Goal: Information Seeking & Learning: Learn about a topic

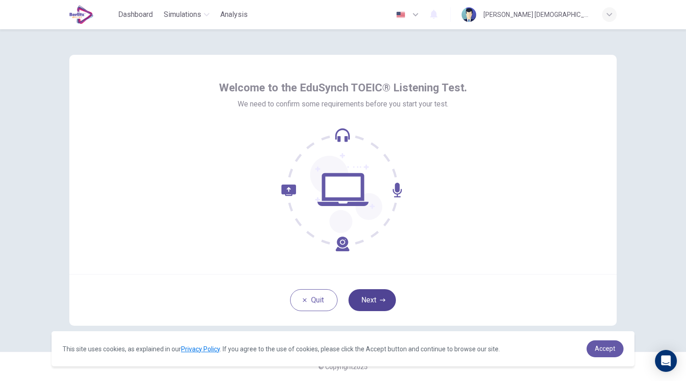
click at [378, 299] on button "Next" at bounding box center [372, 300] width 47 height 22
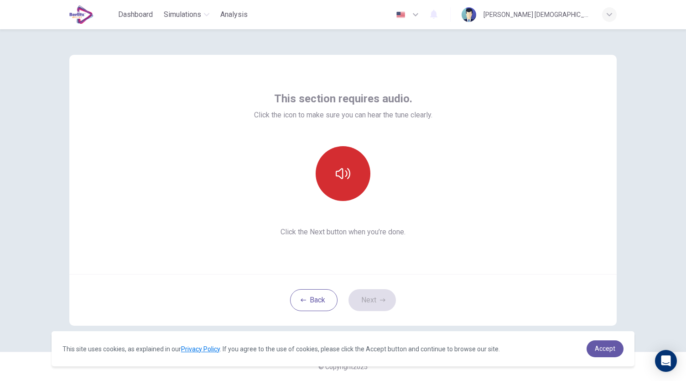
click at [352, 182] on button "button" at bounding box center [343, 173] width 55 height 55
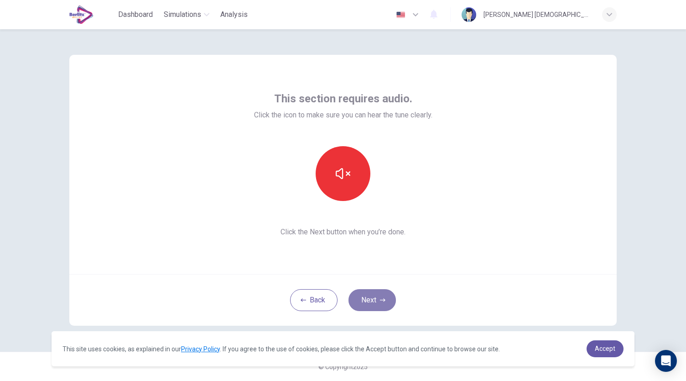
click at [371, 299] on button "Next" at bounding box center [372, 300] width 47 height 22
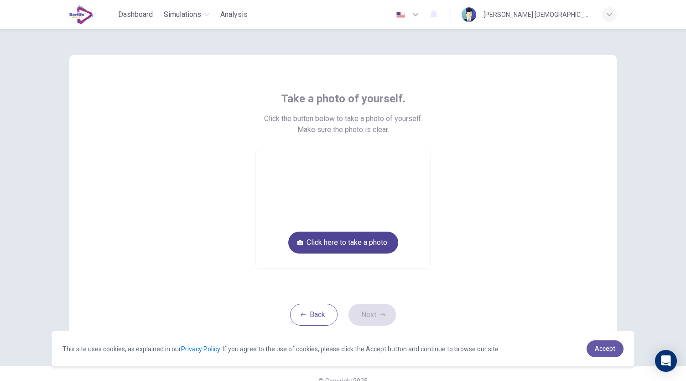
click at [344, 248] on button "Click here to take a photo" at bounding box center [343, 242] width 110 height 22
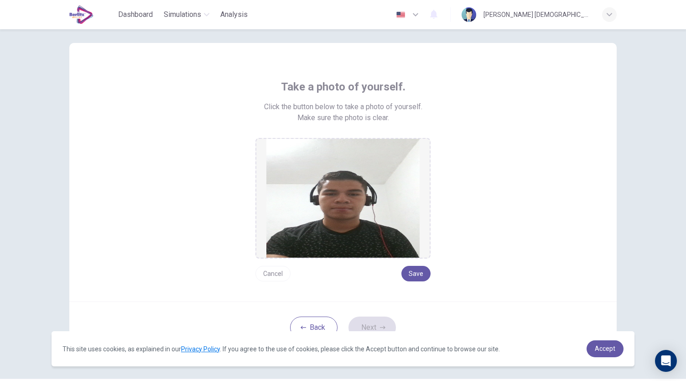
scroll to position [10, 0]
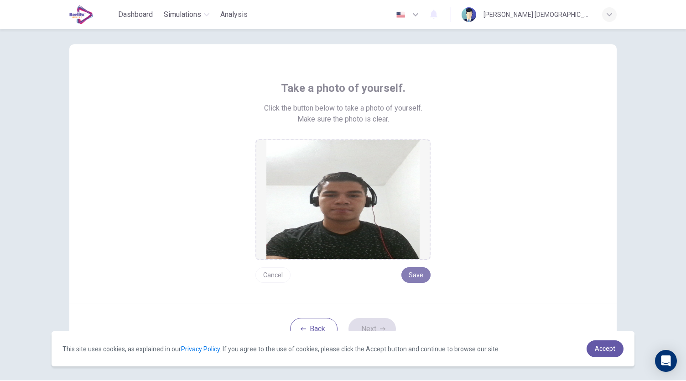
click at [419, 278] on button "Save" at bounding box center [416, 275] width 29 height 16
click at [377, 320] on button "Next" at bounding box center [372, 329] width 47 height 22
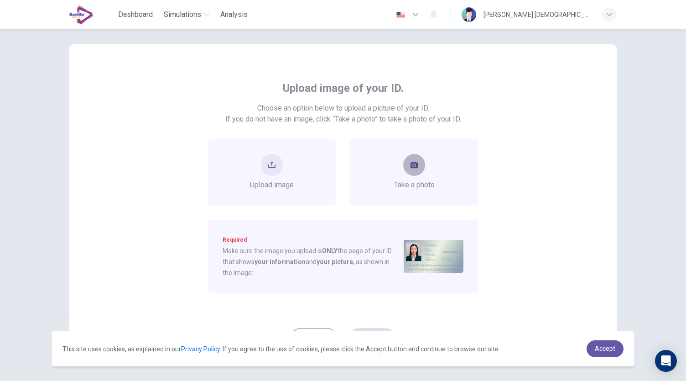
click at [420, 169] on button "take photo" at bounding box center [414, 165] width 22 height 22
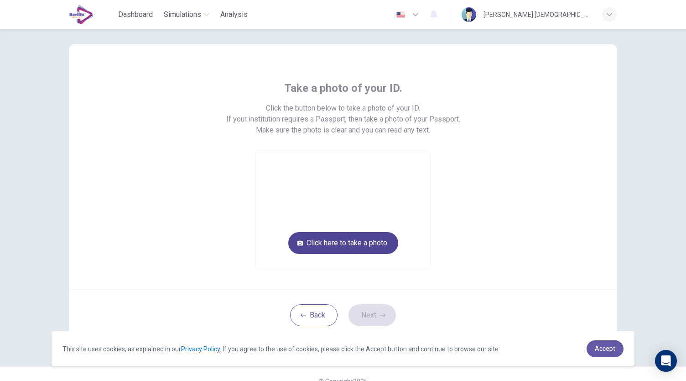
click at [333, 235] on button "Click here to take a photo" at bounding box center [343, 243] width 110 height 22
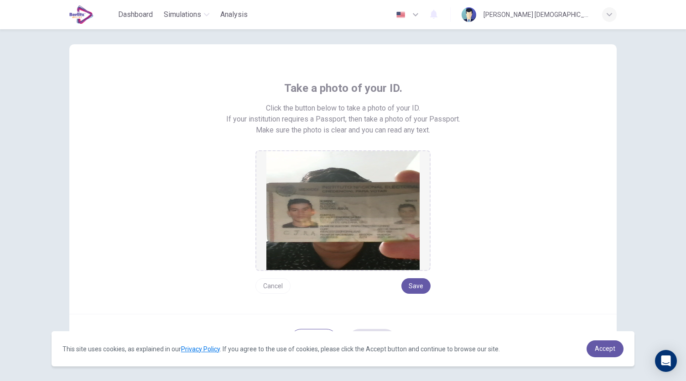
click at [346, 211] on img at bounding box center [343, 210] width 153 height 119
click at [268, 281] on button "Cancel" at bounding box center [273, 286] width 35 height 16
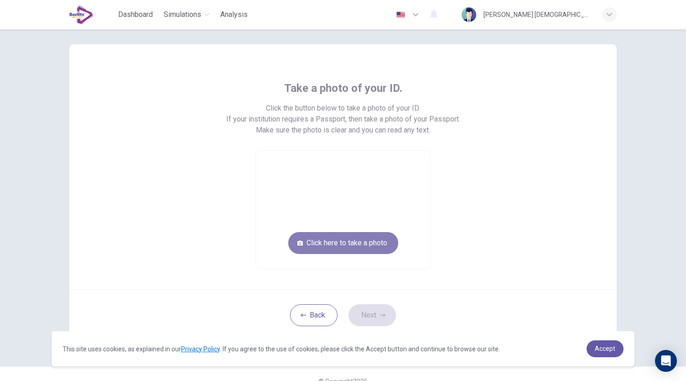
click at [334, 248] on button "Click here to take a photo" at bounding box center [343, 243] width 110 height 22
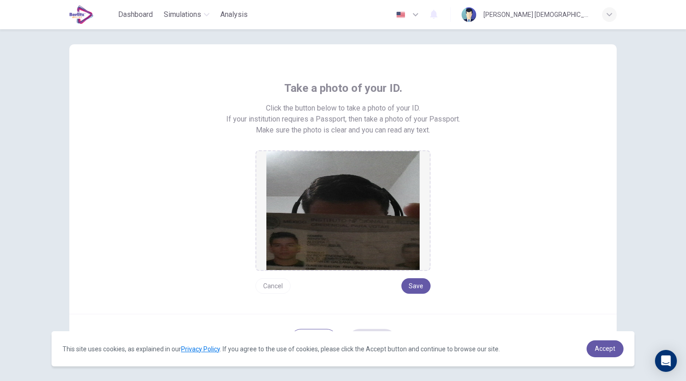
click at [268, 287] on button "Cancel" at bounding box center [273, 286] width 35 height 16
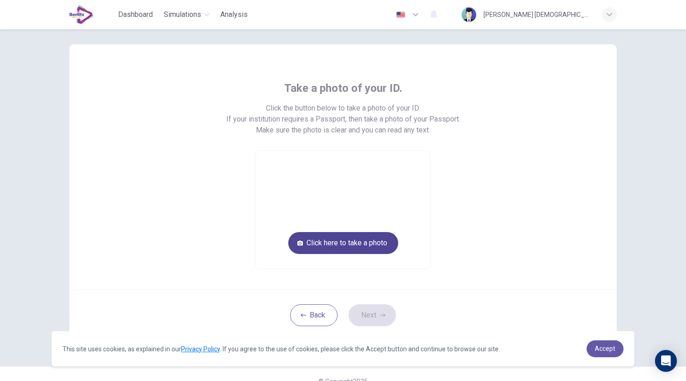
click at [360, 247] on button "Click here to take a photo" at bounding box center [343, 243] width 110 height 22
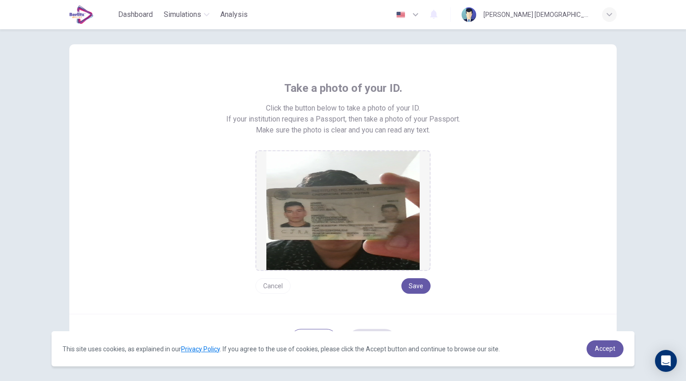
click at [275, 279] on button "Cancel" at bounding box center [273, 286] width 35 height 16
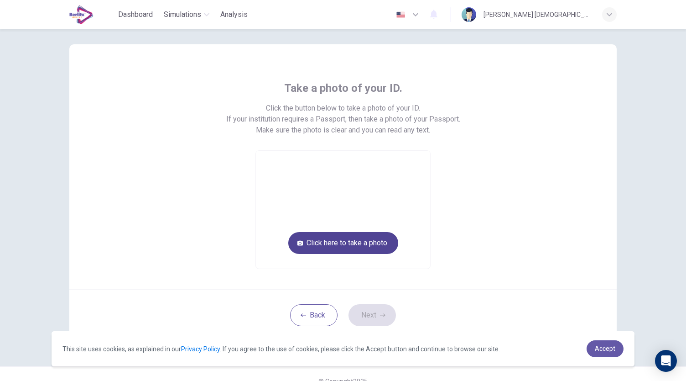
click at [333, 245] on button "Click here to take a photo" at bounding box center [343, 243] width 110 height 22
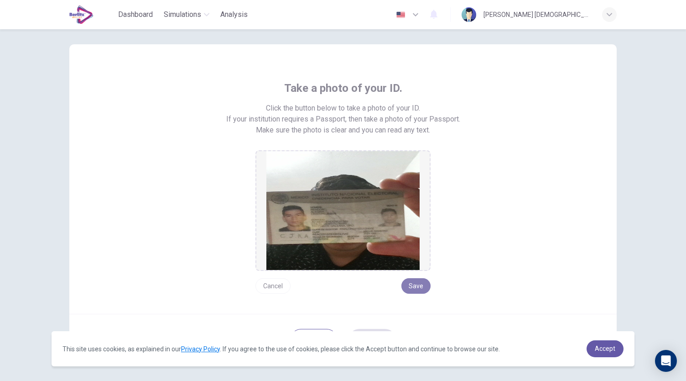
click at [423, 289] on button "Save" at bounding box center [416, 286] width 29 height 16
click at [415, 288] on button "Save" at bounding box center [416, 286] width 29 height 16
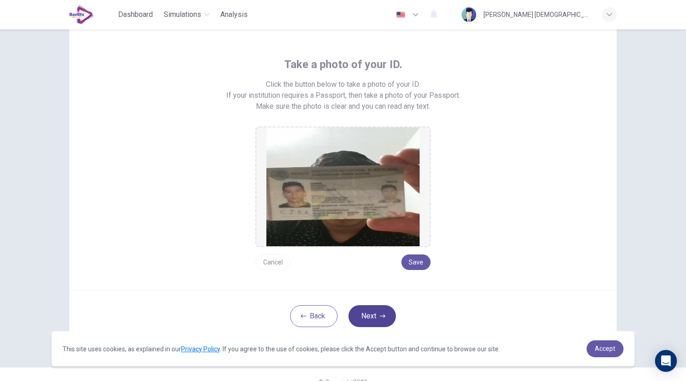
click at [378, 310] on button "Next" at bounding box center [372, 316] width 47 height 22
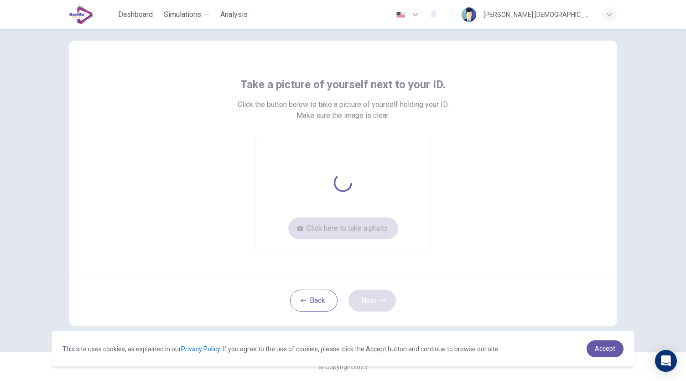
scroll to position [14, 0]
click at [330, 236] on button "Click here to take a photo" at bounding box center [343, 229] width 110 height 22
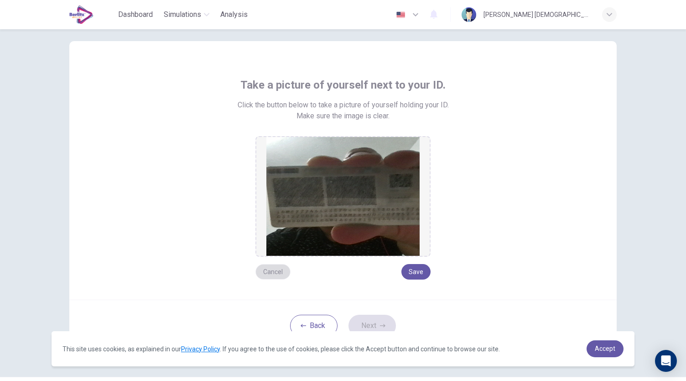
click at [268, 273] on button "Cancel" at bounding box center [273, 272] width 35 height 16
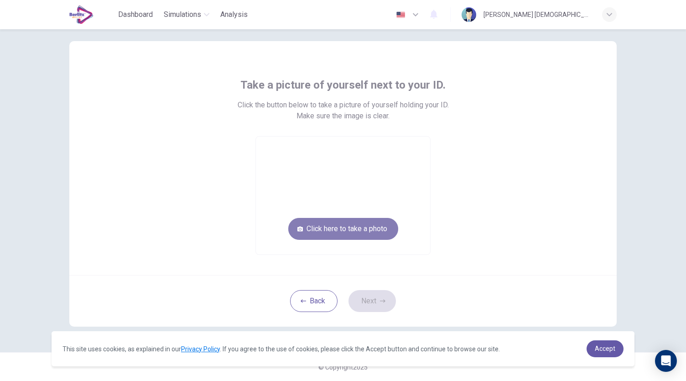
click at [326, 224] on button "Click here to take a photo" at bounding box center [343, 229] width 110 height 22
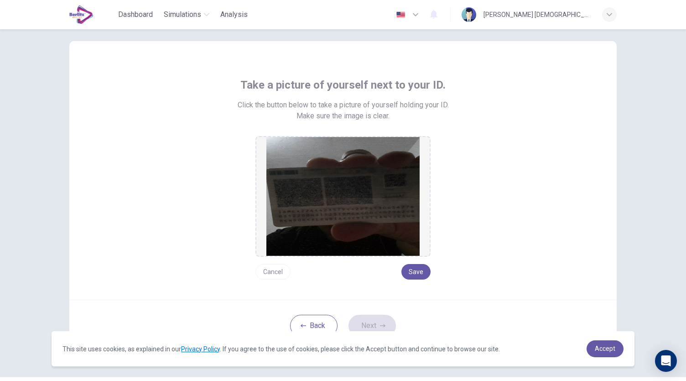
click at [278, 266] on button "Cancel" at bounding box center [273, 272] width 35 height 16
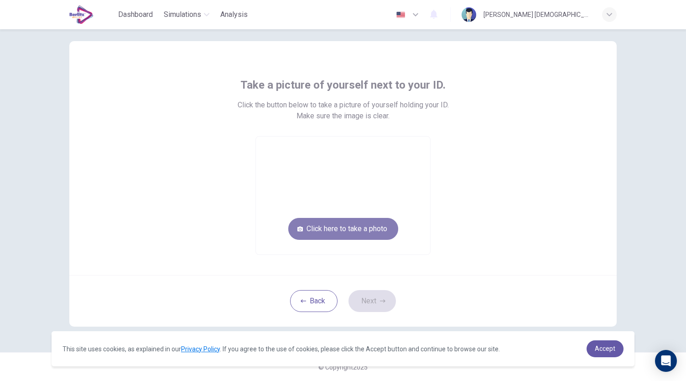
click at [333, 226] on button "Click here to take a photo" at bounding box center [343, 229] width 110 height 22
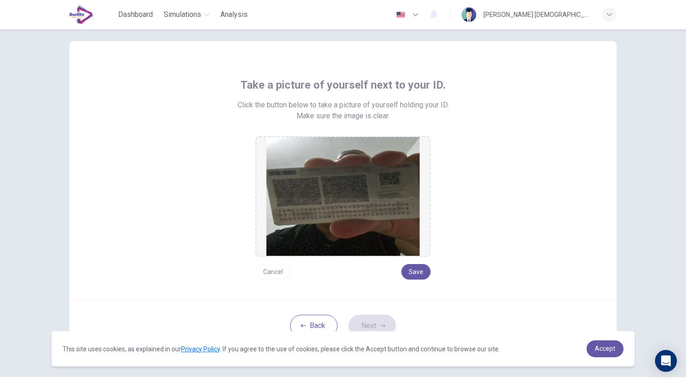
click at [276, 271] on button "Cancel" at bounding box center [273, 272] width 35 height 16
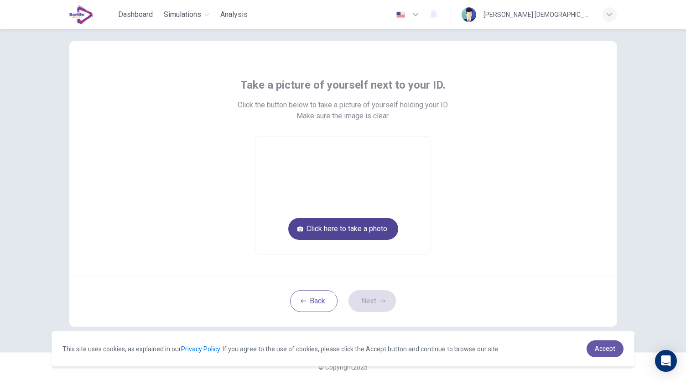
click at [345, 229] on button "Click here to take a photo" at bounding box center [343, 229] width 110 height 22
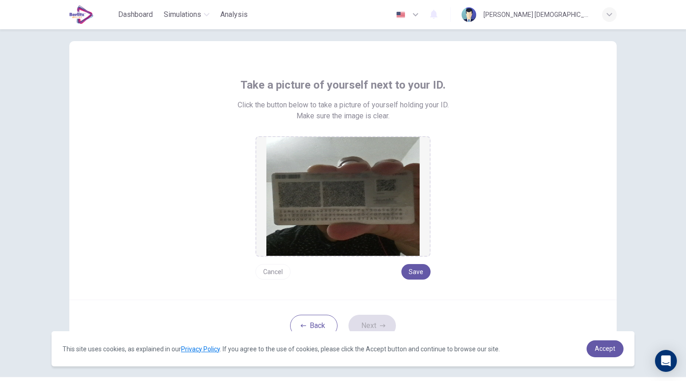
click at [412, 262] on div "Cancel Save" at bounding box center [343, 268] width 175 height 23
click at [415, 266] on button "Save" at bounding box center [416, 272] width 29 height 16
click at [364, 319] on button "Next" at bounding box center [372, 325] width 47 height 22
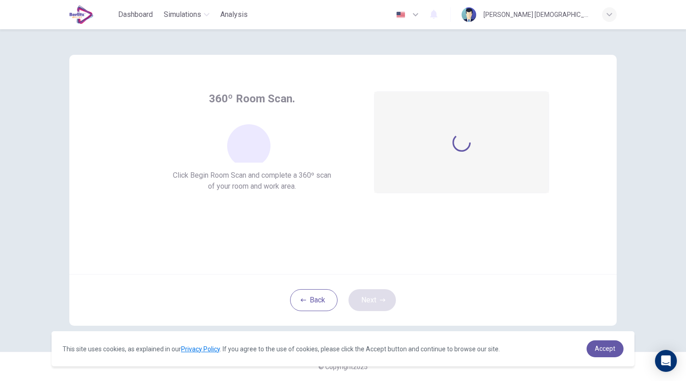
scroll to position [0, 0]
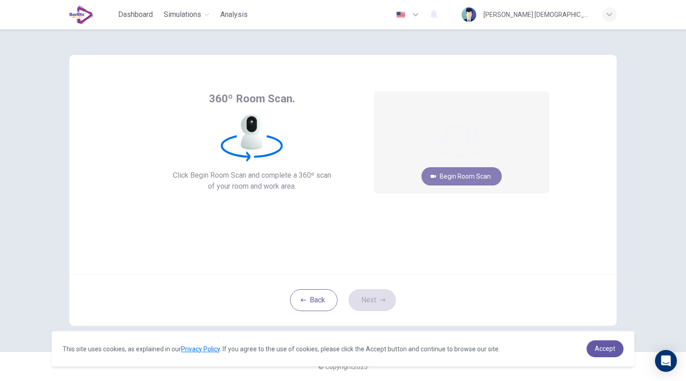
click at [484, 177] on button "Begin Room Scan" at bounding box center [462, 176] width 80 height 18
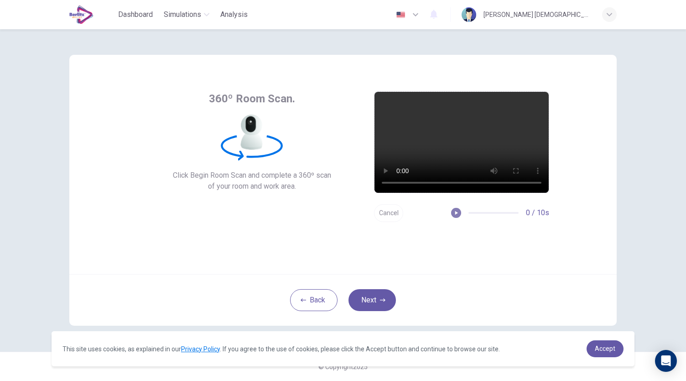
click at [456, 214] on icon "button" at bounding box center [457, 213] width 3 height 4
click at [393, 213] on button "Cancel" at bounding box center [388, 213] width 29 height 18
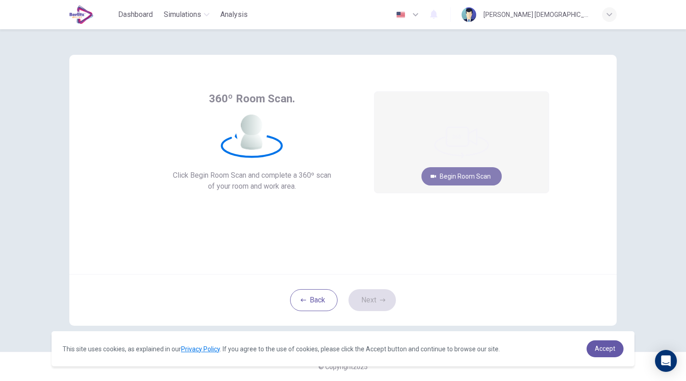
click at [463, 173] on button "Begin Room Scan" at bounding box center [462, 176] width 80 height 18
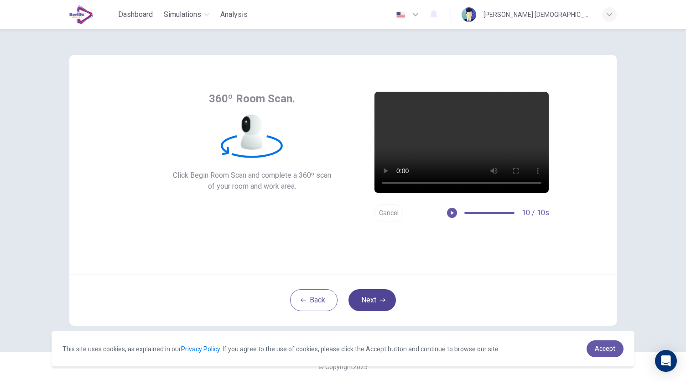
click at [385, 300] on button "Next" at bounding box center [372, 300] width 47 height 22
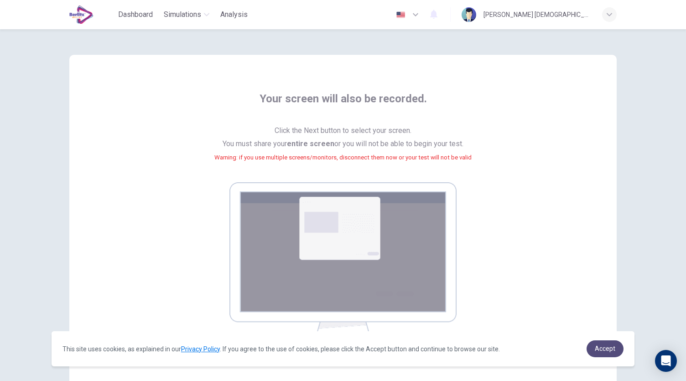
click at [618, 352] on link "Accept" at bounding box center [605, 348] width 37 height 17
click at [601, 355] on link "Accept" at bounding box center [605, 348] width 37 height 17
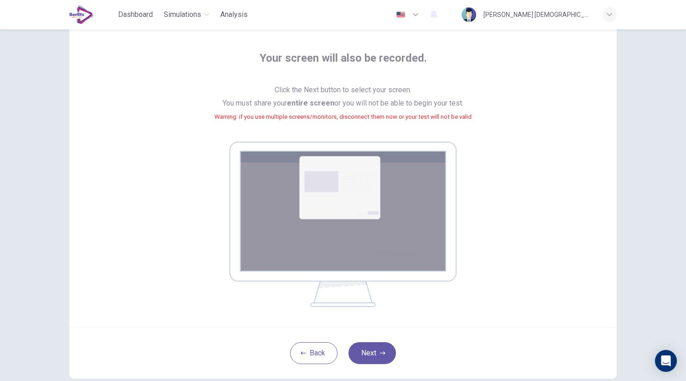
scroll to position [40, 0]
click at [367, 354] on button "Next" at bounding box center [372, 353] width 47 height 22
click at [364, 347] on button "Next" at bounding box center [372, 353] width 47 height 22
click at [366, 349] on button "Next" at bounding box center [372, 353] width 47 height 22
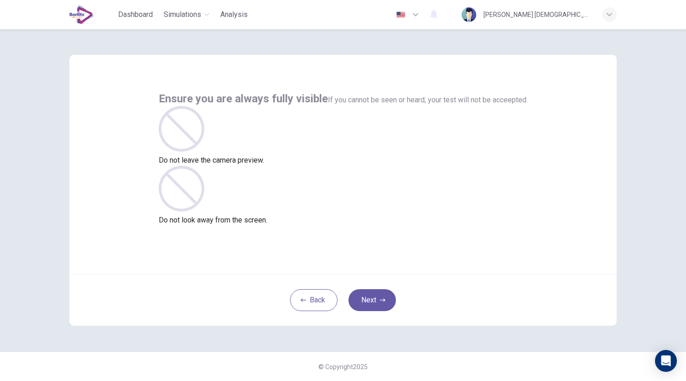
scroll to position [0, 0]
click at [372, 301] on button "Next" at bounding box center [372, 300] width 47 height 22
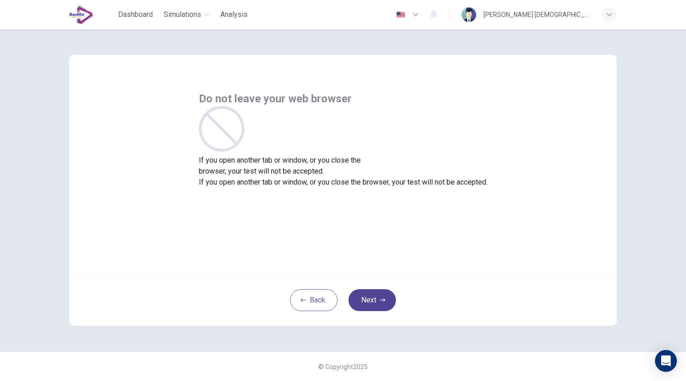
click at [368, 300] on button "Next" at bounding box center [372, 300] width 47 height 22
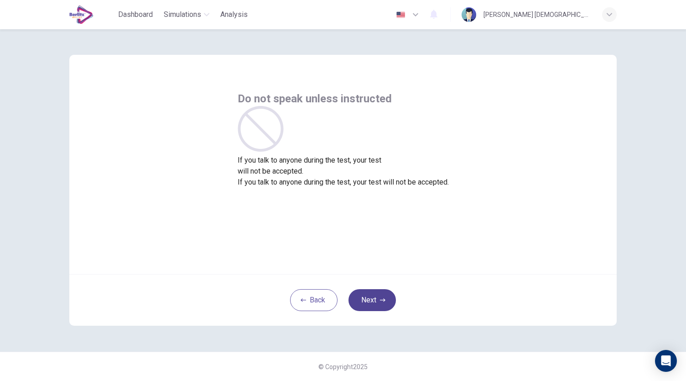
click at [377, 304] on button "Next" at bounding box center [372, 300] width 47 height 22
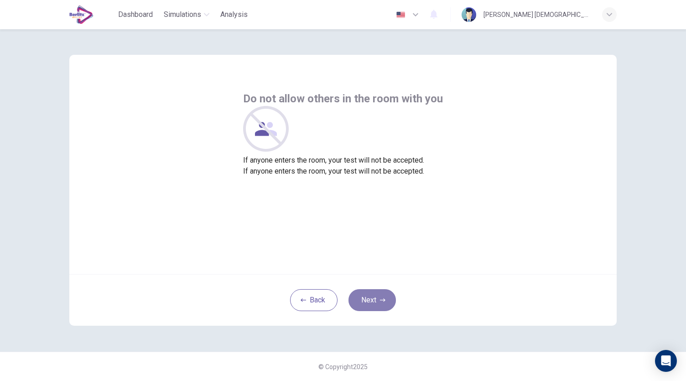
click at [372, 303] on button "Next" at bounding box center [372, 300] width 47 height 22
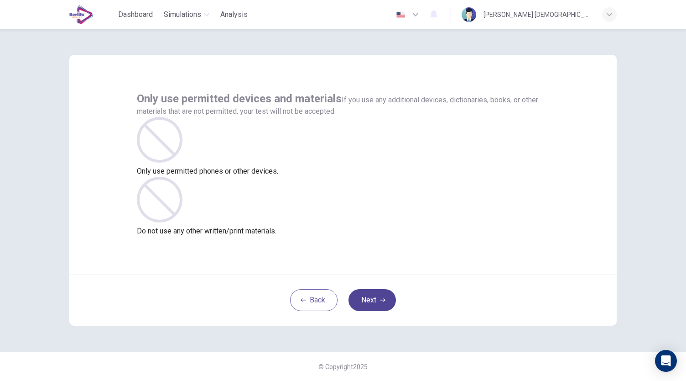
click at [382, 295] on button "Next" at bounding box center [372, 300] width 47 height 22
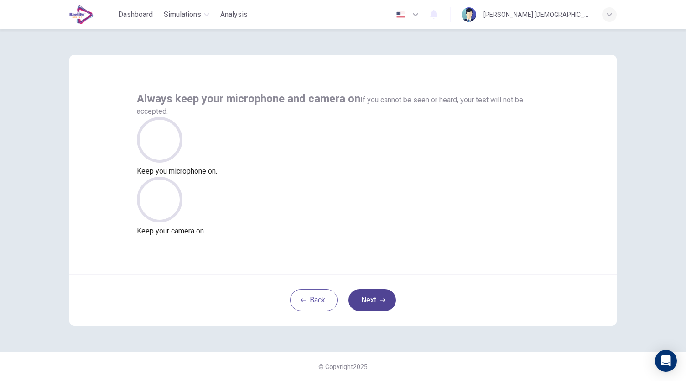
click at [378, 295] on button "Next" at bounding box center [372, 300] width 47 height 22
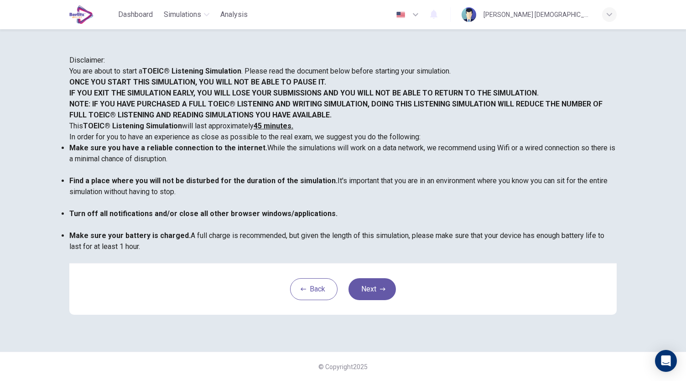
scroll to position [77, 0]
click at [368, 300] on button "Next" at bounding box center [372, 289] width 47 height 22
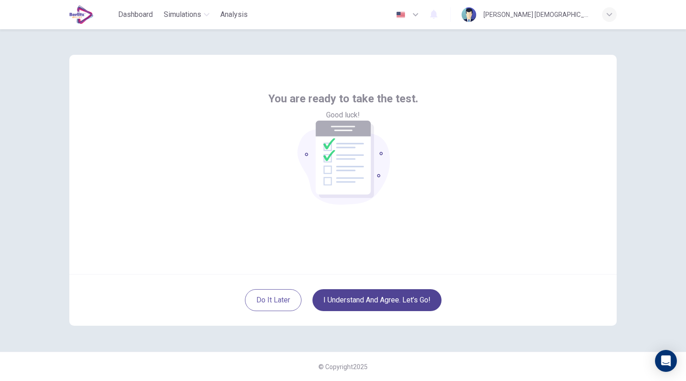
click at [359, 304] on button "I understand and agree. Let’s go!" at bounding box center [377, 300] width 129 height 22
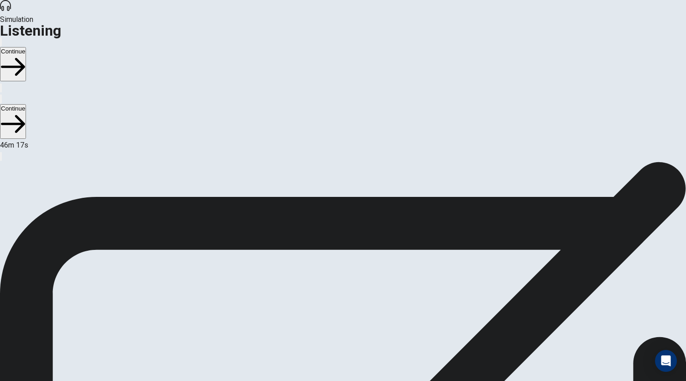
scroll to position [15, 0]
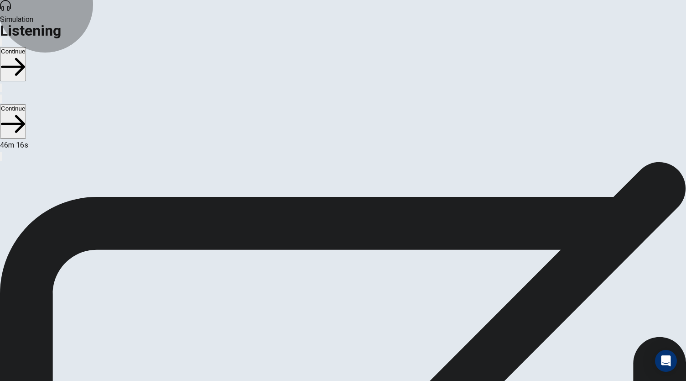
click at [26, 47] on button "Continue" at bounding box center [13, 64] width 26 height 34
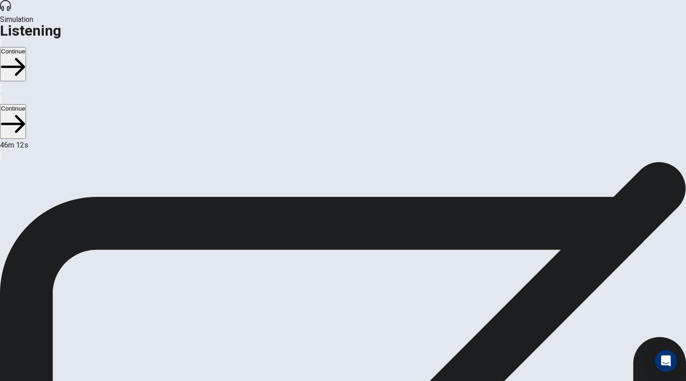
click at [26, 47] on button "Continue" at bounding box center [13, 64] width 26 height 34
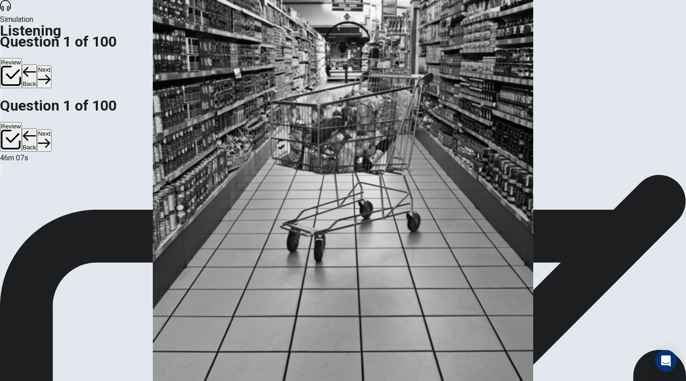
click at [51, 65] on button "Next" at bounding box center [44, 76] width 14 height 22
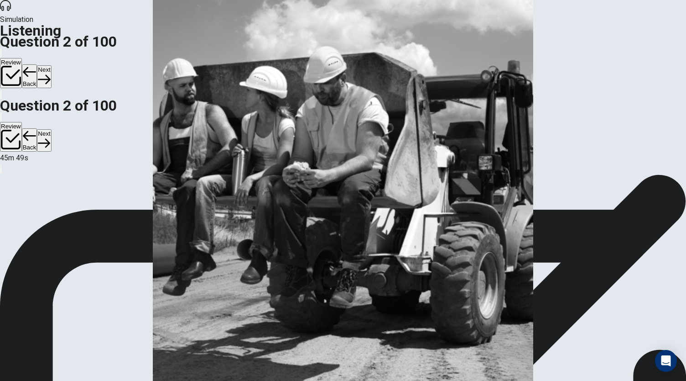
click at [51, 65] on button "Next" at bounding box center [44, 76] width 14 height 22
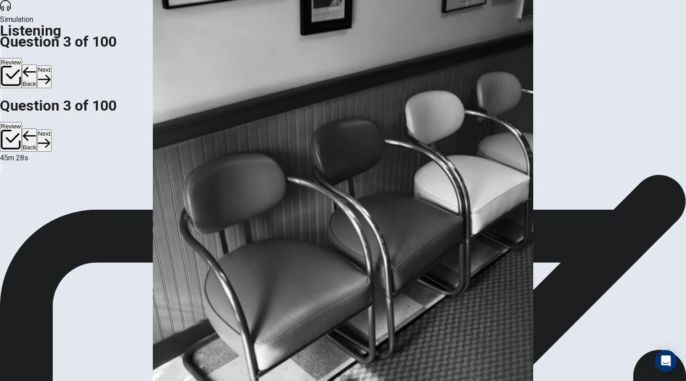
click at [51, 65] on button "Next" at bounding box center [44, 76] width 14 height 22
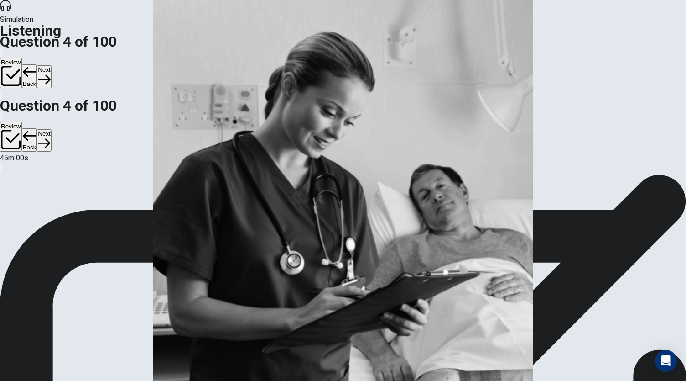
click at [51, 65] on button "Next" at bounding box center [44, 76] width 14 height 22
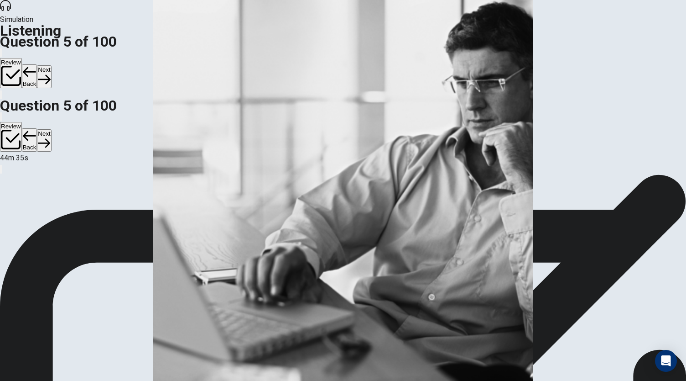
click at [51, 65] on button "Next" at bounding box center [44, 76] width 14 height 22
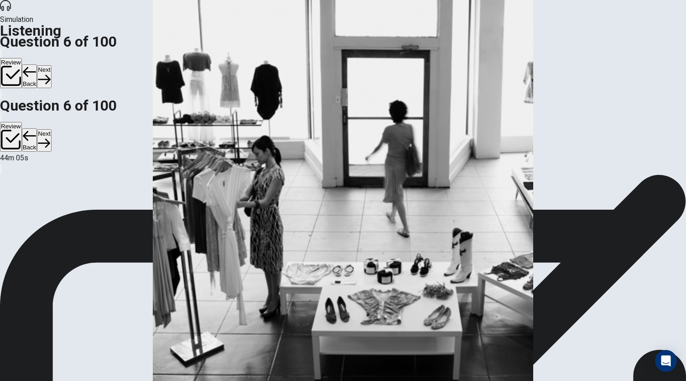
click at [51, 65] on button "Next" at bounding box center [44, 76] width 14 height 22
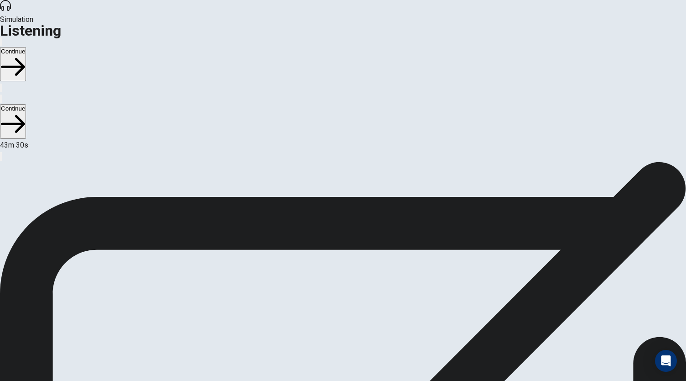
click at [26, 47] on button "Continue" at bounding box center [13, 64] width 26 height 34
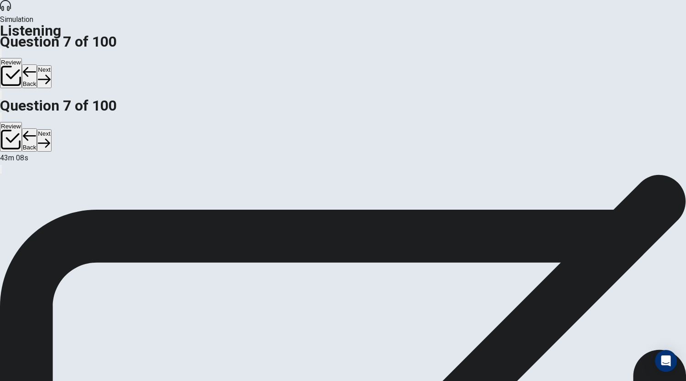
click at [51, 65] on button "Next" at bounding box center [44, 76] width 14 height 22
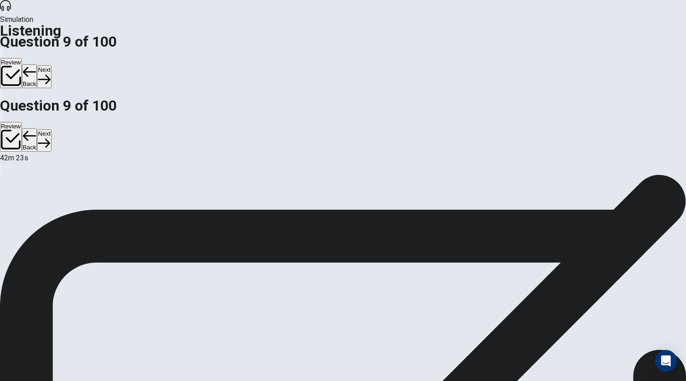
click at [51, 65] on button "Next" at bounding box center [44, 76] width 14 height 22
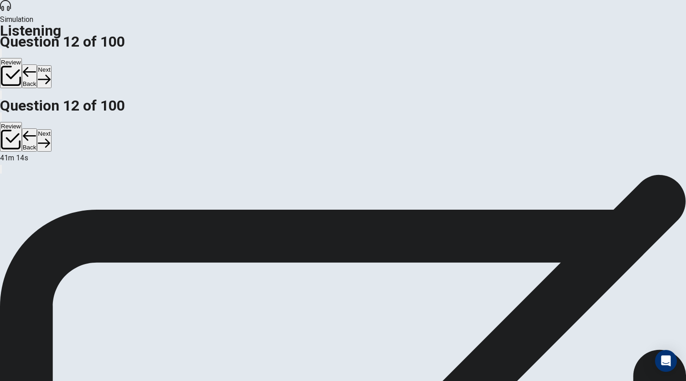
click at [51, 65] on button "Next" at bounding box center [44, 76] width 14 height 22
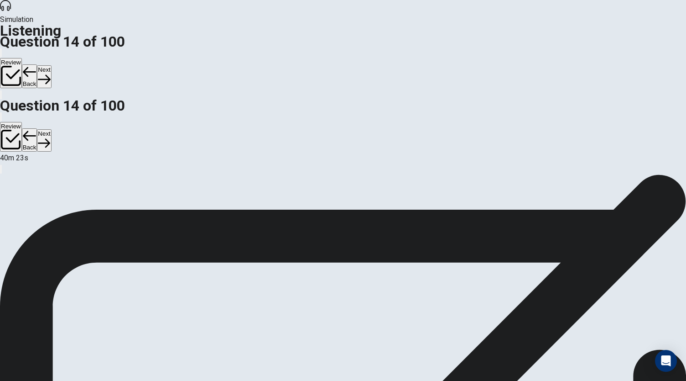
click at [51, 65] on button "Next" at bounding box center [44, 76] width 14 height 22
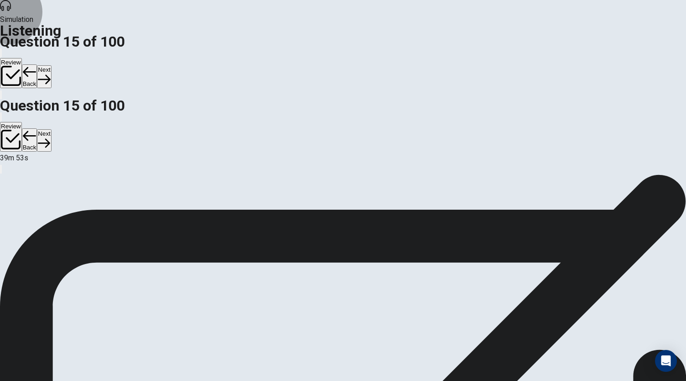
click at [51, 65] on button "Next" at bounding box center [44, 76] width 14 height 22
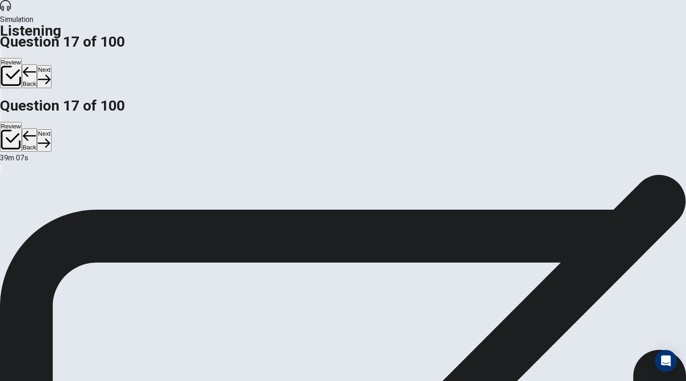
click at [51, 65] on button "Next" at bounding box center [44, 76] width 14 height 22
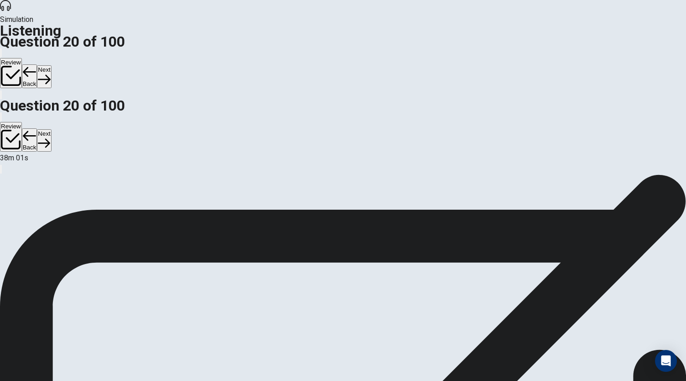
click at [51, 65] on button "Next" at bounding box center [44, 76] width 14 height 22
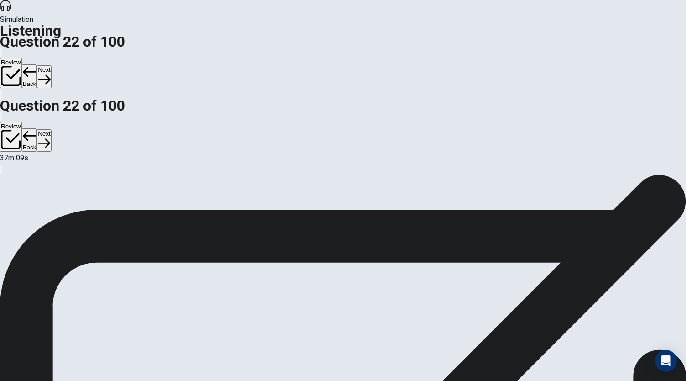
click at [51, 65] on button "Next" at bounding box center [44, 76] width 14 height 22
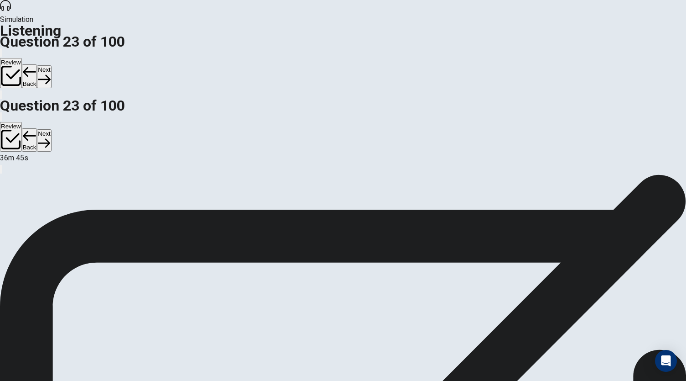
click at [51, 65] on button "Next" at bounding box center [44, 76] width 14 height 22
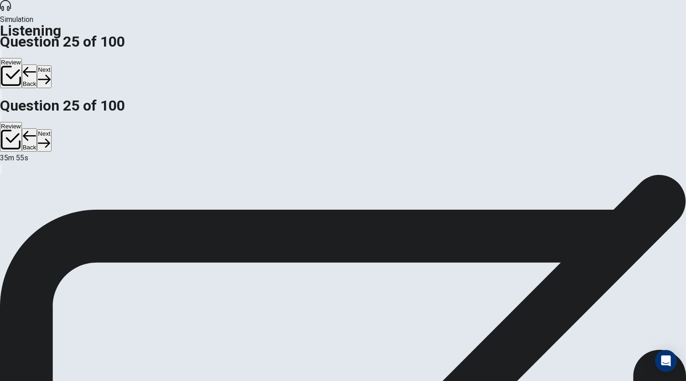
click at [51, 65] on button "Next" at bounding box center [44, 76] width 14 height 22
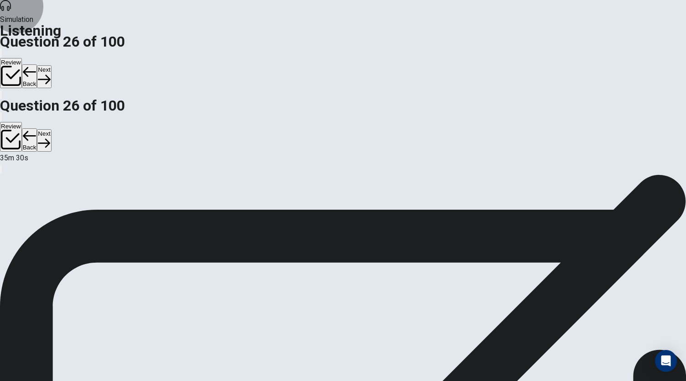
click at [51, 65] on button "Next" at bounding box center [44, 76] width 14 height 22
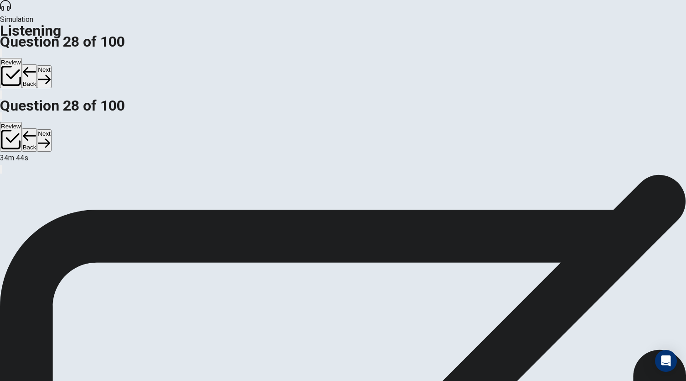
click at [51, 65] on button "Next" at bounding box center [44, 76] width 14 height 22
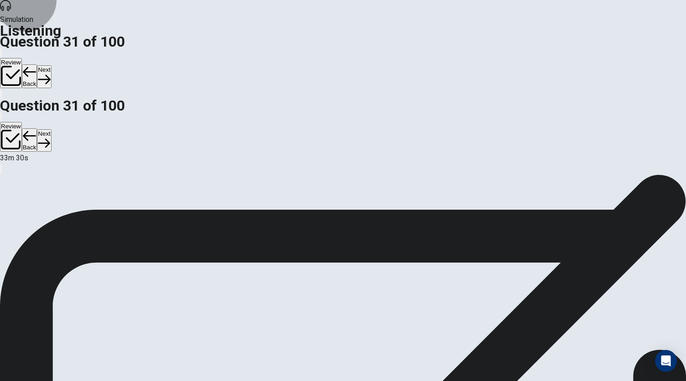
click at [51, 65] on button "Next" at bounding box center [44, 76] width 14 height 22
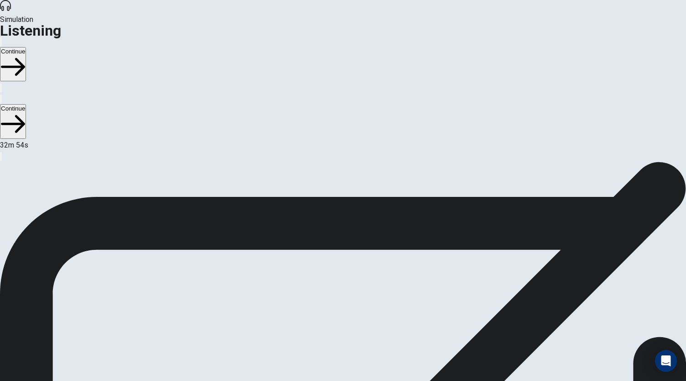
click at [26, 47] on button "Continue" at bounding box center [13, 64] width 26 height 34
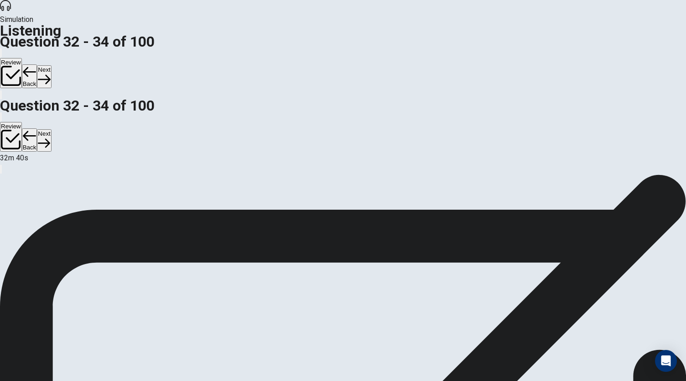
scroll to position [67, 0]
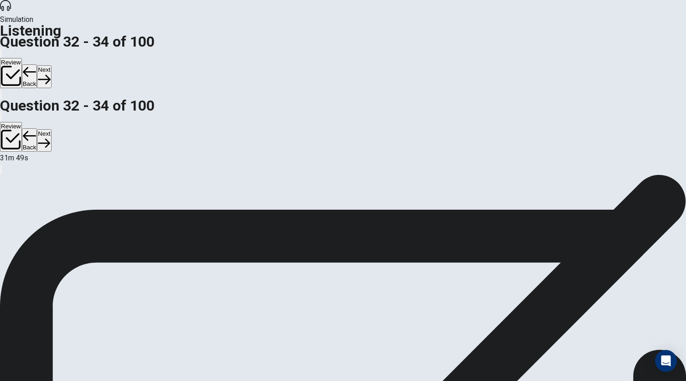
click at [51, 65] on button "Next" at bounding box center [44, 76] width 14 height 22
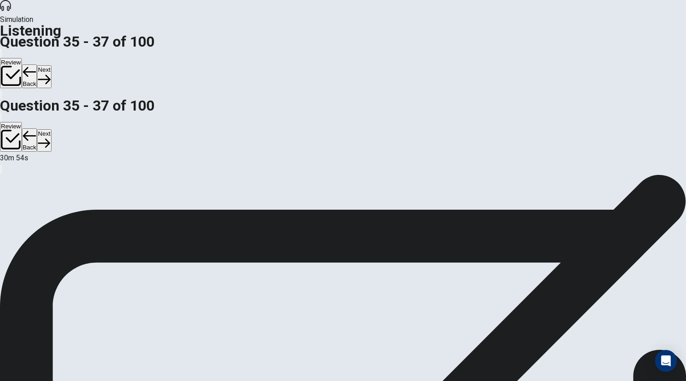
scroll to position [16, 0]
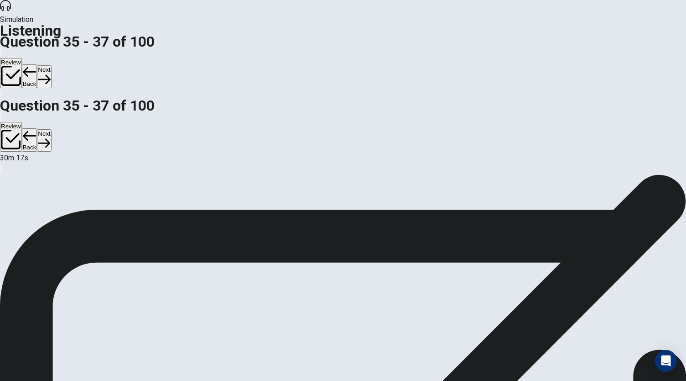
click at [51, 65] on button "Next" at bounding box center [44, 76] width 14 height 22
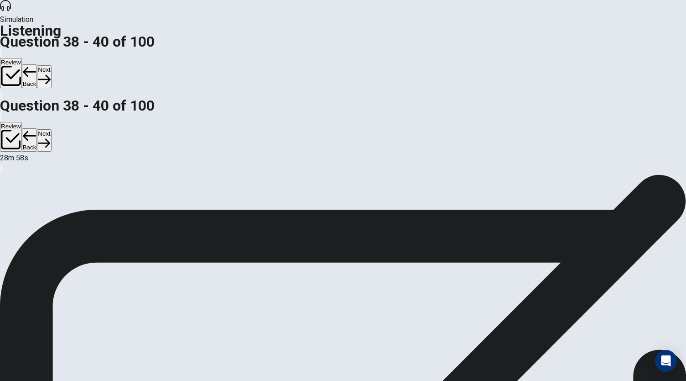
scroll to position [29, 0]
click at [51, 65] on button "Next" at bounding box center [44, 76] width 14 height 22
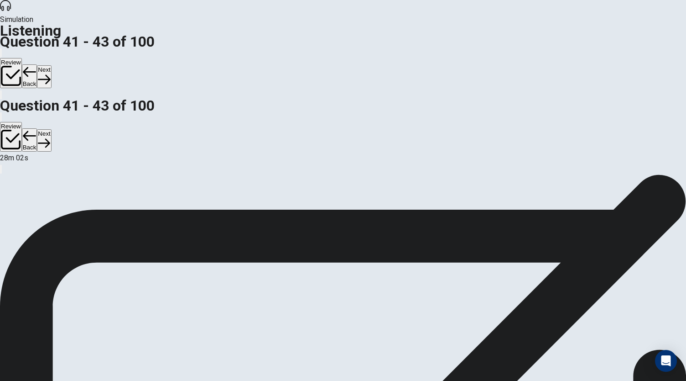
scroll to position [0, 0]
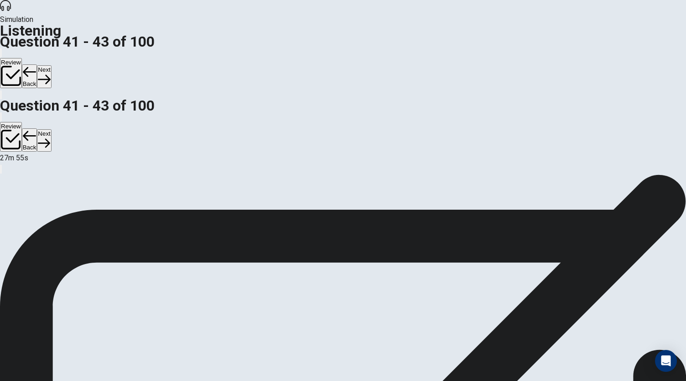
scroll to position [41, 0]
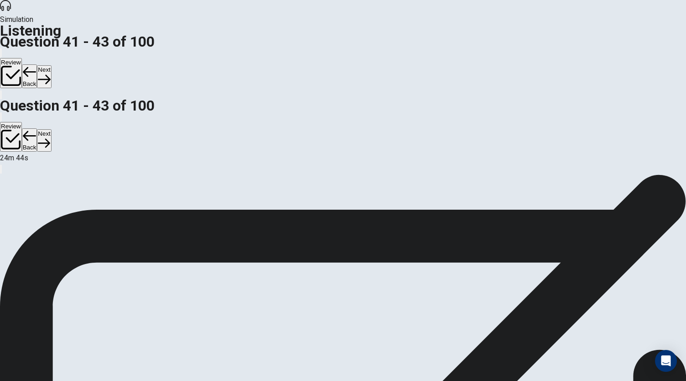
scroll to position [91, 0]
click at [51, 65] on button "Next" at bounding box center [44, 76] width 14 height 22
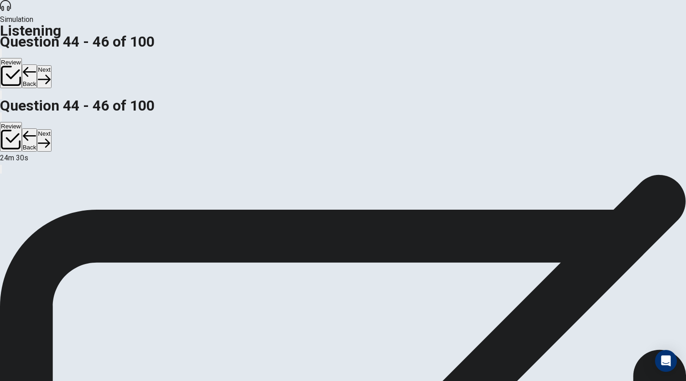
scroll to position [84, 0]
click at [51, 65] on button "Next" at bounding box center [44, 76] width 14 height 22
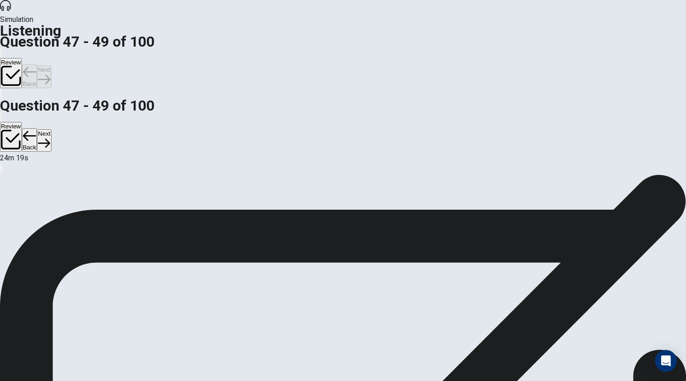
scroll to position [0, 0]
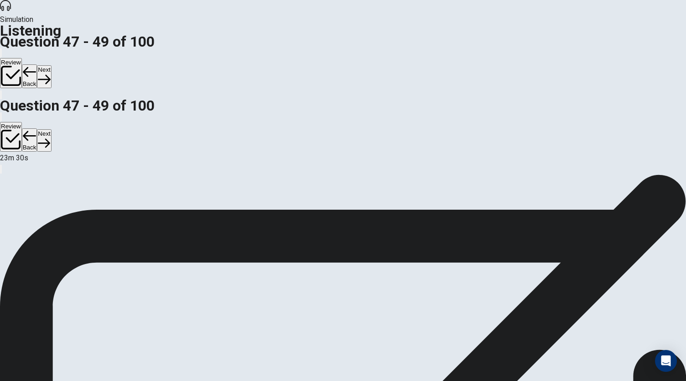
scroll to position [102, 0]
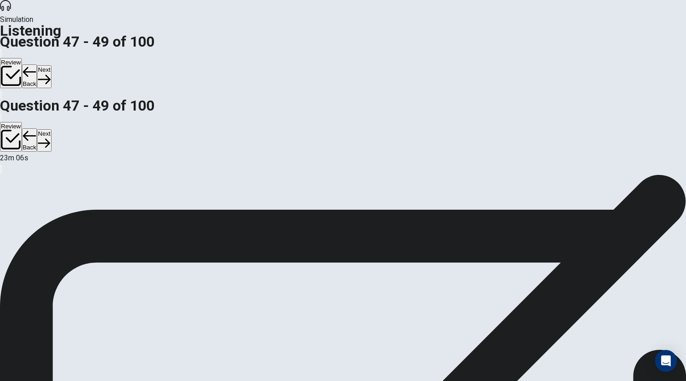
click at [51, 65] on button "Next" at bounding box center [44, 76] width 14 height 22
click at [37, 64] on button "Back" at bounding box center [30, 76] width 16 height 24
click at [51, 65] on button "Next" at bounding box center [44, 76] width 14 height 22
click at [540, 47] on div "Review Back Next" at bounding box center [343, 68] width 686 height 42
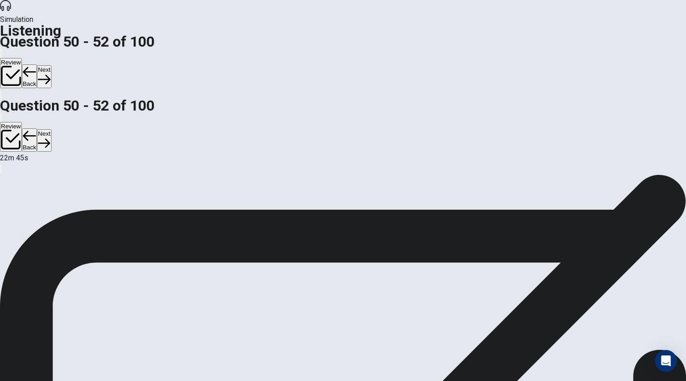
scroll to position [0, 0]
click at [51, 65] on button "Next" at bounding box center [44, 76] width 14 height 22
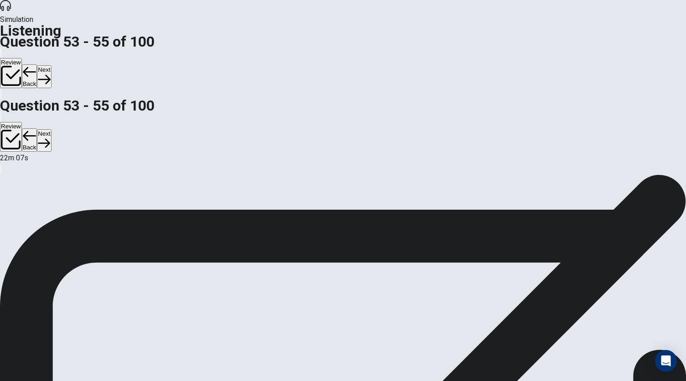
scroll to position [91, 0]
click at [37, 64] on button "Back" at bounding box center [30, 76] width 16 height 24
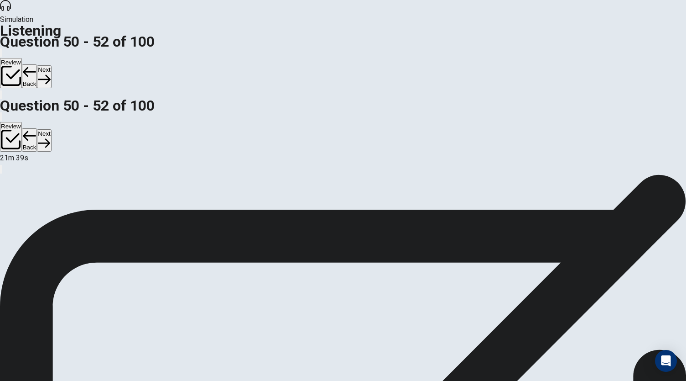
scroll to position [0, 0]
click at [51, 65] on button "Next" at bounding box center [44, 76] width 14 height 22
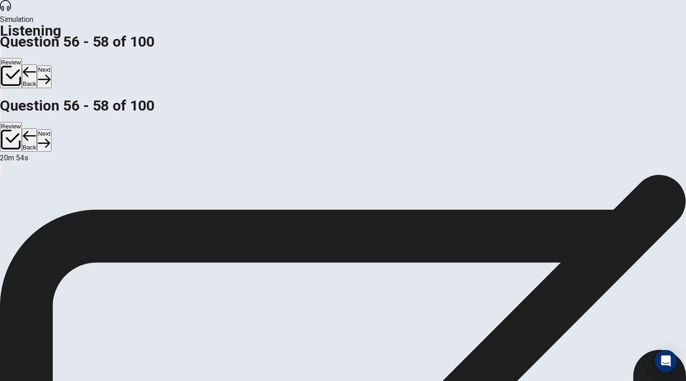
click at [37, 64] on button "Back" at bounding box center [30, 76] width 16 height 24
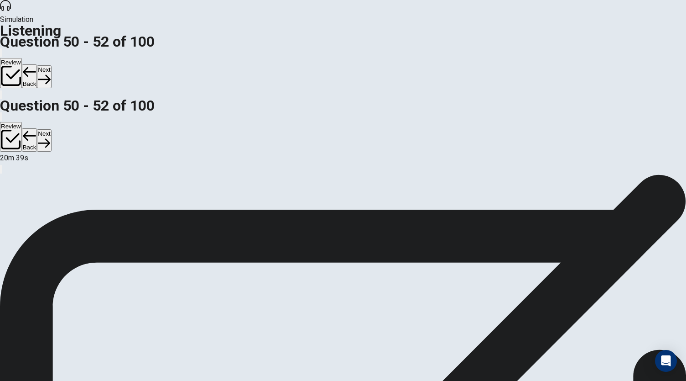
scroll to position [0, 0]
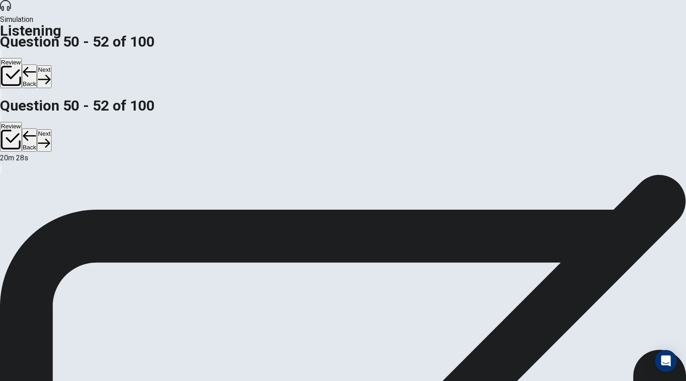
click at [50, 73] on icon "button" at bounding box center [44, 79] width 12 height 12
click at [51, 65] on button "Next" at bounding box center [44, 76] width 14 height 22
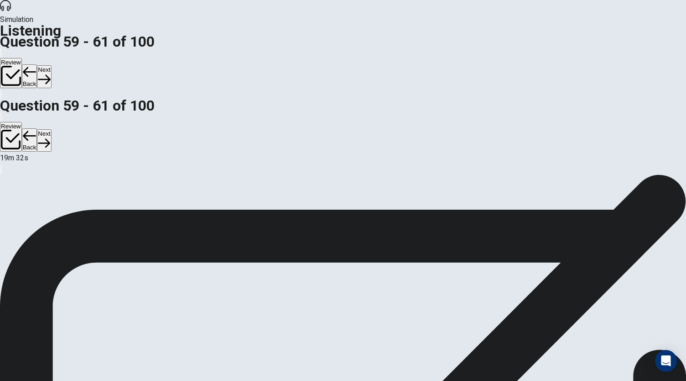
scroll to position [40, 0]
click at [51, 65] on button "Next" at bounding box center [44, 76] width 14 height 22
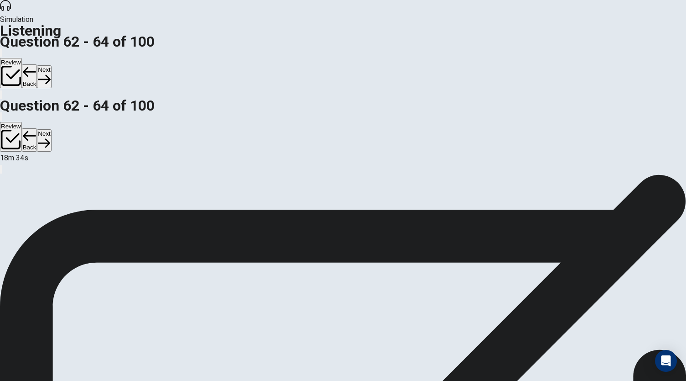
scroll to position [86, 0]
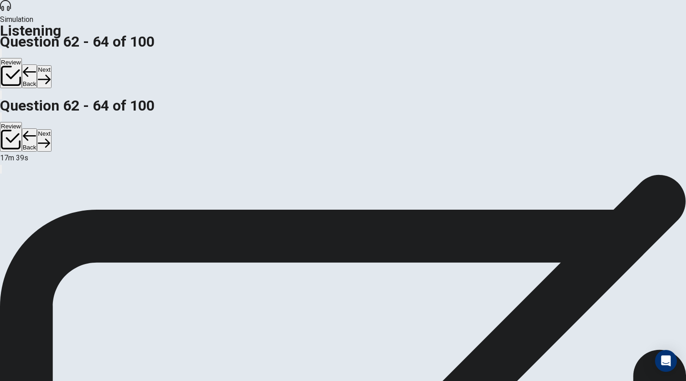
click at [51, 65] on button "Next" at bounding box center [44, 76] width 14 height 22
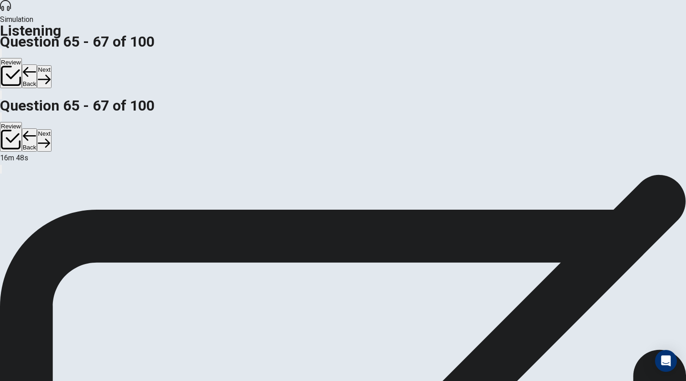
scroll to position [91, 0]
click at [51, 65] on button "Next" at bounding box center [44, 76] width 14 height 22
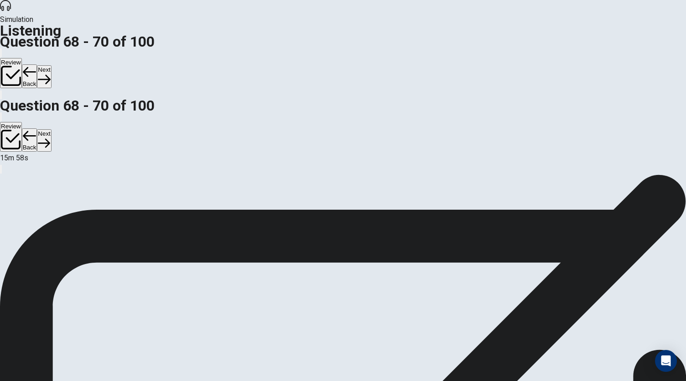
scroll to position [91, 0]
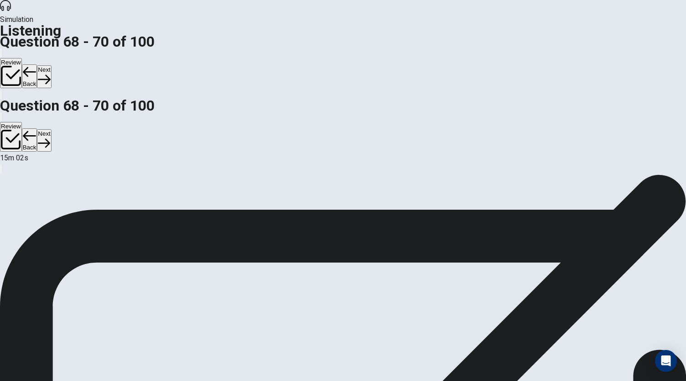
click at [51, 65] on button "Next" at bounding box center [44, 76] width 14 height 22
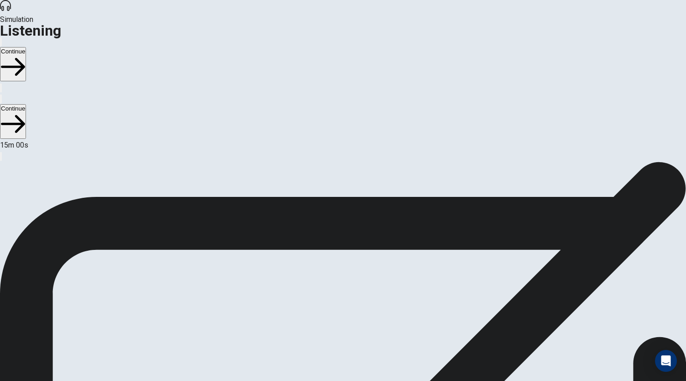
scroll to position [5, 0]
click at [26, 47] on button "Continue" at bounding box center [13, 64] width 26 height 34
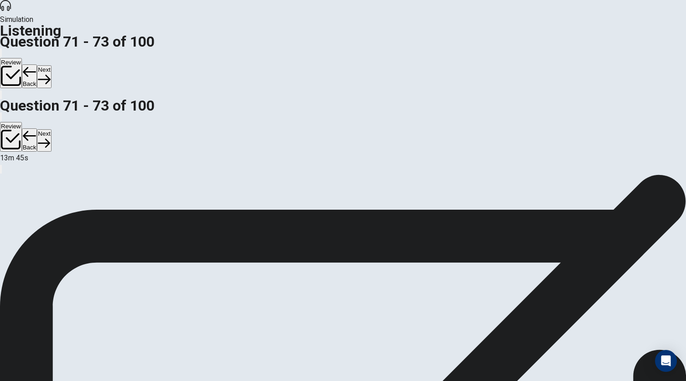
scroll to position [102, 0]
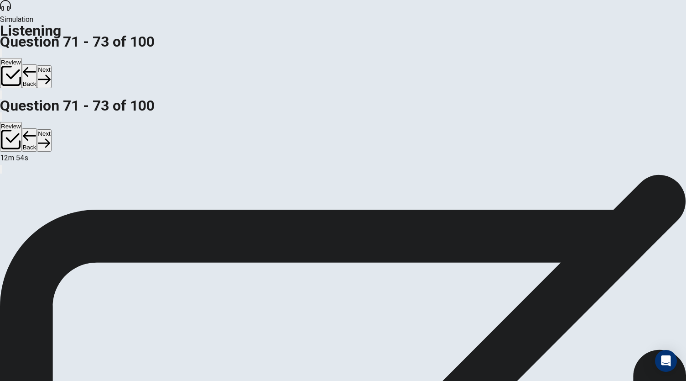
click at [51, 65] on button "Next" at bounding box center [44, 76] width 14 height 22
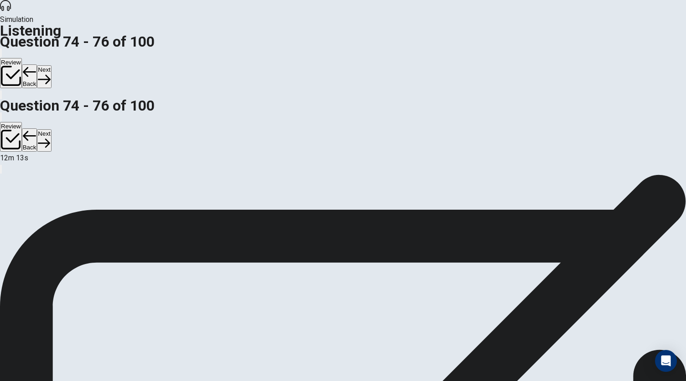
scroll to position [3, 0]
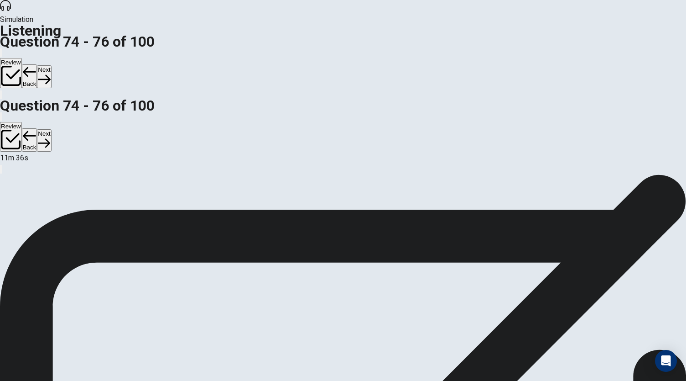
scroll to position [4, 0]
click at [51, 65] on button "Next" at bounding box center [44, 76] width 14 height 22
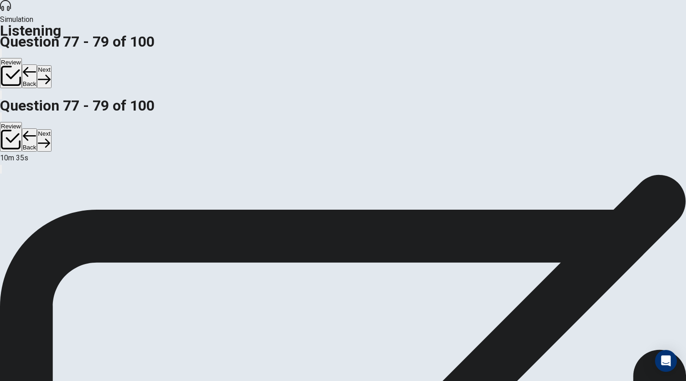
click at [51, 65] on button "Next" at bounding box center [44, 76] width 14 height 22
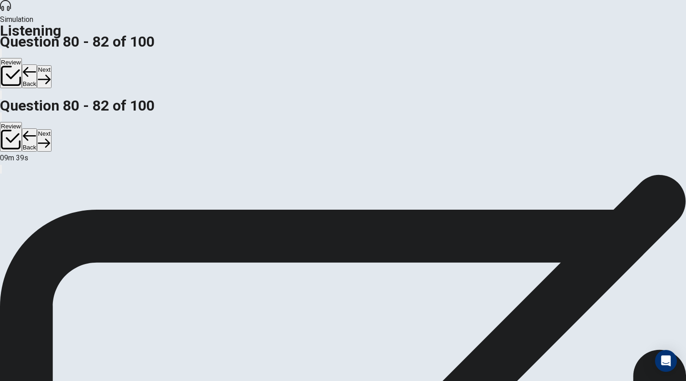
scroll to position [40, 0]
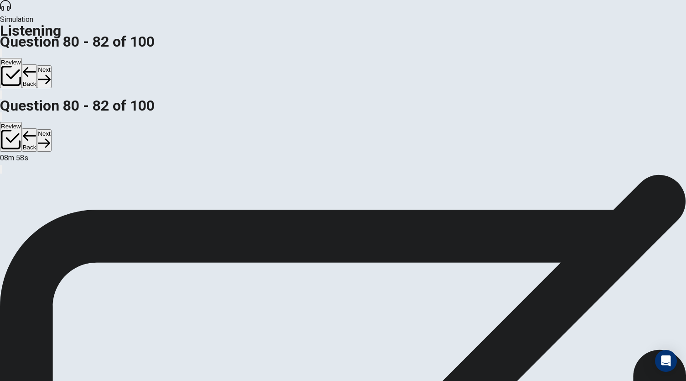
click at [51, 65] on button "Next" at bounding box center [44, 76] width 14 height 22
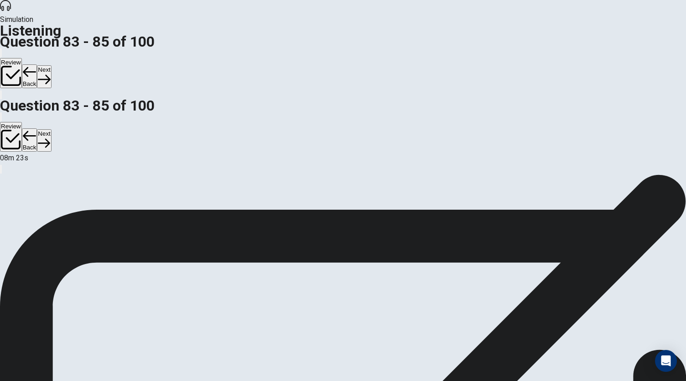
scroll to position [102, 0]
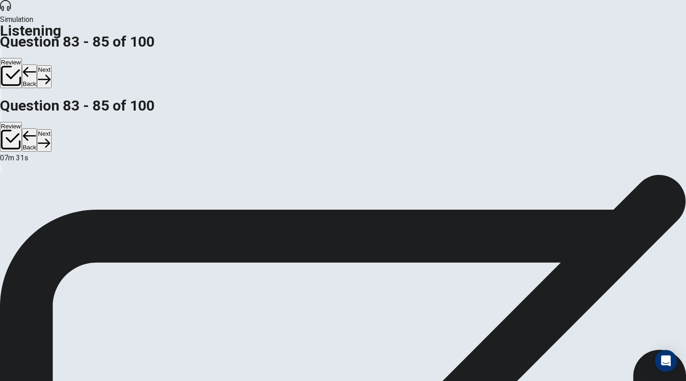
click at [51, 65] on button "Next" at bounding box center [44, 76] width 14 height 22
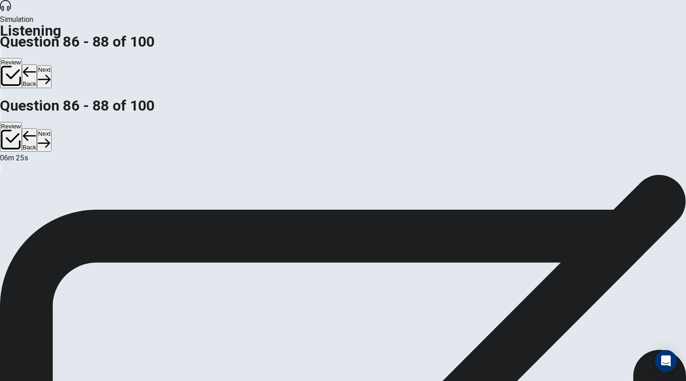
scroll to position [48, 0]
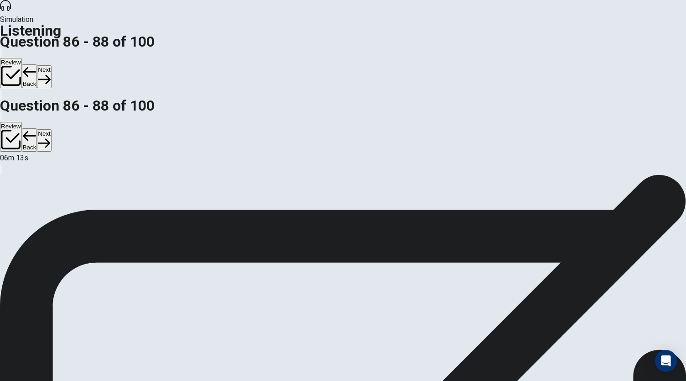
scroll to position [54, 0]
click at [51, 65] on button "Next" at bounding box center [44, 76] width 14 height 22
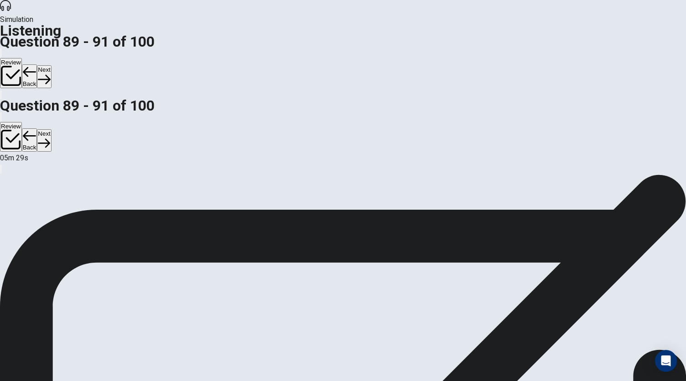
scroll to position [30, 0]
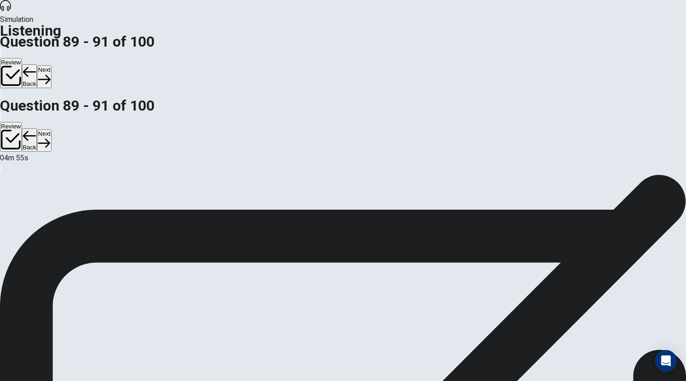
click at [51, 65] on button "Next" at bounding box center [44, 76] width 14 height 22
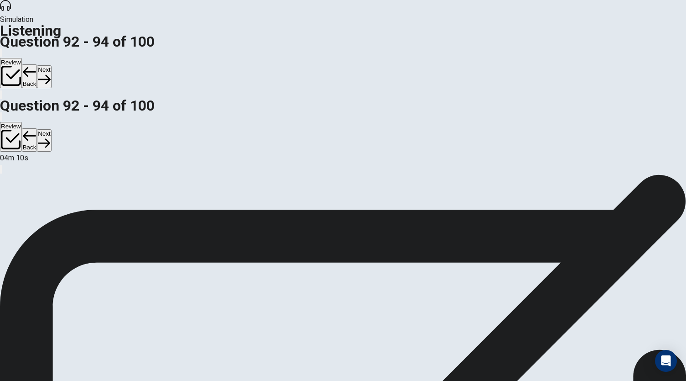
scroll to position [42, 0]
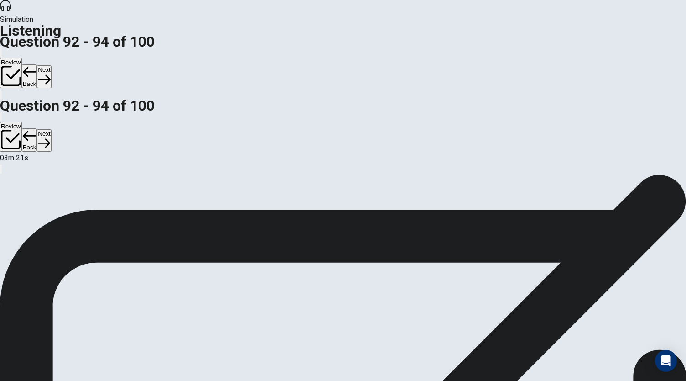
click at [51, 65] on button "Next" at bounding box center [44, 76] width 14 height 22
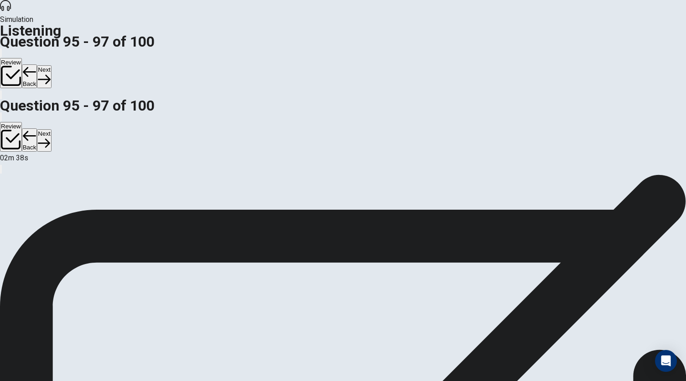
scroll to position [26, 0]
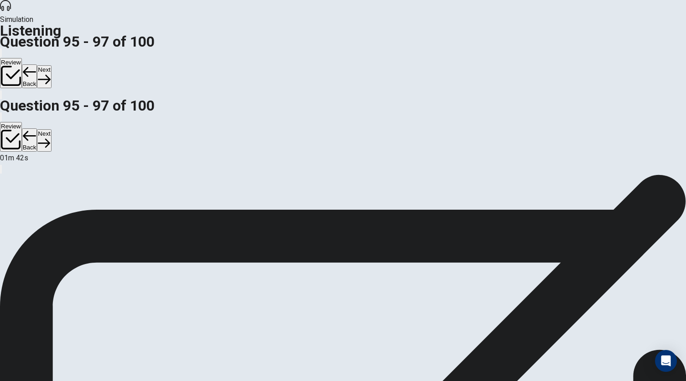
scroll to position [18, 0]
click at [51, 65] on button "Next" at bounding box center [44, 76] width 14 height 22
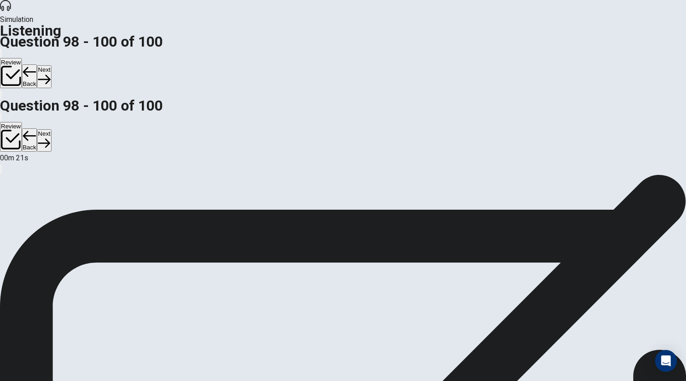
scroll to position [54, 0]
click at [51, 65] on button "Next" at bounding box center [44, 76] width 14 height 22
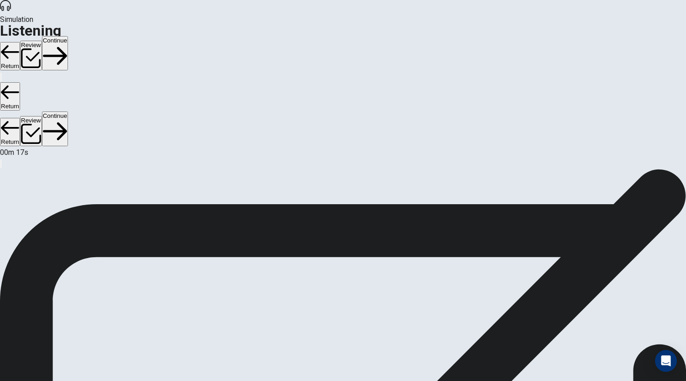
scroll to position [0, 0]
click at [68, 36] on button "Continue" at bounding box center [55, 53] width 26 height 34
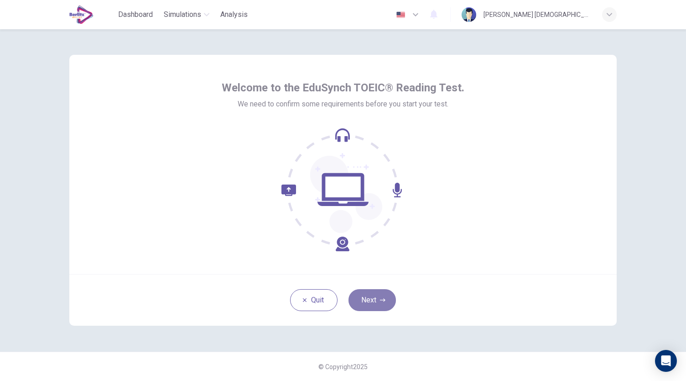
click at [375, 293] on button "Next" at bounding box center [372, 300] width 47 height 22
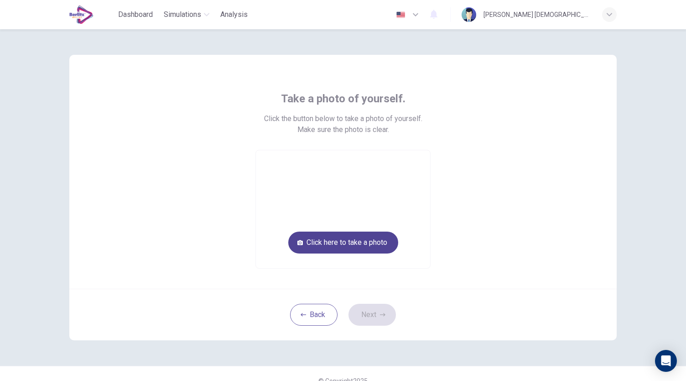
click at [354, 247] on button "Click here to take a photo" at bounding box center [343, 242] width 110 height 22
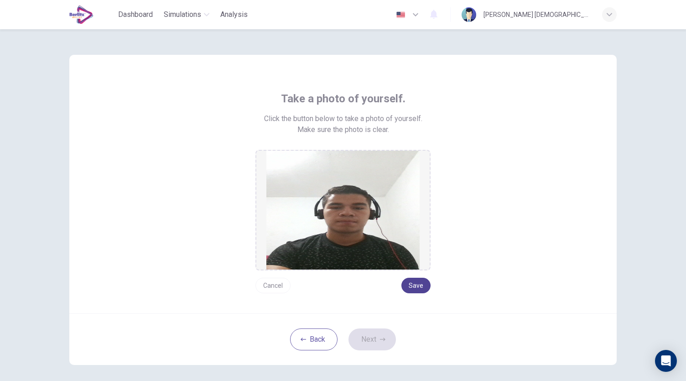
click at [419, 286] on button "Save" at bounding box center [416, 286] width 29 height 16
click at [372, 335] on button "Next" at bounding box center [372, 339] width 47 height 22
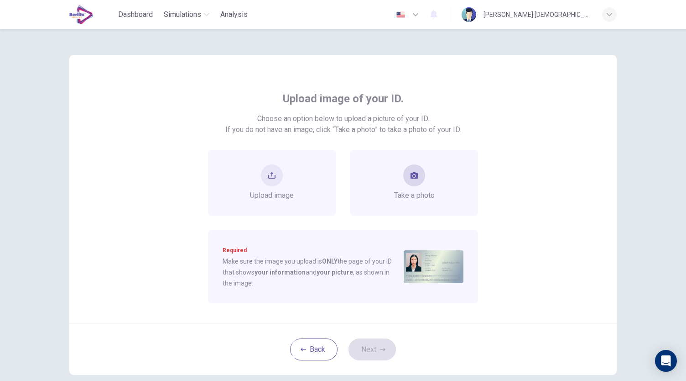
click at [414, 178] on icon "take photo" at bounding box center [414, 175] width 7 height 6
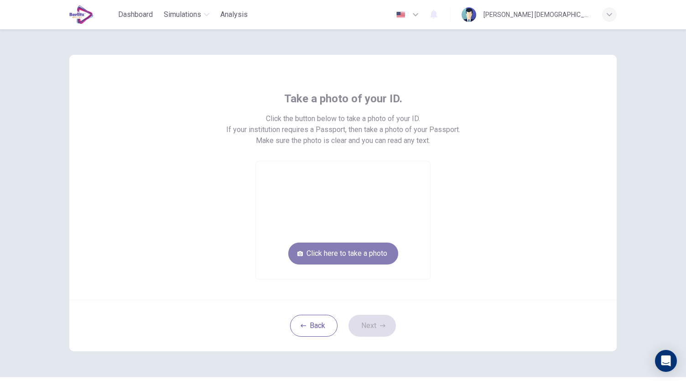
click at [365, 258] on button "Click here to take a photo" at bounding box center [343, 253] width 110 height 22
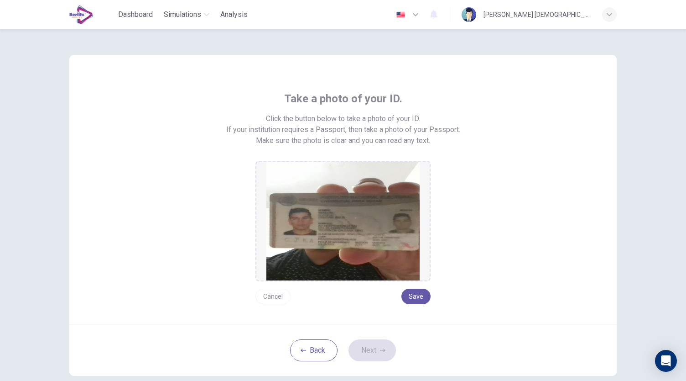
click at [352, 225] on img at bounding box center [343, 221] width 153 height 119
click at [419, 296] on button "Save" at bounding box center [416, 296] width 29 height 16
click at [373, 347] on button "Next" at bounding box center [372, 350] width 47 height 22
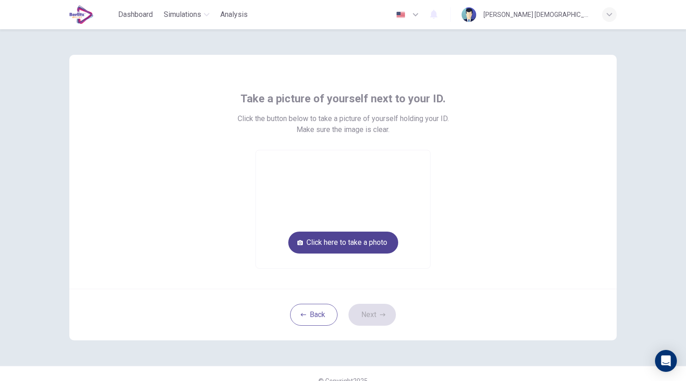
click at [333, 243] on button "Click here to take a photo" at bounding box center [343, 242] width 110 height 22
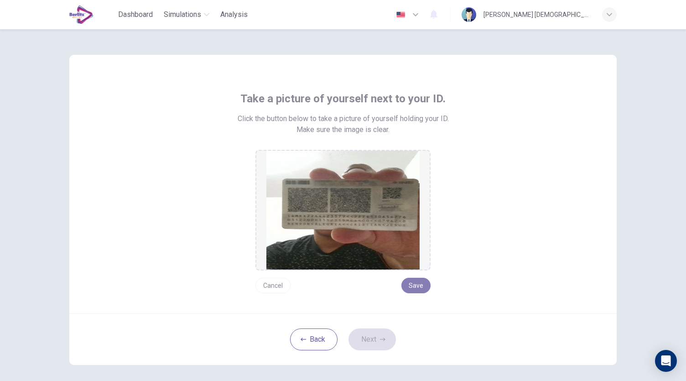
click at [422, 288] on button "Save" at bounding box center [416, 286] width 29 height 16
click at [380, 335] on button "Next" at bounding box center [372, 339] width 47 height 22
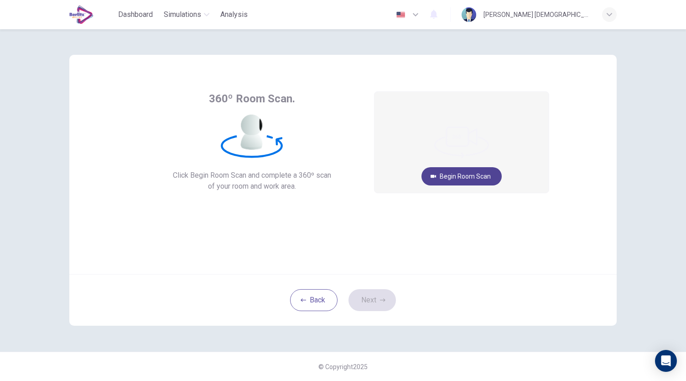
click at [476, 176] on button "Begin Room Scan" at bounding box center [462, 176] width 80 height 18
click at [686, 356] on div "© Copyright 2025" at bounding box center [343, 365] width 686 height 29
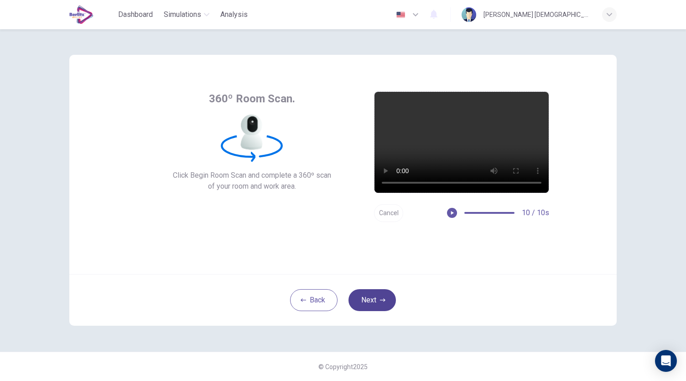
click at [377, 297] on button "Next" at bounding box center [372, 300] width 47 height 22
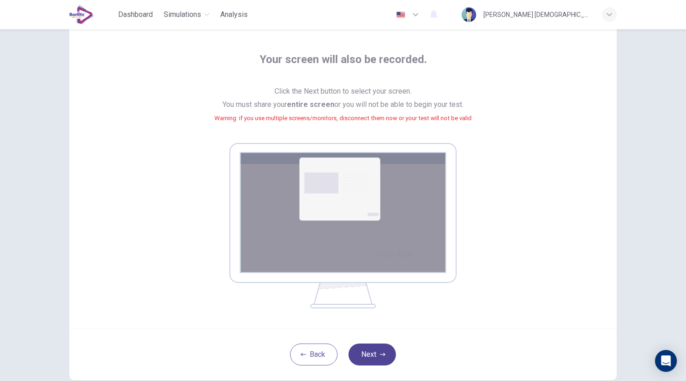
scroll to position [28, 0]
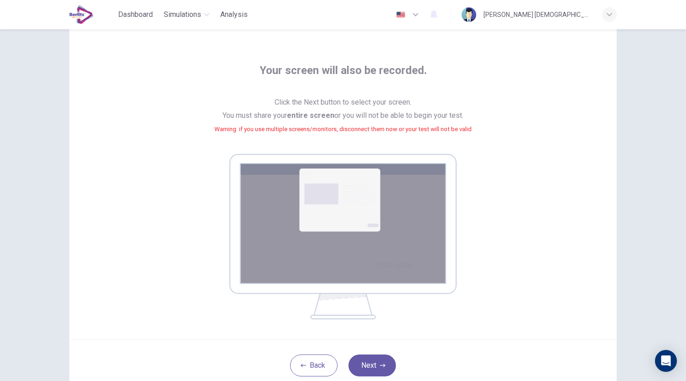
click at [501, 202] on div "Your screen will also be recorded. Click the Next button to select your screen.…" at bounding box center [343, 191] width 413 height 256
click at [375, 364] on button "Next" at bounding box center [372, 365] width 47 height 22
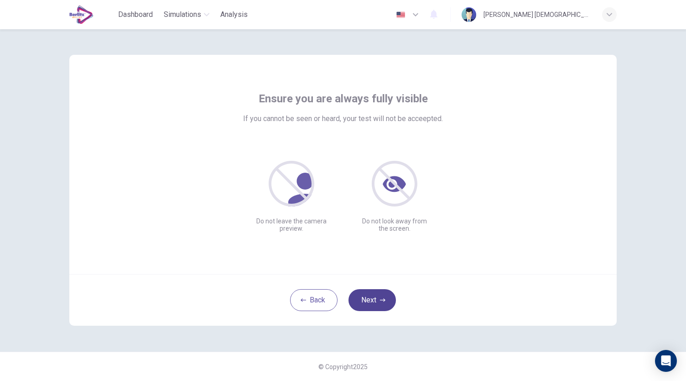
click at [363, 304] on button "Next" at bounding box center [372, 300] width 47 height 22
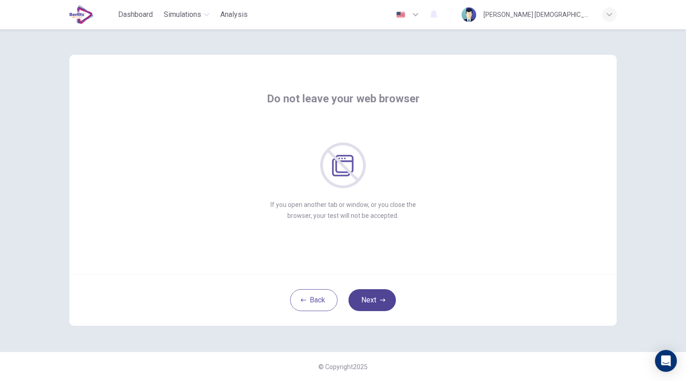
click at [383, 298] on icon "button" at bounding box center [382, 299] width 5 height 5
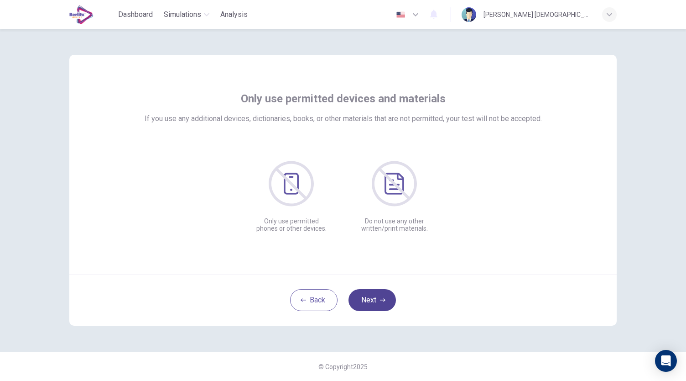
click at [383, 298] on icon "button" at bounding box center [382, 299] width 5 height 5
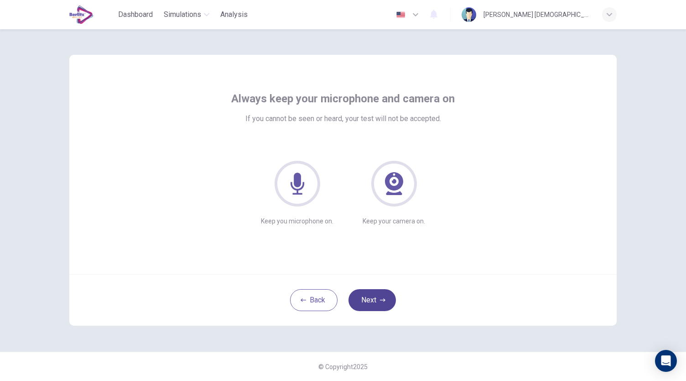
click at [383, 298] on icon "button" at bounding box center [382, 299] width 5 height 5
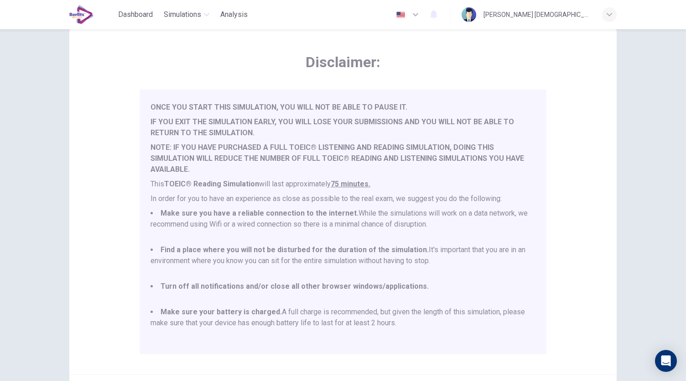
scroll to position [28, 0]
click at [448, 54] on span "Disclaimer:" at bounding box center [343, 61] width 407 height 18
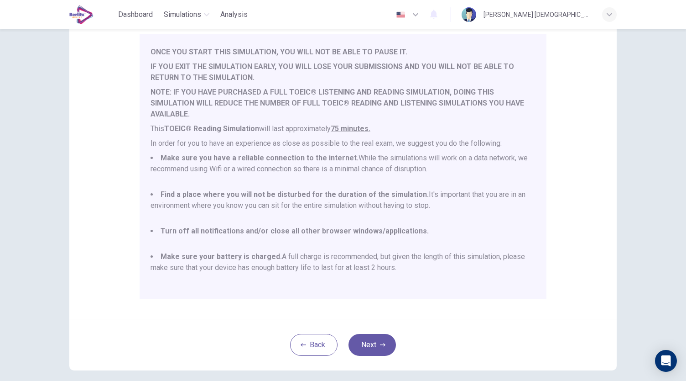
scroll to position [84, 0]
click at [373, 342] on button "Next" at bounding box center [372, 343] width 47 height 22
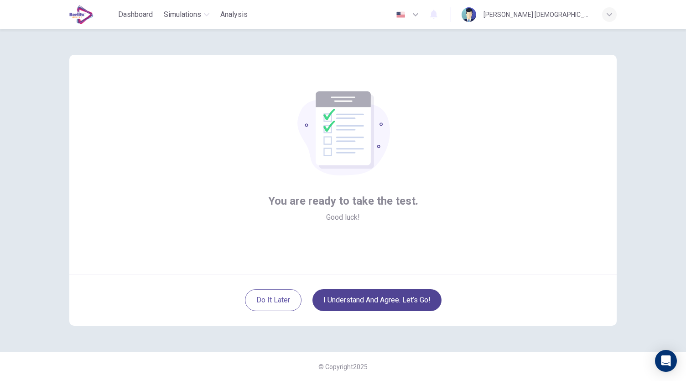
click at [365, 303] on button "I understand and agree. Let’s go!" at bounding box center [377, 300] width 129 height 22
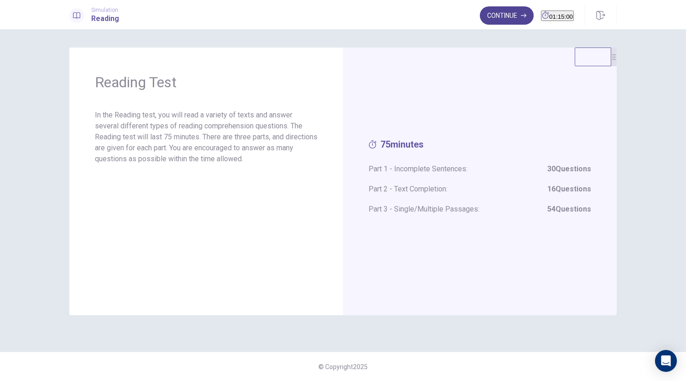
click at [486, 21] on button "Continue" at bounding box center [507, 15] width 54 height 18
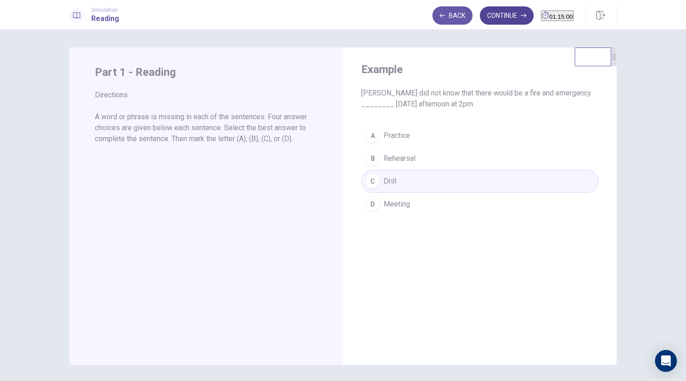
click at [491, 16] on button "Continue" at bounding box center [507, 15] width 54 height 18
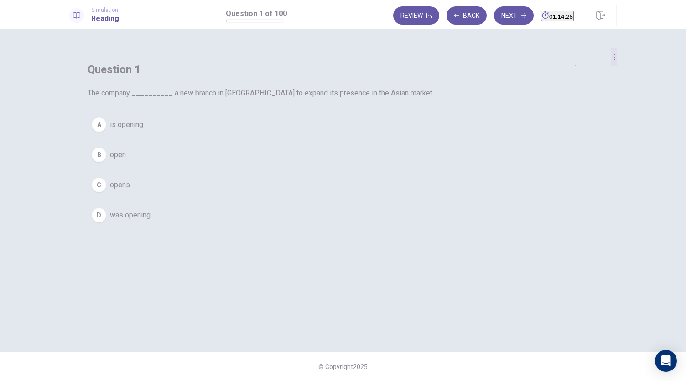
click at [143, 130] on span "is opening" at bounding box center [126, 124] width 33 height 11
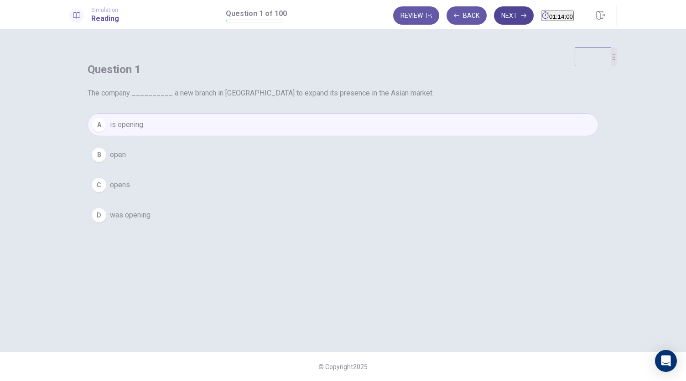
click at [497, 10] on button "Next" at bounding box center [514, 15] width 40 height 18
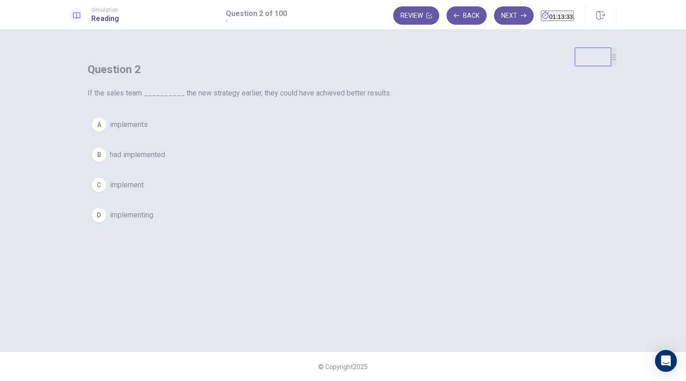
click at [165, 160] on span "had implemented" at bounding box center [137, 154] width 55 height 11
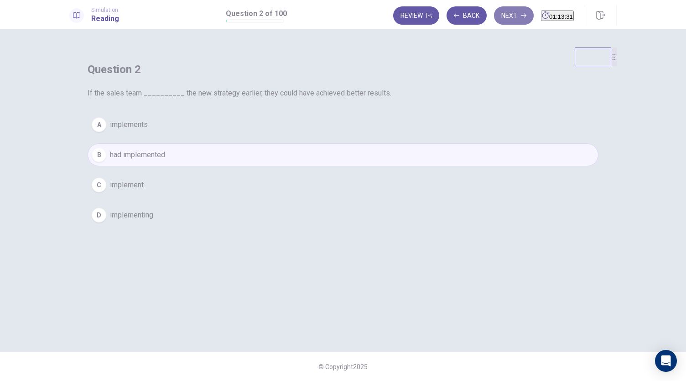
click at [521, 17] on icon "button" at bounding box center [523, 15] width 5 height 5
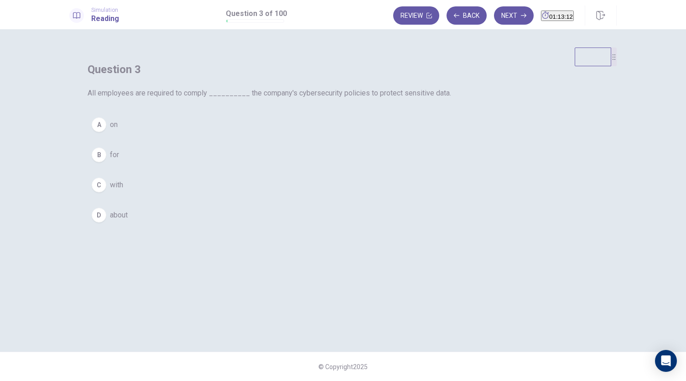
click at [283, 196] on button "C with" at bounding box center [343, 184] width 511 height 23
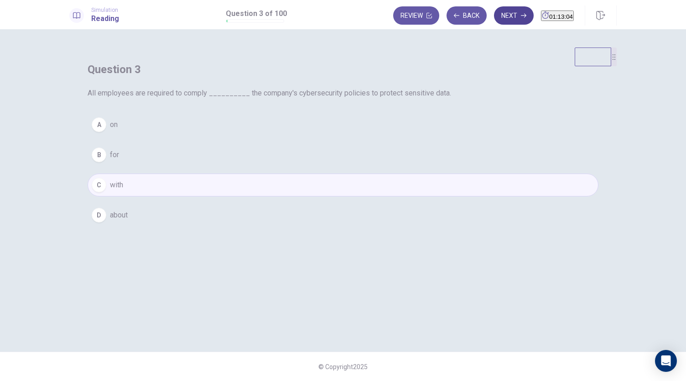
click at [496, 20] on button "Next" at bounding box center [514, 15] width 40 height 18
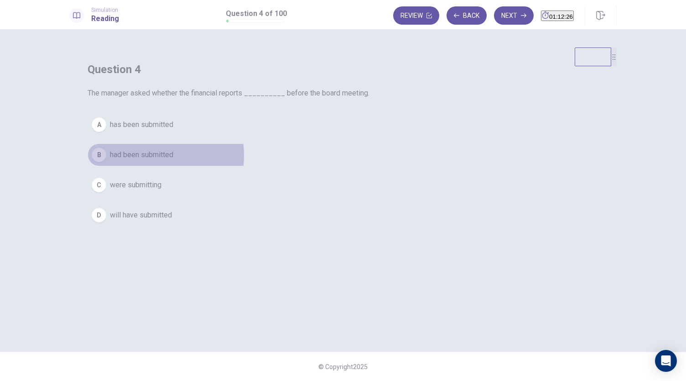
click at [173, 160] on span "had been submitted" at bounding box center [141, 154] width 63 height 11
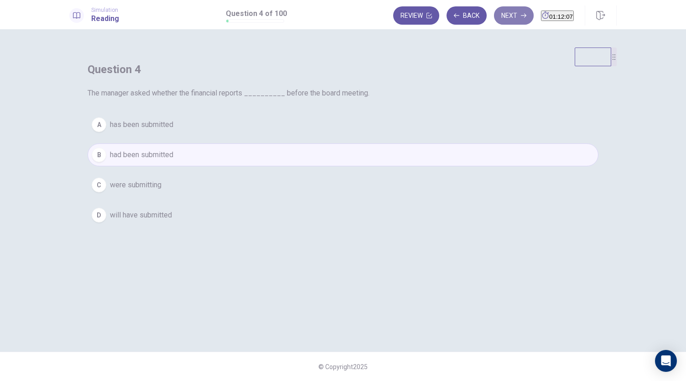
click at [502, 11] on button "Next" at bounding box center [514, 15] width 40 height 18
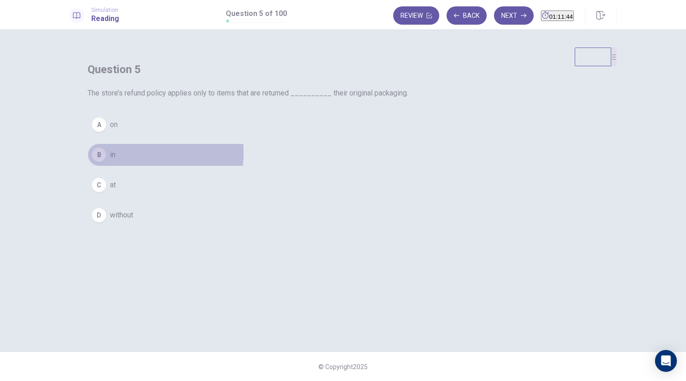
click at [106, 162] on div "B" at bounding box center [99, 154] width 15 height 15
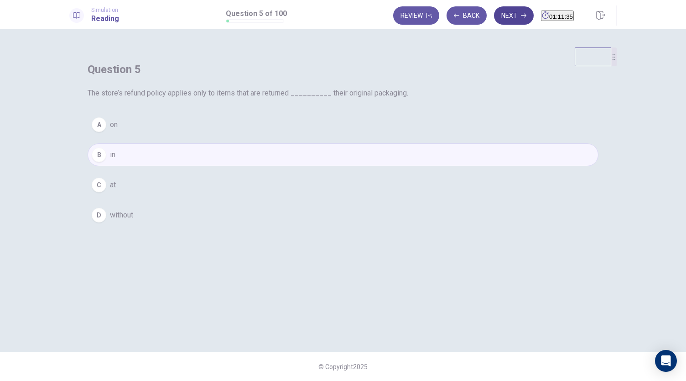
click at [494, 14] on button "Next" at bounding box center [514, 15] width 40 height 18
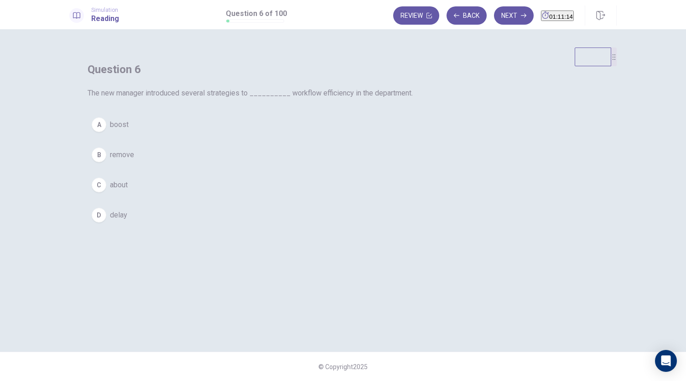
click at [129, 130] on span "boost" at bounding box center [119, 124] width 19 height 11
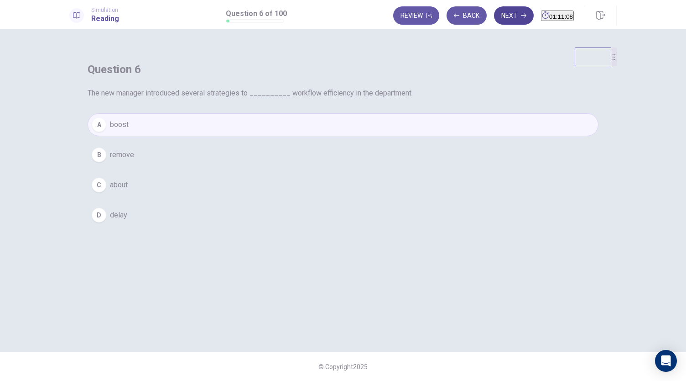
click at [497, 17] on button "Next" at bounding box center [514, 15] width 40 height 18
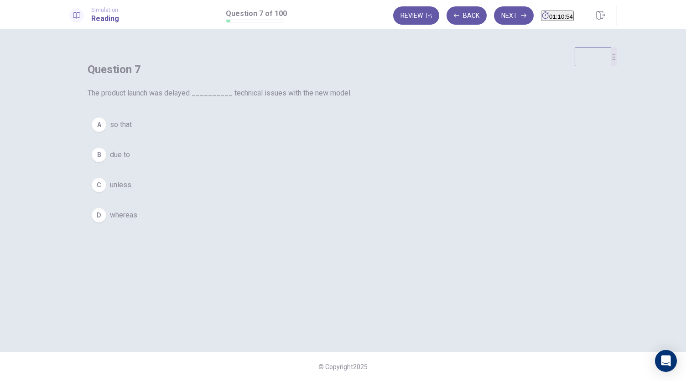
click at [130, 160] on span "due to" at bounding box center [120, 154] width 20 height 11
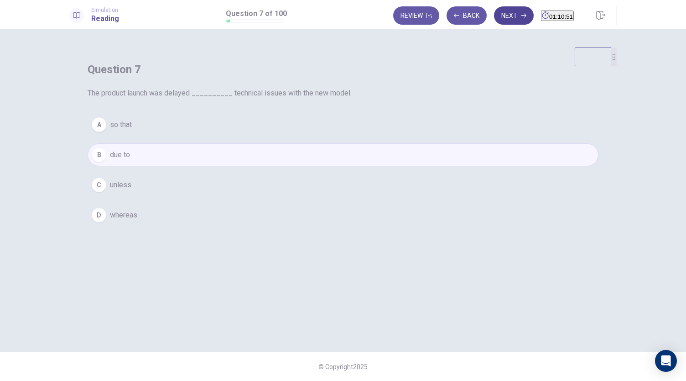
click at [494, 16] on button "Next" at bounding box center [514, 15] width 40 height 18
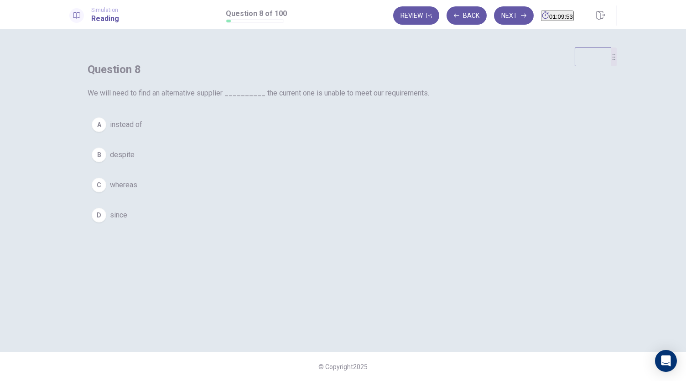
click at [135, 160] on span "despite" at bounding box center [122, 154] width 25 height 11
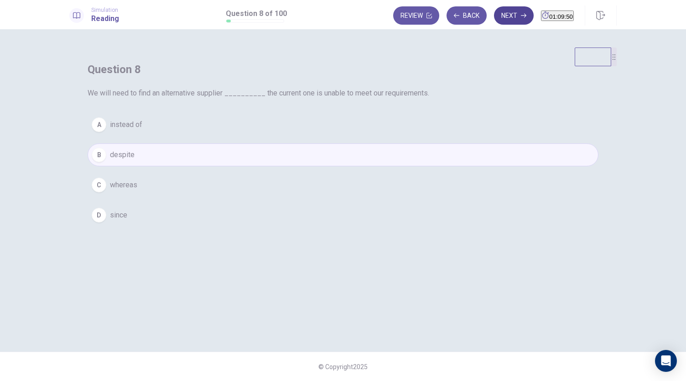
click at [497, 15] on button "Next" at bounding box center [514, 15] width 40 height 18
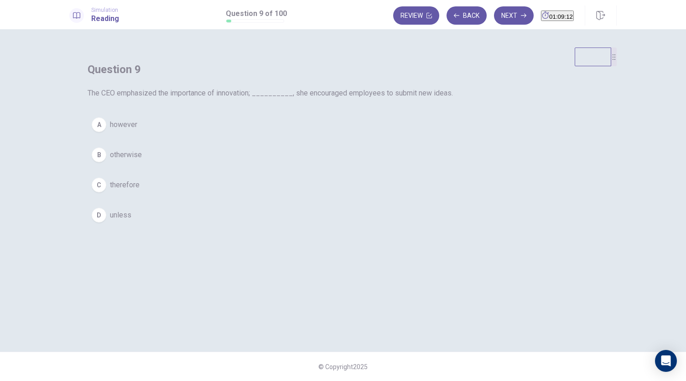
click at [140, 190] on span "therefore" at bounding box center [125, 184] width 30 height 11
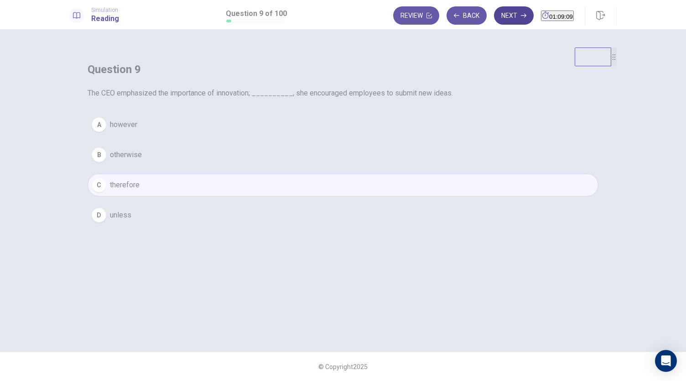
click at [499, 21] on button "Next" at bounding box center [514, 15] width 40 height 18
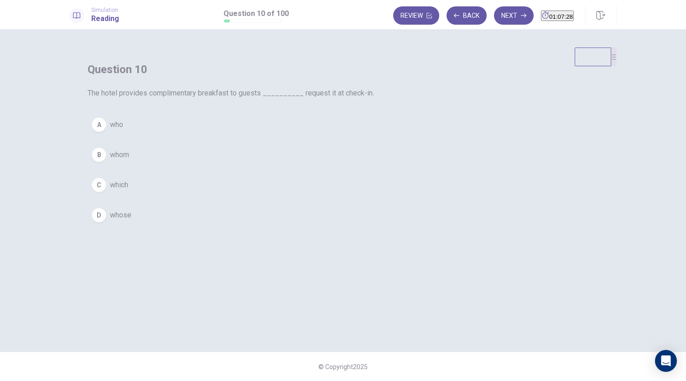
click at [123, 130] on span "who" at bounding box center [116, 124] width 13 height 11
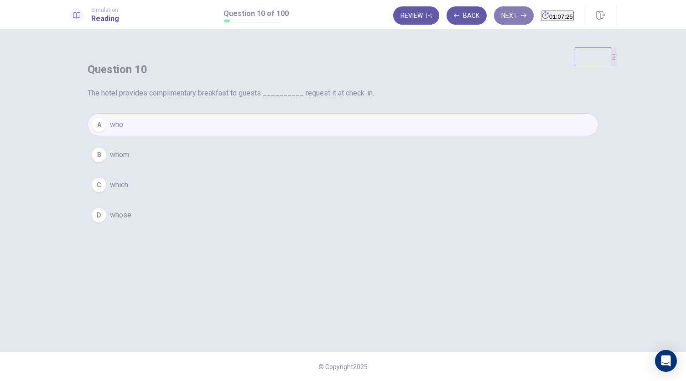
click at [496, 16] on button "Next" at bounding box center [514, 15] width 40 height 18
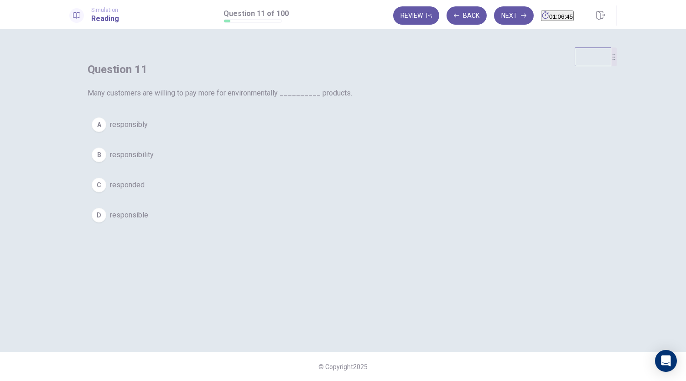
click at [154, 160] on span "responsibility" at bounding box center [132, 154] width 44 height 11
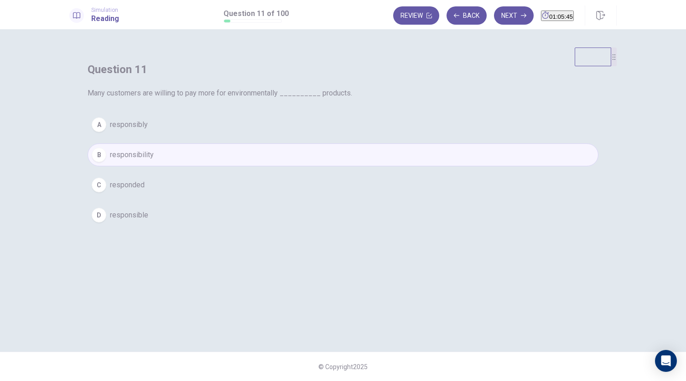
click at [312, 226] on button "D responsible" at bounding box center [343, 215] width 511 height 23
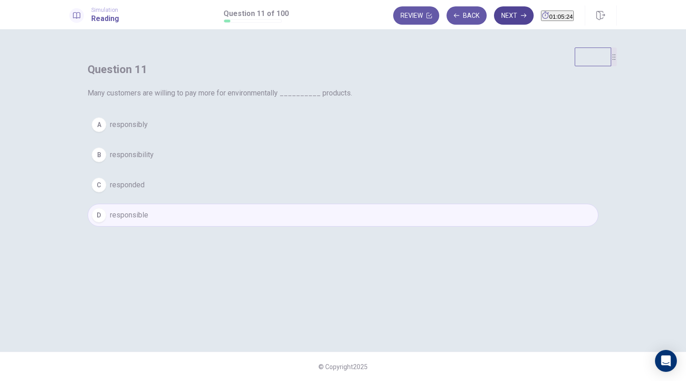
click at [494, 16] on button "Next" at bounding box center [514, 15] width 40 height 18
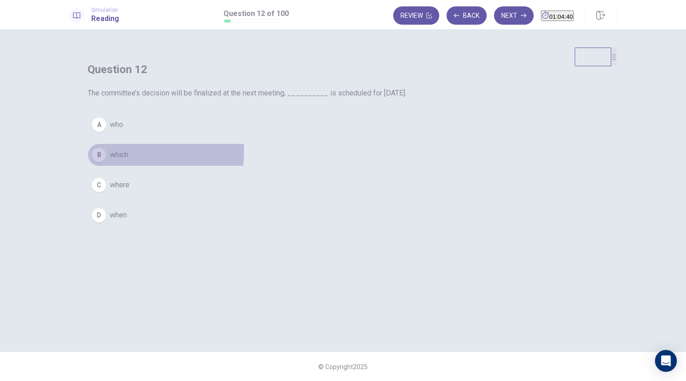
click at [128, 160] on span "which" at bounding box center [119, 154] width 18 height 11
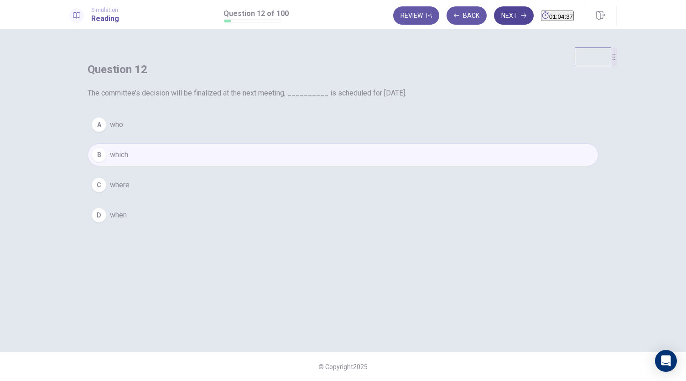
click at [494, 8] on button "Next" at bounding box center [514, 15] width 40 height 18
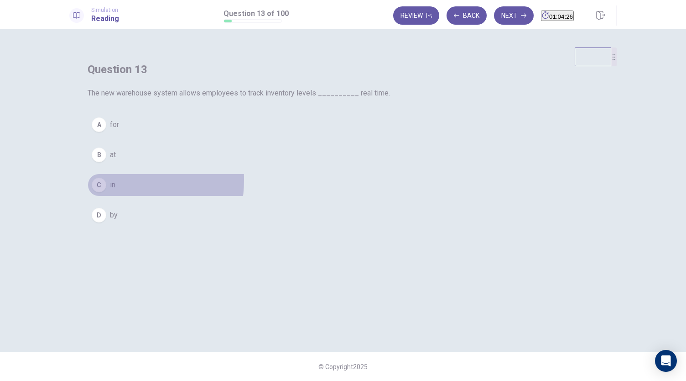
click at [282, 196] on button "C in" at bounding box center [343, 184] width 511 height 23
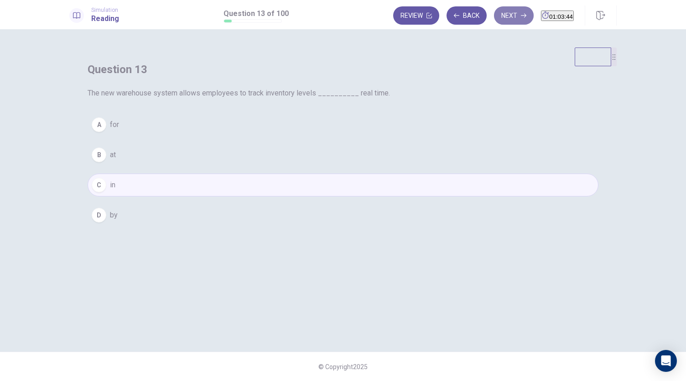
click at [496, 18] on button "Next" at bounding box center [514, 15] width 40 height 18
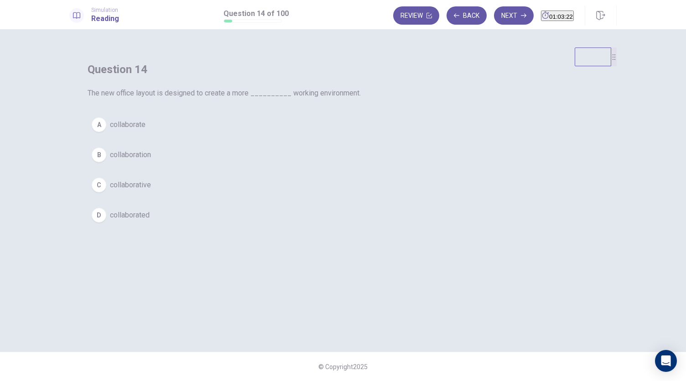
click at [151, 190] on span "collaborative" at bounding box center [130, 184] width 41 height 11
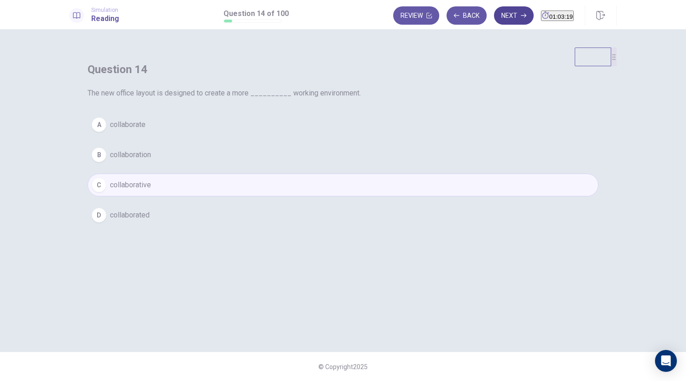
click at [495, 19] on button "Next" at bounding box center [514, 15] width 40 height 18
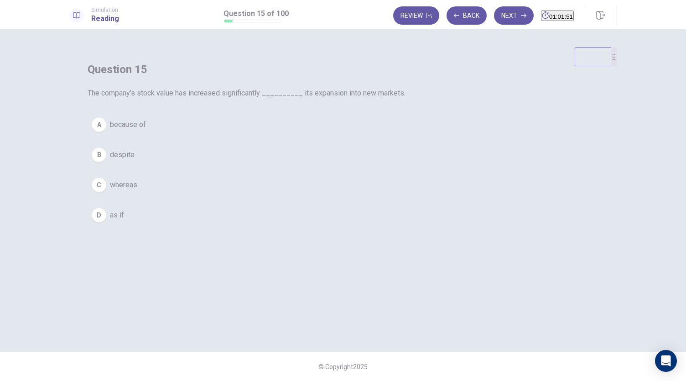
click at [313, 166] on button "B despite" at bounding box center [343, 154] width 511 height 23
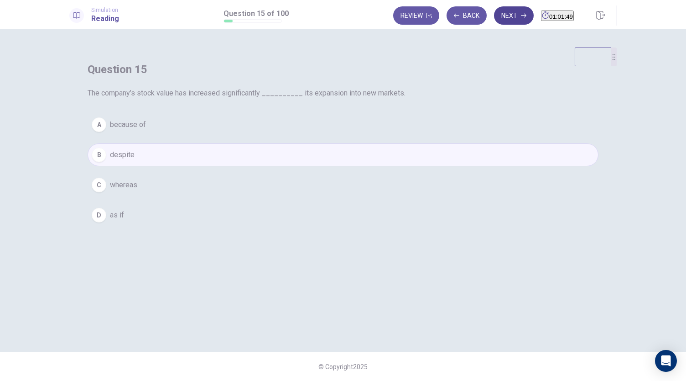
click at [496, 22] on button "Next" at bounding box center [514, 15] width 40 height 18
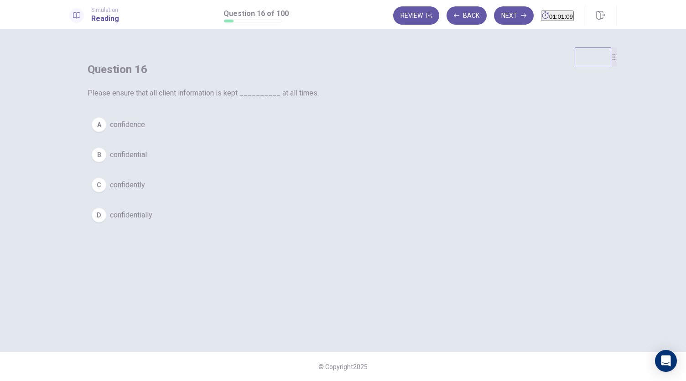
click at [145, 190] on span "confidently" at bounding box center [127, 184] width 35 height 11
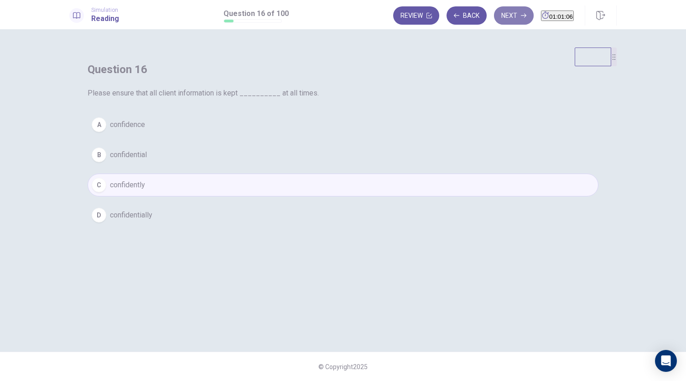
click at [494, 19] on button "Next" at bounding box center [514, 15] width 40 height 18
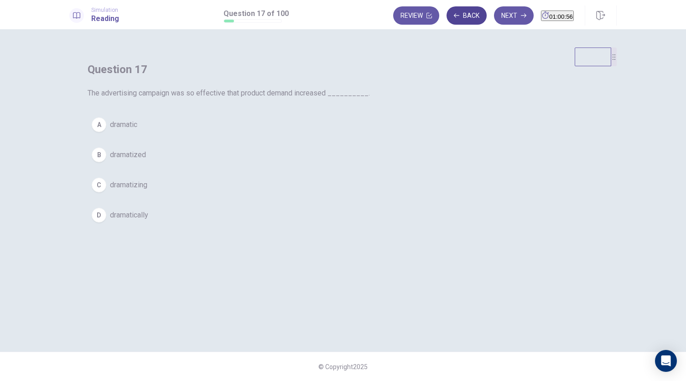
click at [462, 17] on button "Back" at bounding box center [467, 15] width 40 height 18
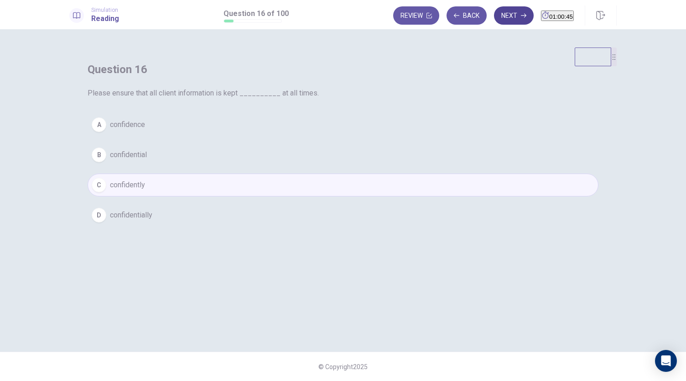
click at [494, 10] on button "Next" at bounding box center [514, 15] width 40 height 18
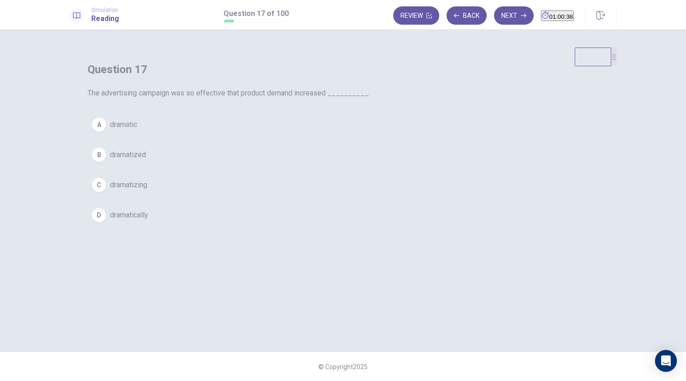
click at [148, 220] on span "dramatically" at bounding box center [129, 214] width 38 height 11
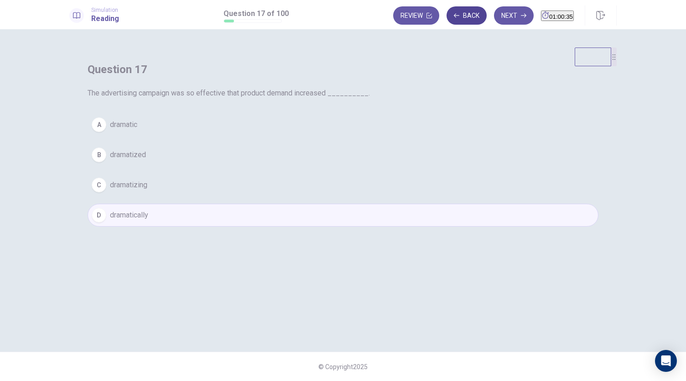
click at [450, 21] on button "Back" at bounding box center [467, 15] width 40 height 18
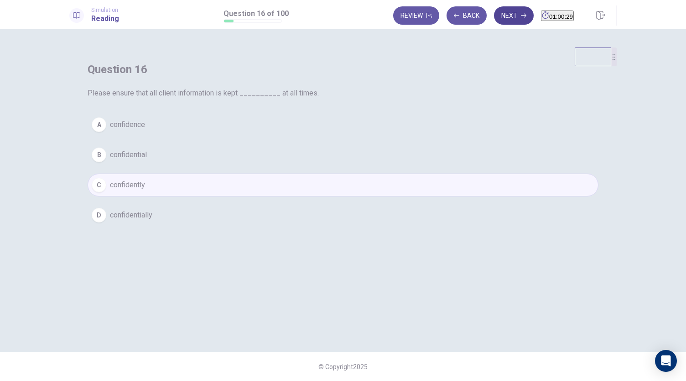
click at [494, 15] on button "Next" at bounding box center [514, 15] width 40 height 18
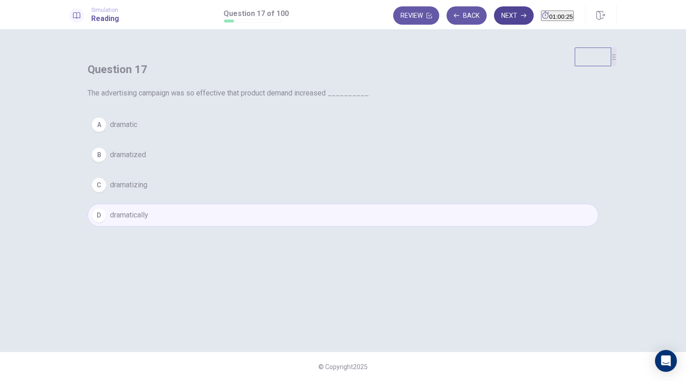
click at [494, 15] on button "Next" at bounding box center [514, 15] width 40 height 18
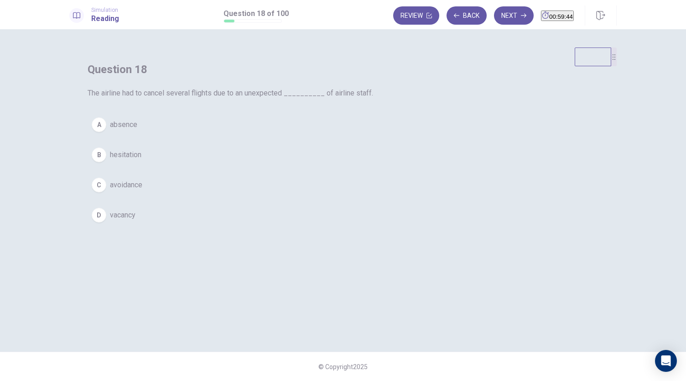
click at [141, 160] on span "hesitation" at bounding box center [125, 154] width 31 height 11
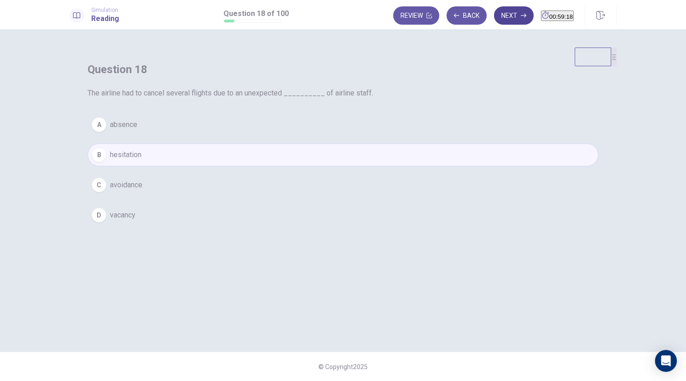
click at [497, 17] on button "Next" at bounding box center [514, 15] width 40 height 18
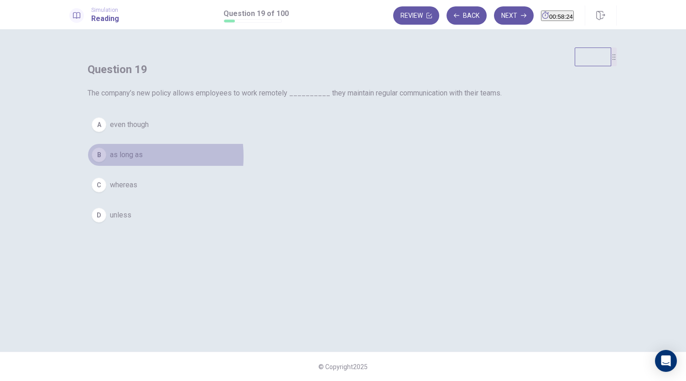
click at [143, 160] on span "as long as" at bounding box center [126, 154] width 33 height 11
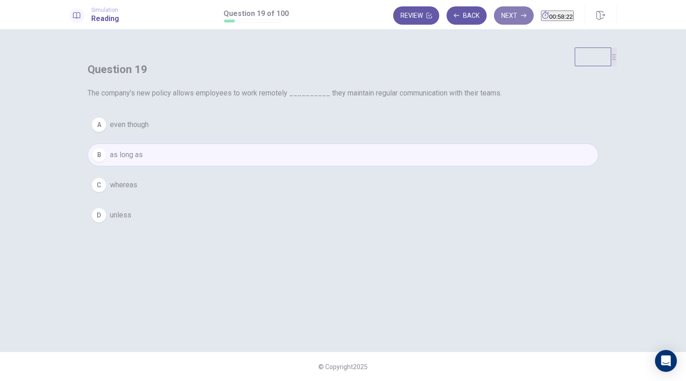
click at [511, 10] on button "Next" at bounding box center [514, 15] width 40 height 18
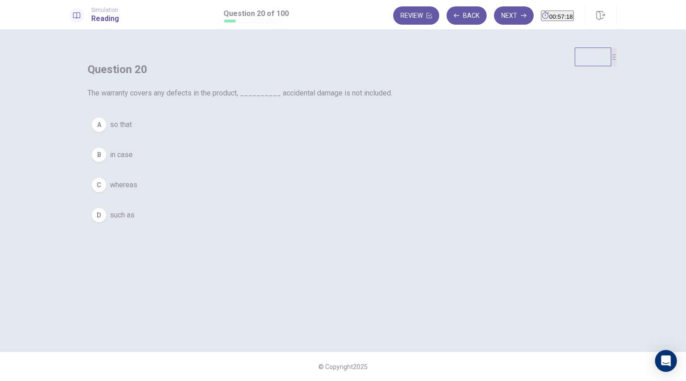
click at [137, 190] on span "whereas" at bounding box center [123, 184] width 27 height 11
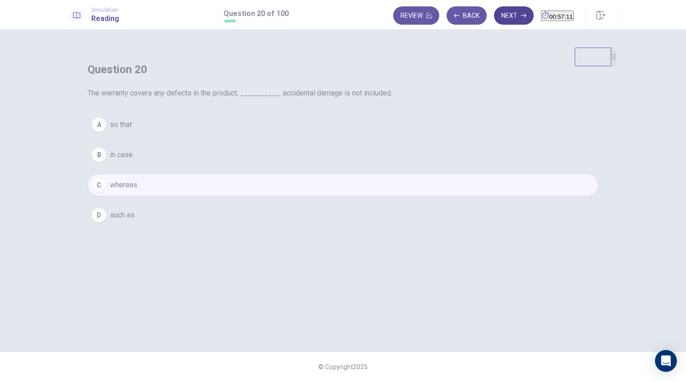
click at [503, 16] on button "Next" at bounding box center [514, 15] width 40 height 18
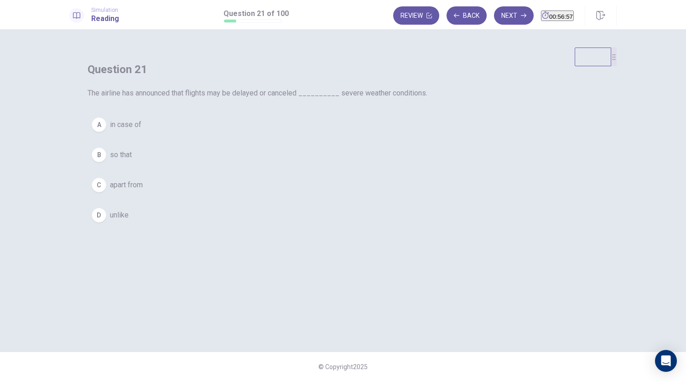
click at [141, 130] on span "in case of" at bounding box center [125, 124] width 31 height 11
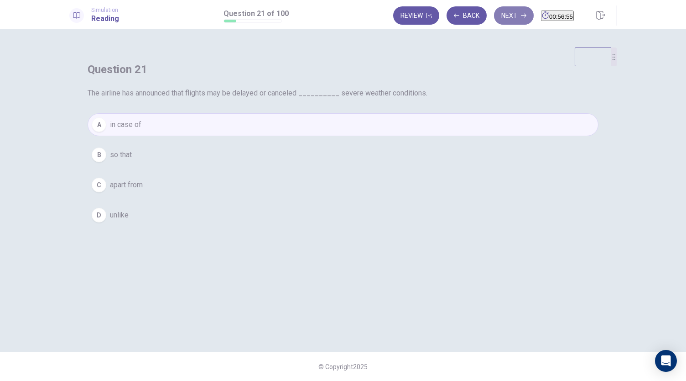
click at [497, 17] on button "Next" at bounding box center [514, 15] width 40 height 18
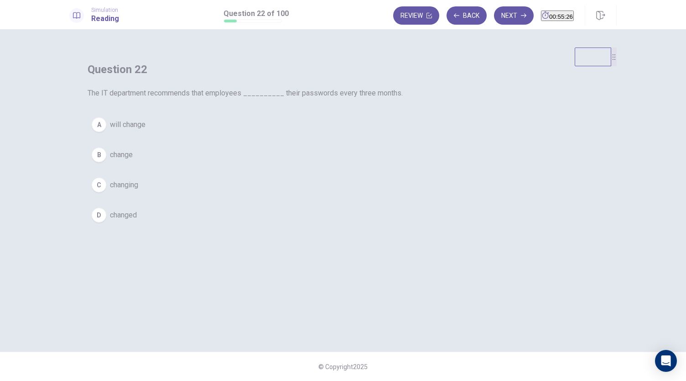
click at [133, 160] on span "change" at bounding box center [121, 154] width 23 height 11
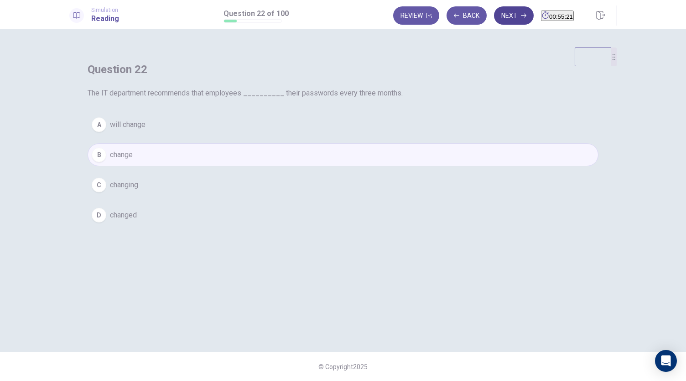
click at [496, 7] on button "Next" at bounding box center [514, 15] width 40 height 18
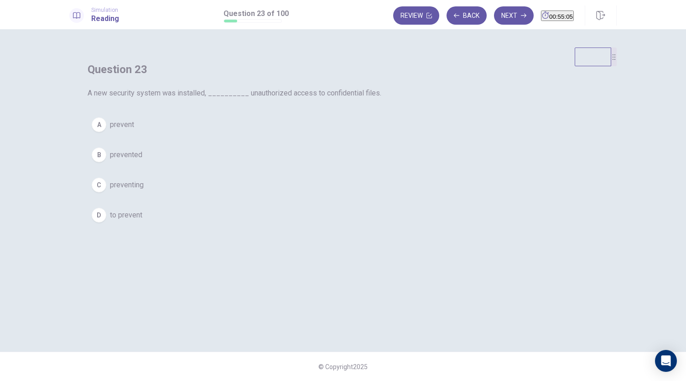
click at [144, 190] on span "preventing" at bounding box center [127, 184] width 34 height 11
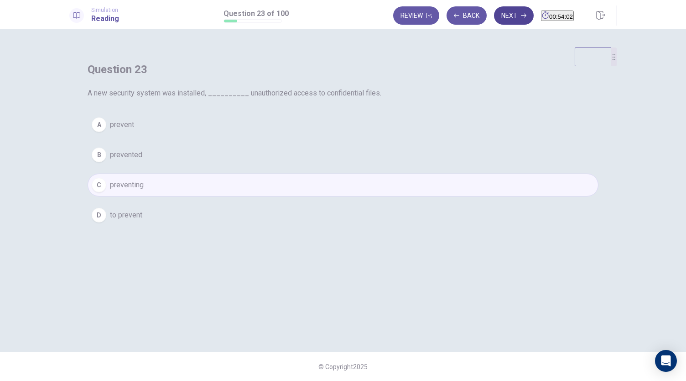
click at [496, 13] on button "Next" at bounding box center [514, 15] width 40 height 18
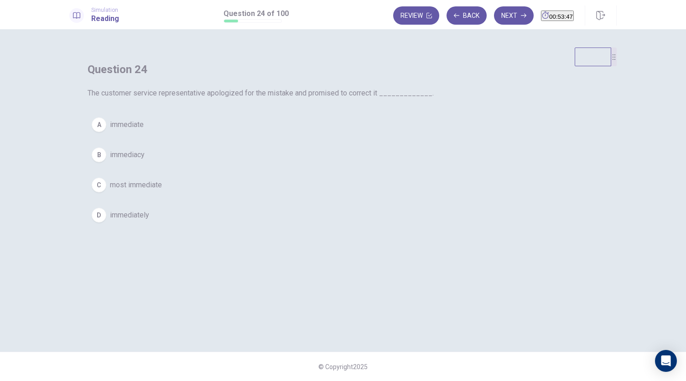
click at [149, 220] on span "immediately" at bounding box center [129, 214] width 39 height 11
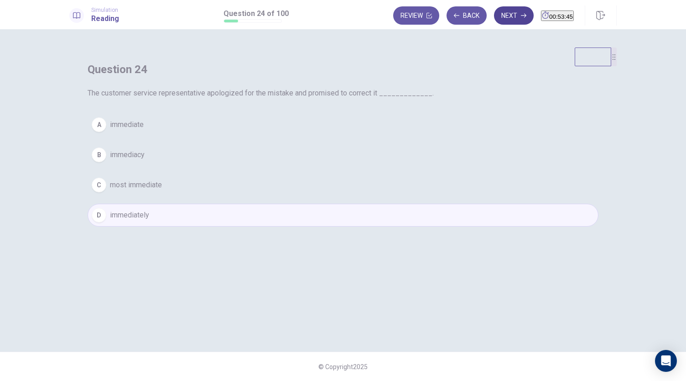
click at [497, 17] on button "Next" at bounding box center [514, 15] width 40 height 18
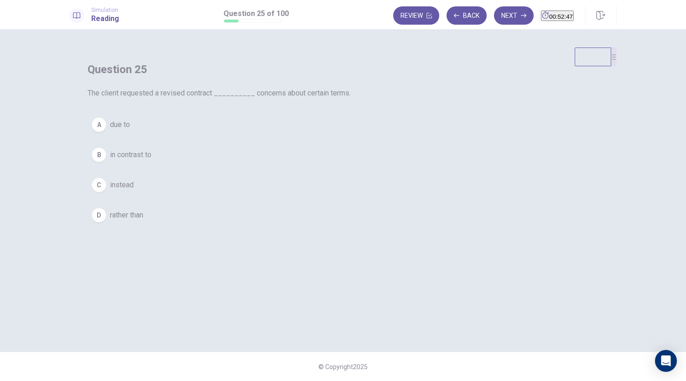
click at [130, 130] on span "due to" at bounding box center [120, 124] width 20 height 11
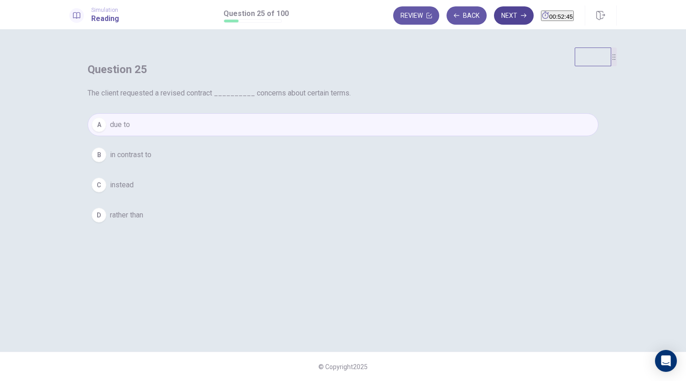
click at [495, 18] on button "Next" at bounding box center [514, 15] width 40 height 18
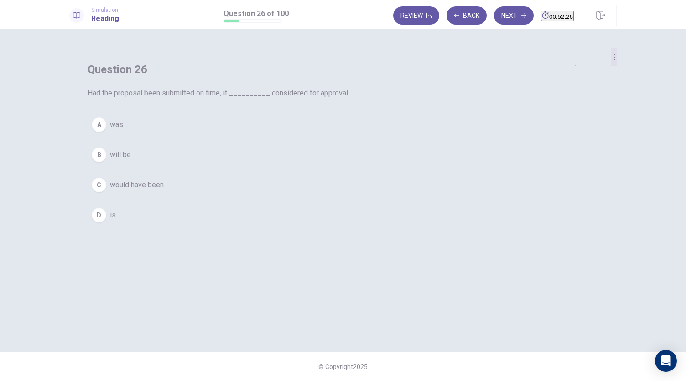
click at [164, 190] on span "would have been" at bounding box center [137, 184] width 54 height 11
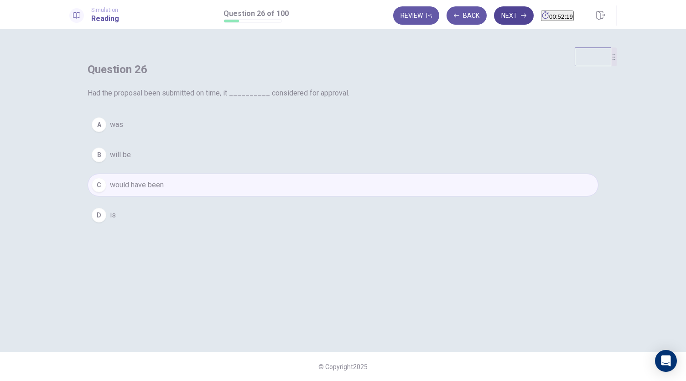
click at [500, 16] on button "Next" at bounding box center [514, 15] width 40 height 18
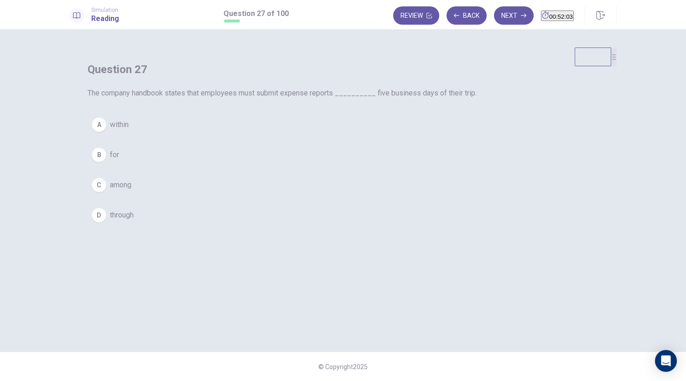
click at [129, 130] on span "within" at bounding box center [119, 124] width 19 height 11
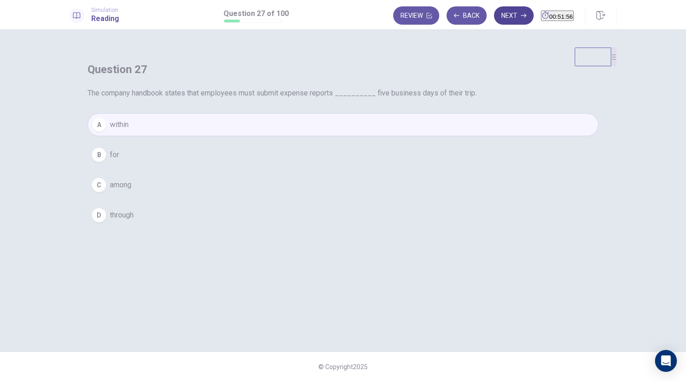
click at [498, 15] on button "Next" at bounding box center [514, 15] width 40 height 18
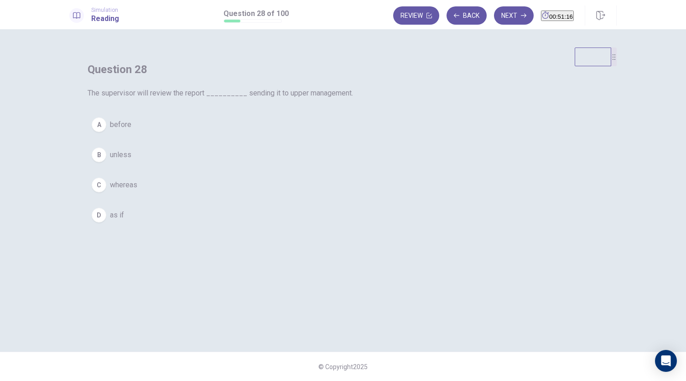
click at [297, 136] on button "A before" at bounding box center [343, 124] width 511 height 23
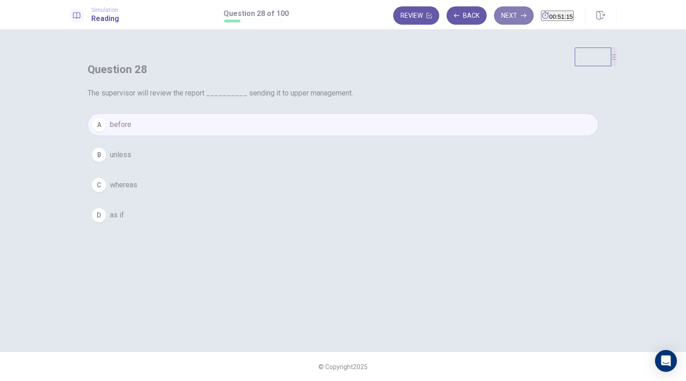
click at [497, 10] on button "Next" at bounding box center [514, 15] width 40 height 18
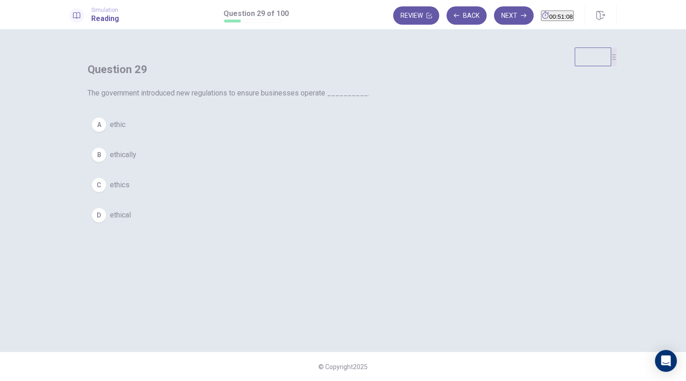
click at [136, 160] on span "ethically" at bounding box center [123, 154] width 26 height 11
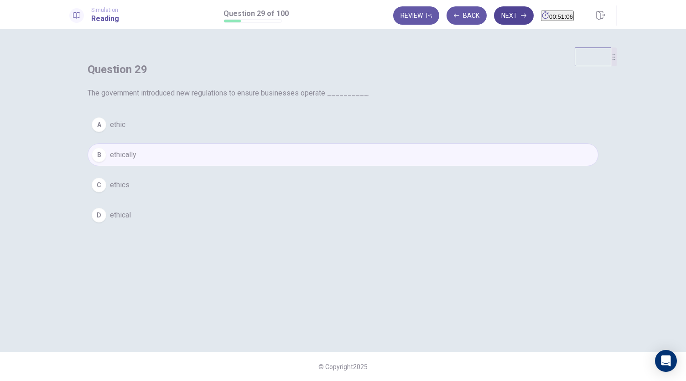
click at [494, 14] on button "Next" at bounding box center [514, 15] width 40 height 18
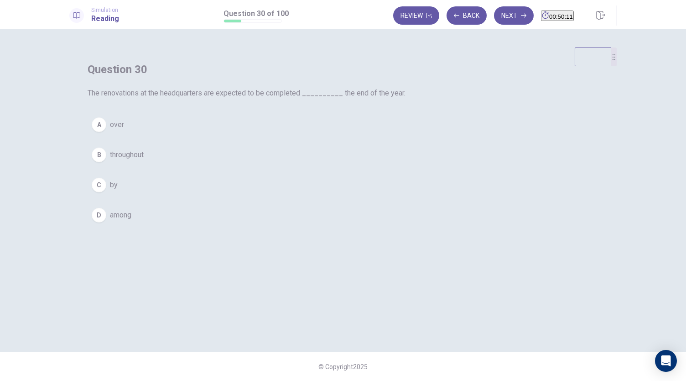
click at [284, 196] on button "C by" at bounding box center [343, 184] width 511 height 23
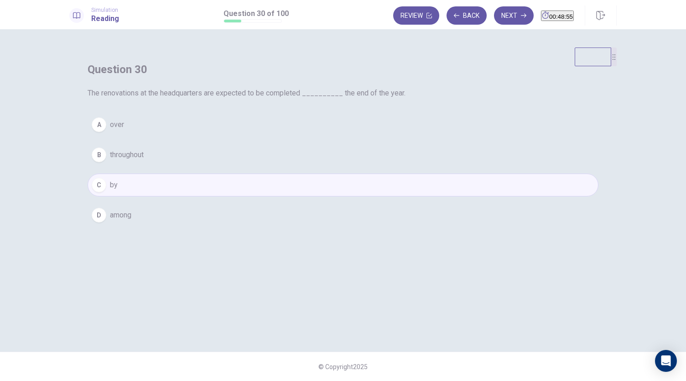
click at [124, 130] on span "over" at bounding box center [117, 124] width 14 height 11
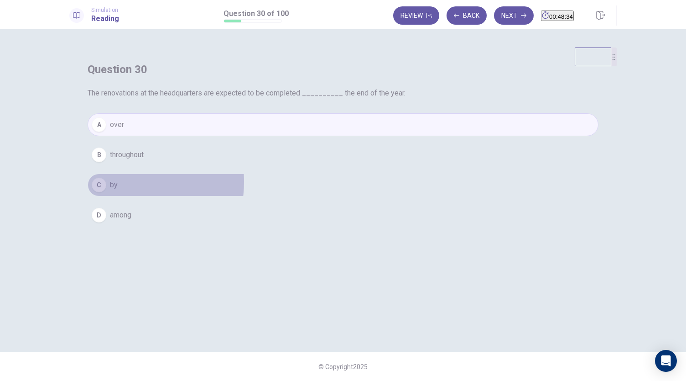
click at [293, 196] on button "C by" at bounding box center [343, 184] width 511 height 23
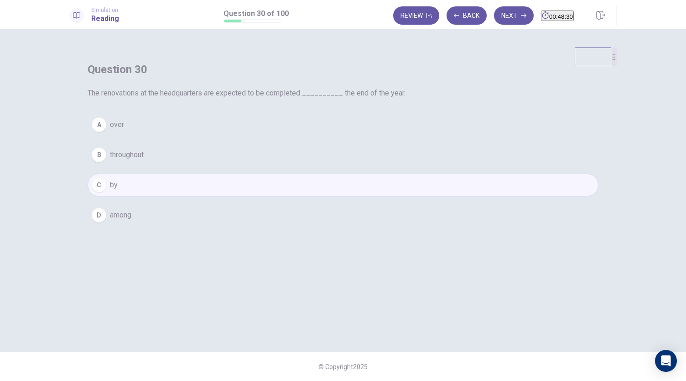
click at [301, 136] on button "A over" at bounding box center [343, 124] width 511 height 23
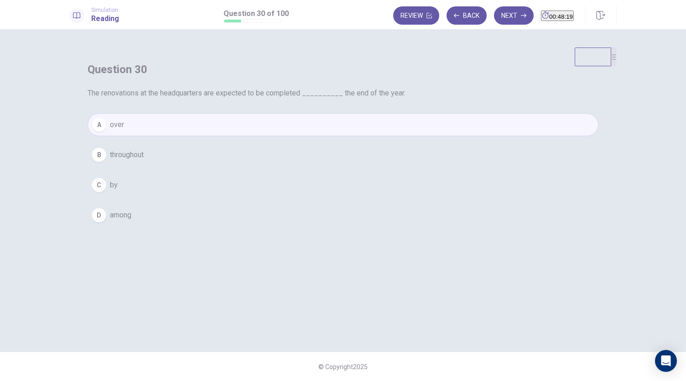
click at [304, 196] on button "C by" at bounding box center [343, 184] width 511 height 23
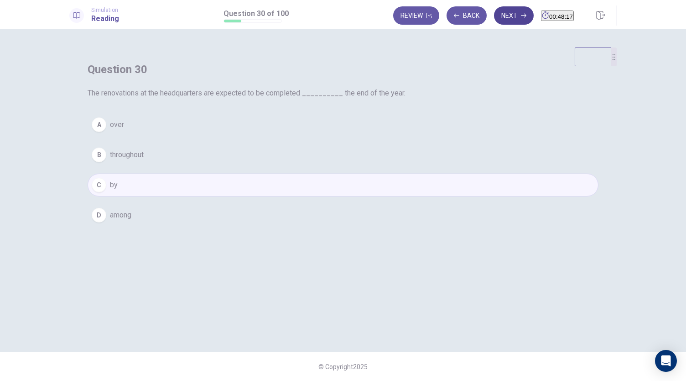
click at [497, 20] on button "Next" at bounding box center [514, 15] width 40 height 18
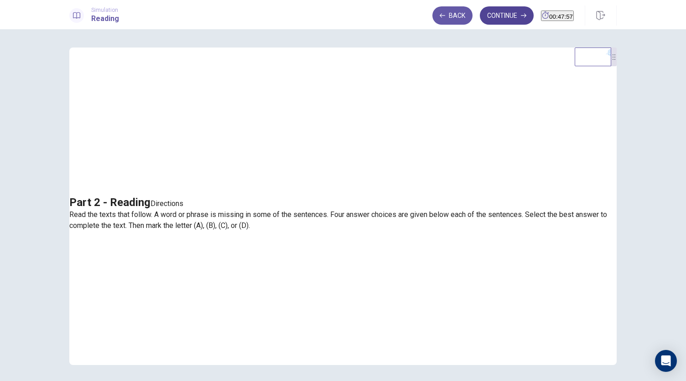
click at [482, 16] on button "Continue" at bounding box center [507, 15] width 54 height 18
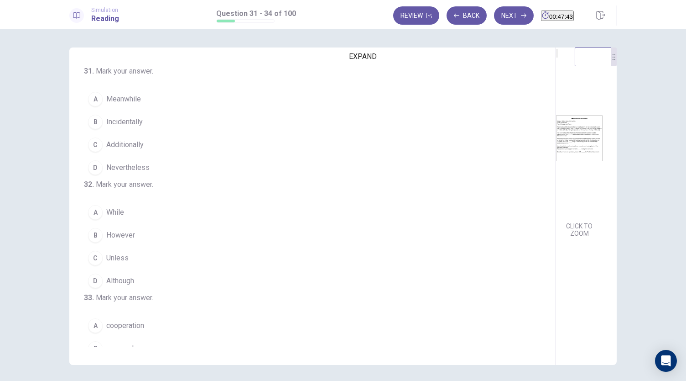
click at [557, 55] on icon "EXPAND" at bounding box center [557, 55] width 0 height 0
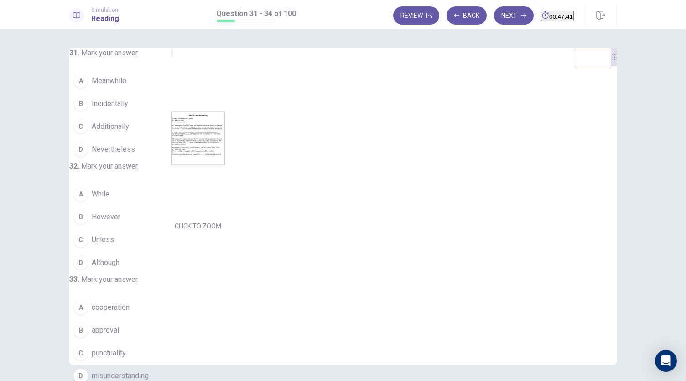
click at [225, 120] on img at bounding box center [198, 137] width 54 height 159
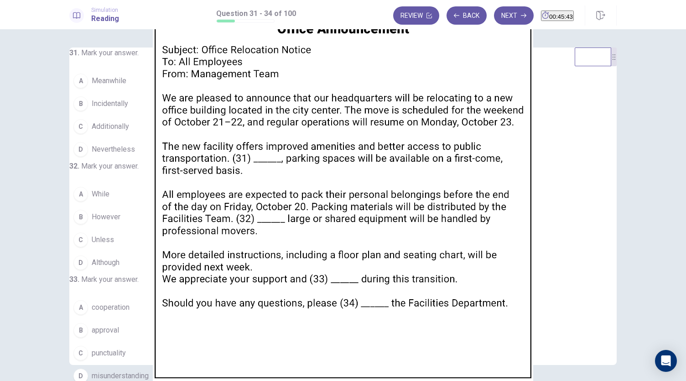
click at [301, 173] on img at bounding box center [343, 190] width 686 height 381
click at [225, 172] on img at bounding box center [343, 190] width 686 height 381
click at [147, 169] on img at bounding box center [343, 190] width 686 height 381
click at [633, 188] on img at bounding box center [343, 190] width 686 height 381
click at [671, 380] on div at bounding box center [343, 381] width 686 height 0
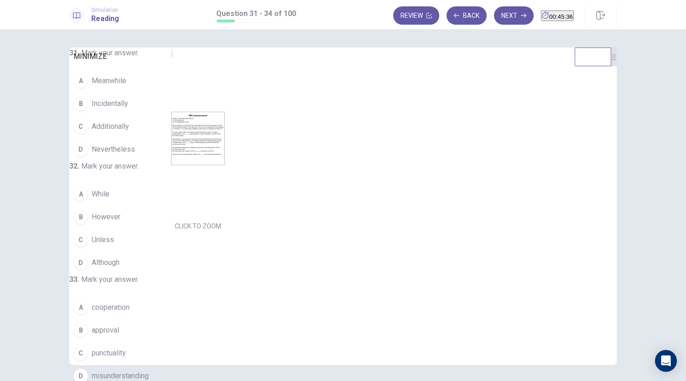
click at [171, 58] on button "MINIMIZE" at bounding box center [172, 53] width 2 height 9
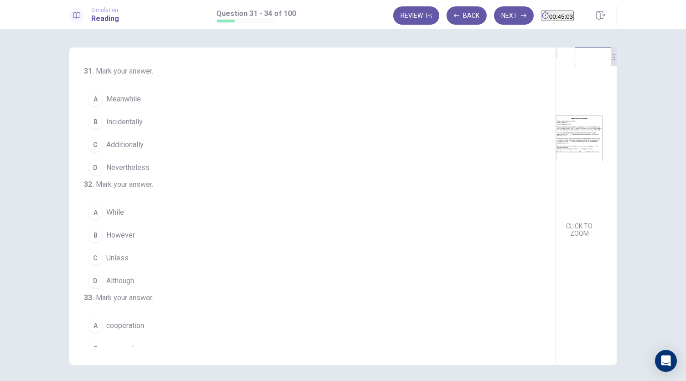
click at [131, 146] on span "Additionally" at bounding box center [124, 144] width 37 height 11
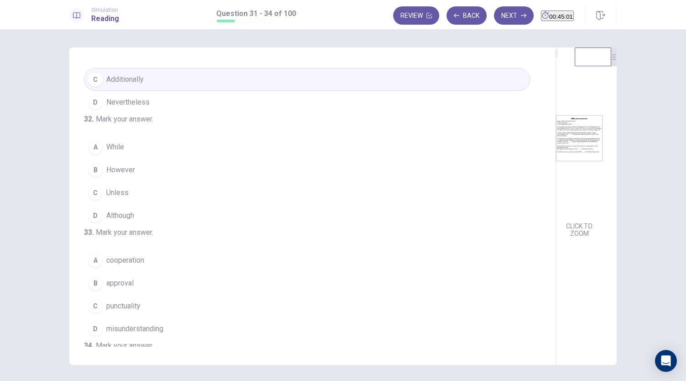
scroll to position [66, 0]
click at [556, 171] on img at bounding box center [579, 137] width 47 height 159
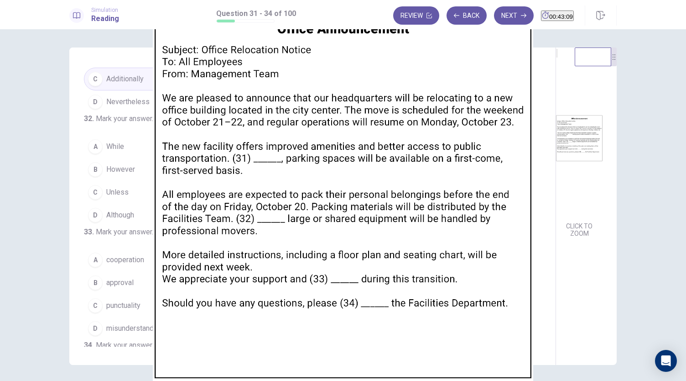
click at [354, 168] on img at bounding box center [343, 190] width 686 height 381
click at [168, 119] on img at bounding box center [343, 190] width 686 height 381
click at [8, 380] on div at bounding box center [343, 381] width 686 height 0
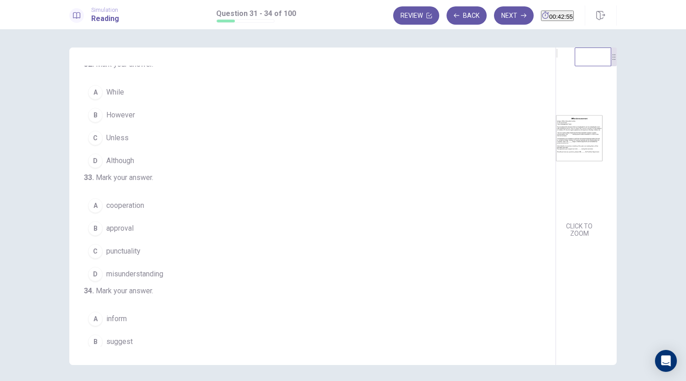
scroll to position [120, 0]
click at [128, 210] on span "cooperation" at bounding box center [125, 204] width 38 height 11
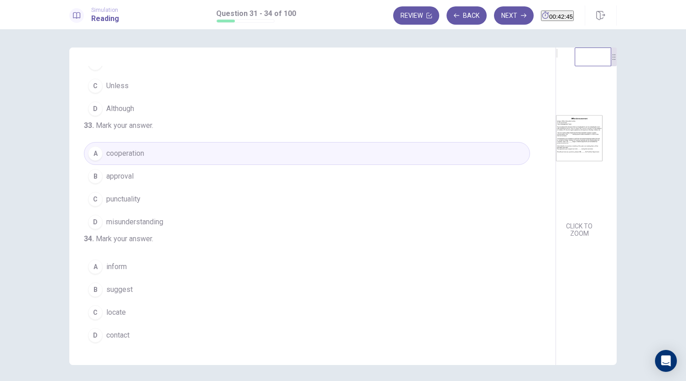
scroll to position [222, 0]
click at [124, 333] on span "contact" at bounding box center [117, 335] width 23 height 11
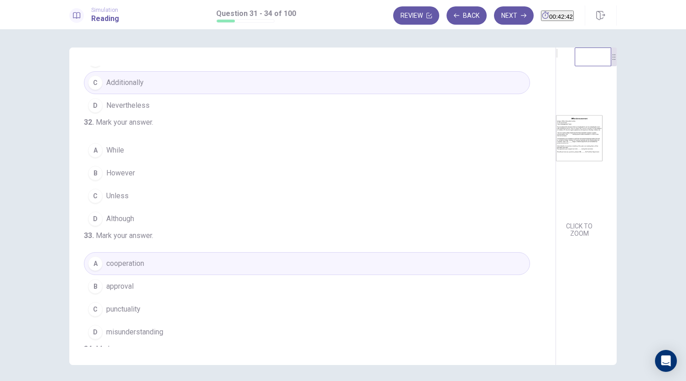
scroll to position [62, 0]
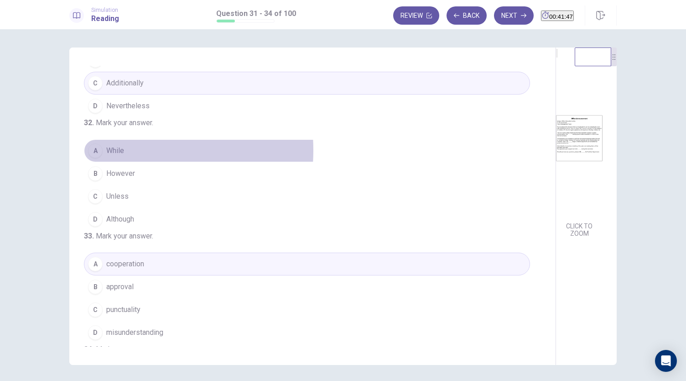
click at [116, 156] on span "While" at bounding box center [115, 150] width 18 height 11
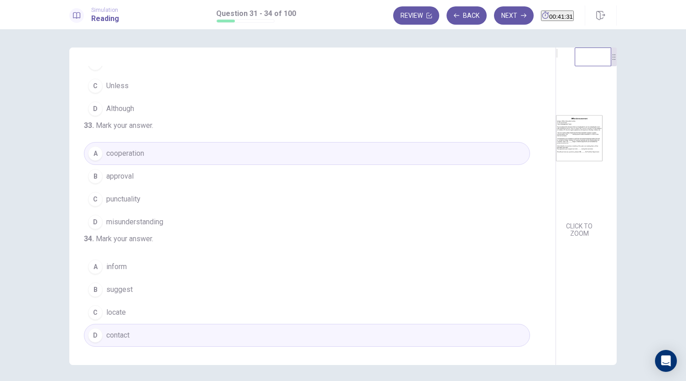
scroll to position [31, 0]
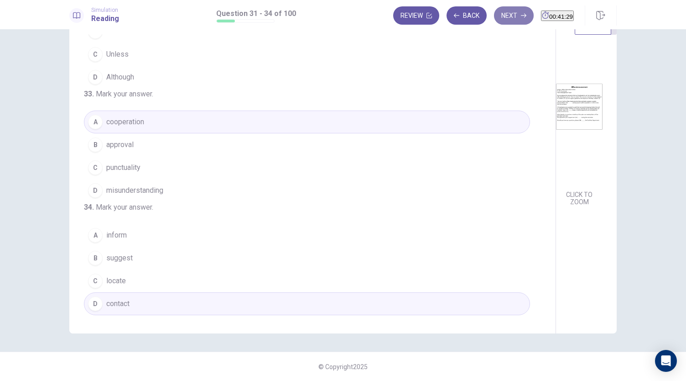
click at [494, 12] on button "Next" at bounding box center [514, 15] width 40 height 18
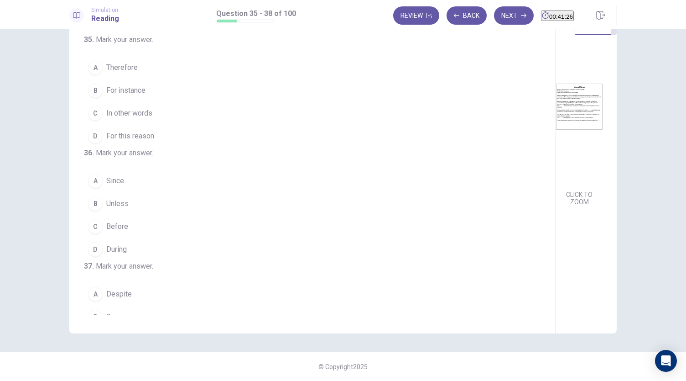
scroll to position [0, 0]
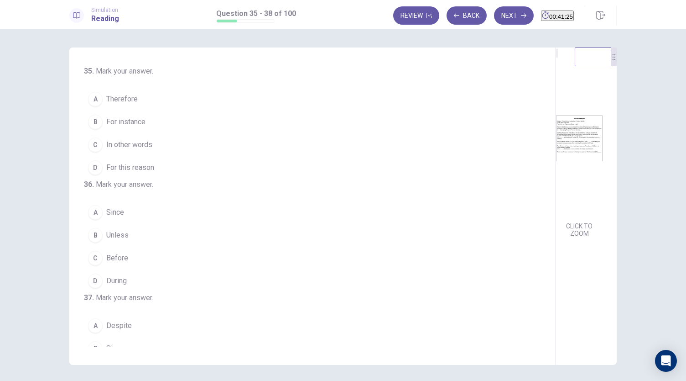
click at [556, 196] on img at bounding box center [579, 137] width 47 height 159
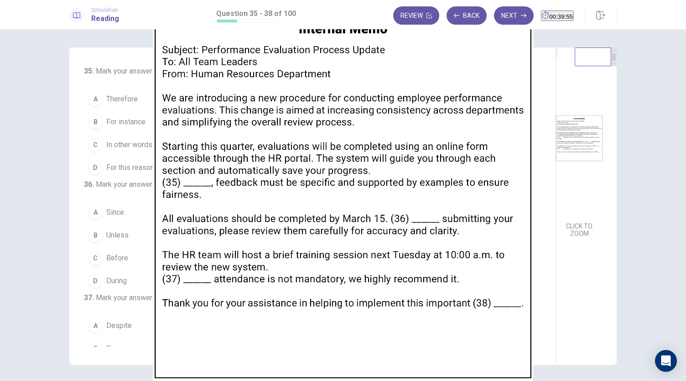
click at [14, 380] on div at bounding box center [343, 381] width 686 height 0
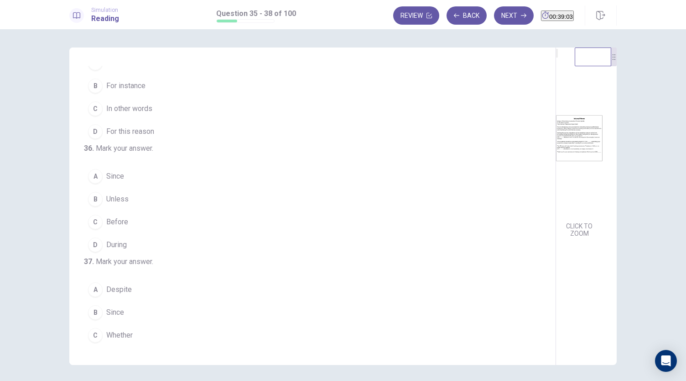
scroll to position [37, 0]
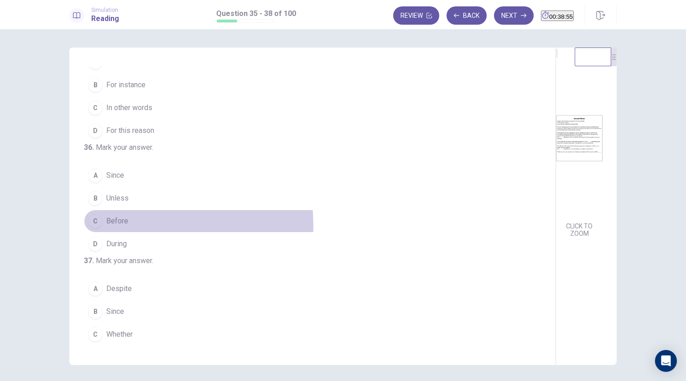
click at [118, 226] on span "Before" at bounding box center [117, 220] width 22 height 11
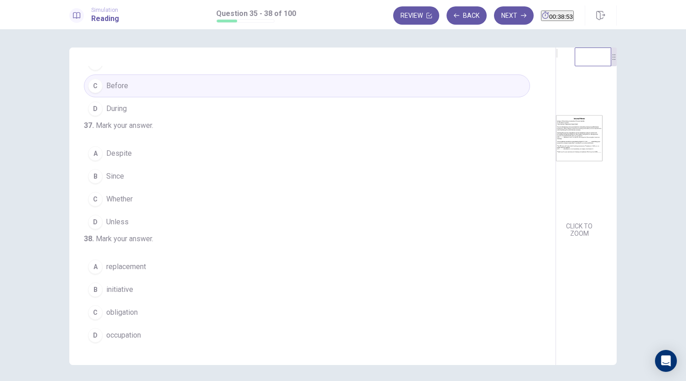
scroll to position [193, 0]
click at [120, 204] on span "Whether" at bounding box center [119, 199] width 26 height 11
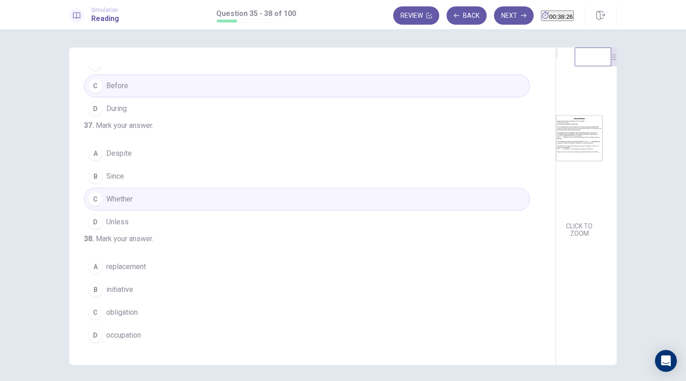
scroll to position [222, 0]
click at [124, 289] on span "initiative" at bounding box center [119, 289] width 27 height 11
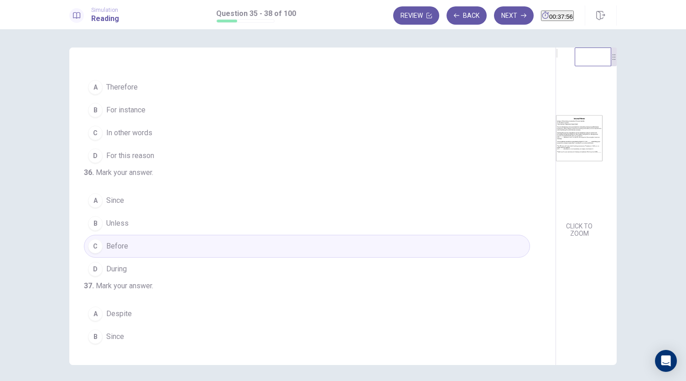
scroll to position [0, 0]
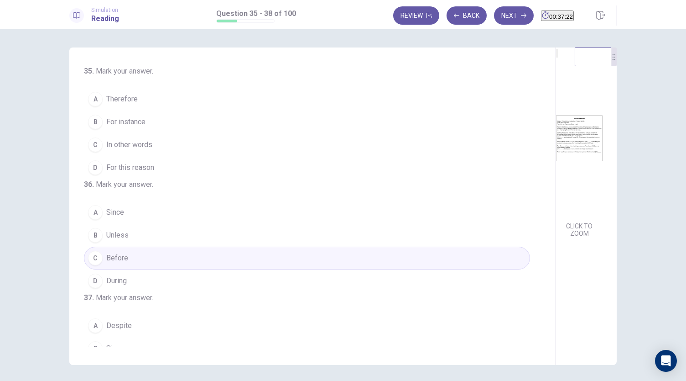
click at [125, 99] on span "Therefore" at bounding box center [121, 99] width 31 height 11
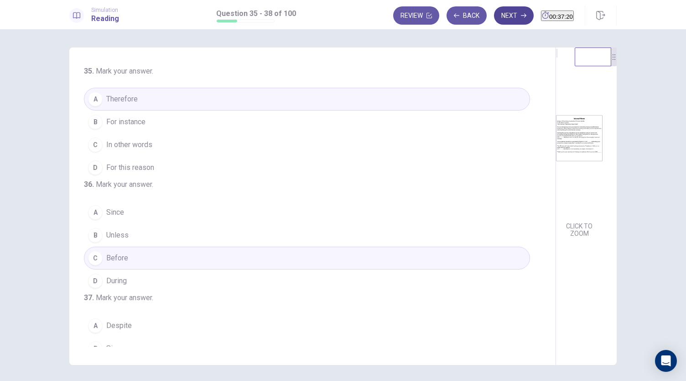
click at [501, 9] on button "Next" at bounding box center [514, 15] width 40 height 18
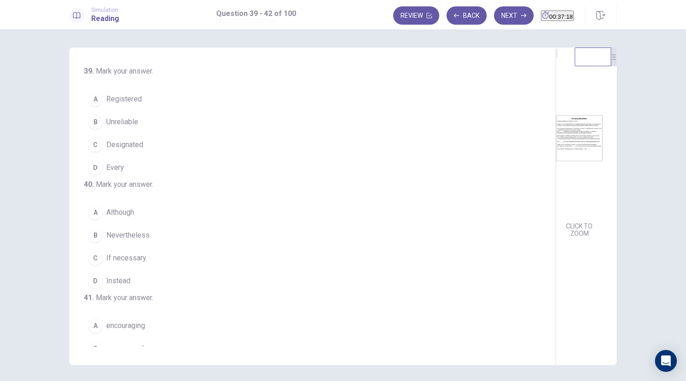
click at [556, 174] on img at bounding box center [579, 137] width 47 height 159
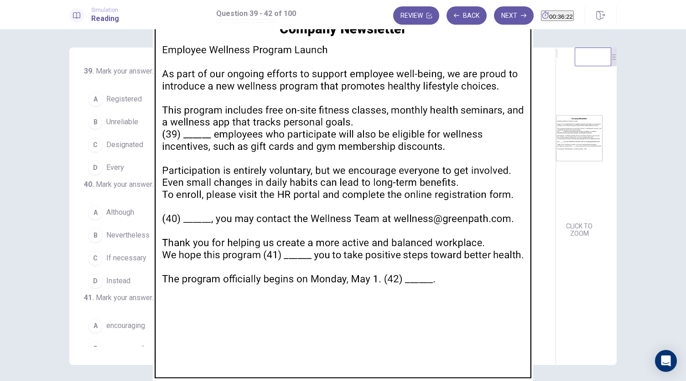
click at [422, 226] on img at bounding box center [343, 190] width 686 height 381
click at [314, 171] on img at bounding box center [343, 190] width 686 height 381
click at [17, 380] on div at bounding box center [343, 381] width 686 height 0
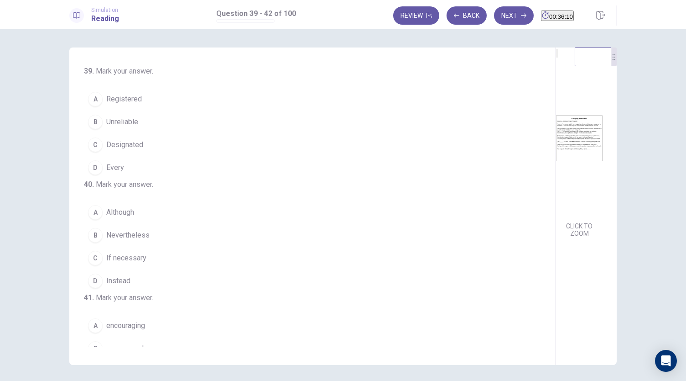
click at [120, 166] on span "Every" at bounding box center [115, 167] width 18 height 11
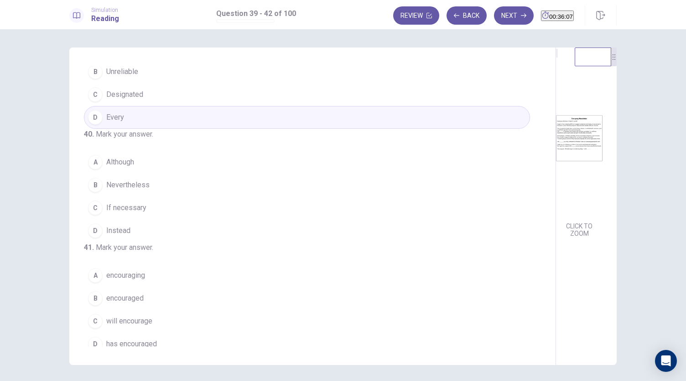
scroll to position [52, 0]
click at [120, 188] on span "Nevertheless" at bounding box center [127, 182] width 43 height 11
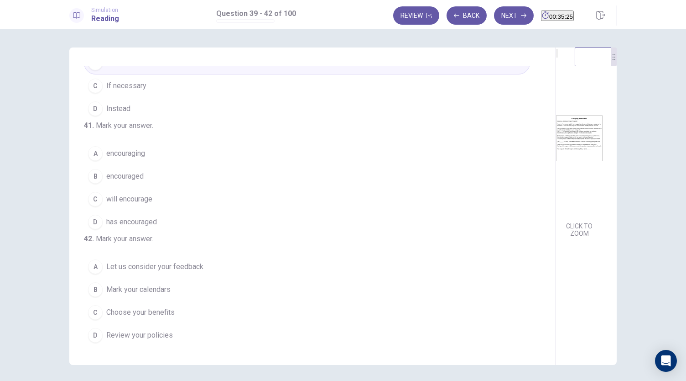
scroll to position [222, 0]
click at [147, 288] on span "Mark your calendars" at bounding box center [138, 289] width 64 height 11
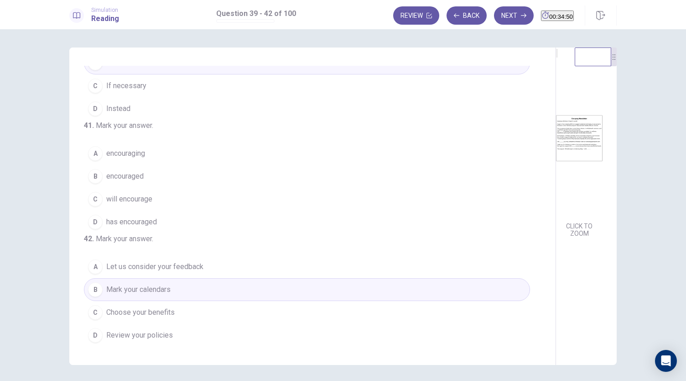
scroll to position [184, 0]
click at [136, 182] on span "encouraged" at bounding box center [124, 176] width 37 height 11
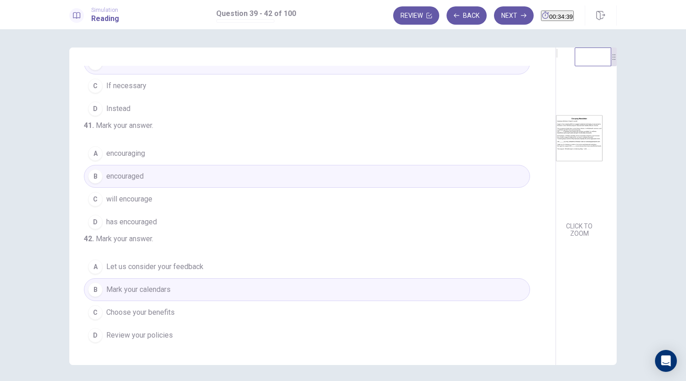
click at [147, 204] on span "will encourage" at bounding box center [129, 199] width 46 height 11
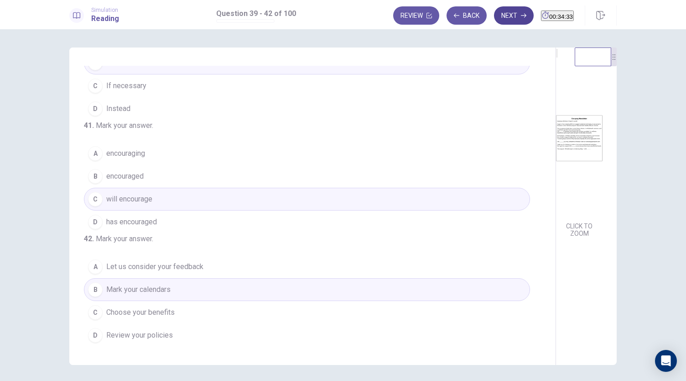
click at [497, 19] on button "Next" at bounding box center [514, 15] width 40 height 18
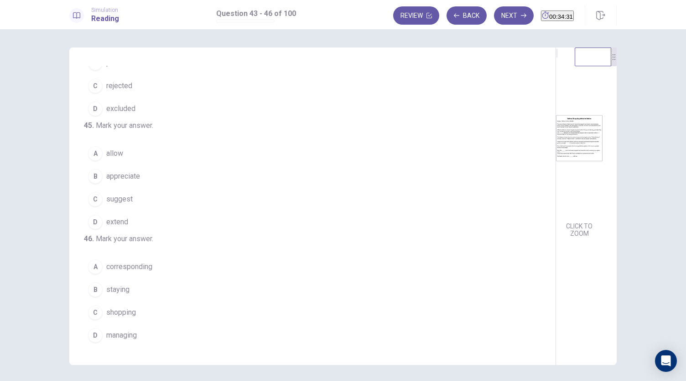
click at [556, 110] on img at bounding box center [579, 137] width 47 height 159
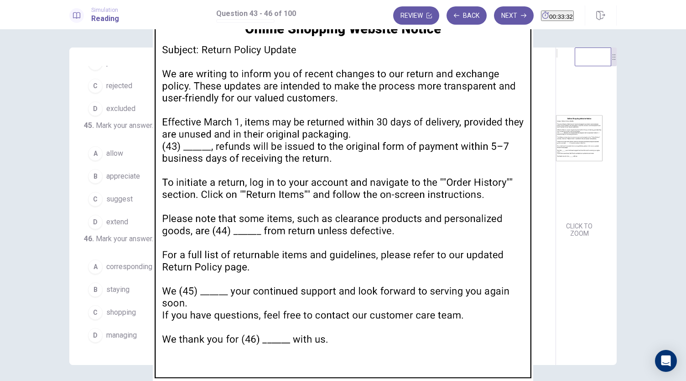
click at [151, 178] on img at bounding box center [343, 190] width 686 height 381
click at [209, 181] on img at bounding box center [343, 190] width 686 height 381
click at [14, 380] on div at bounding box center [343, 381] width 686 height 0
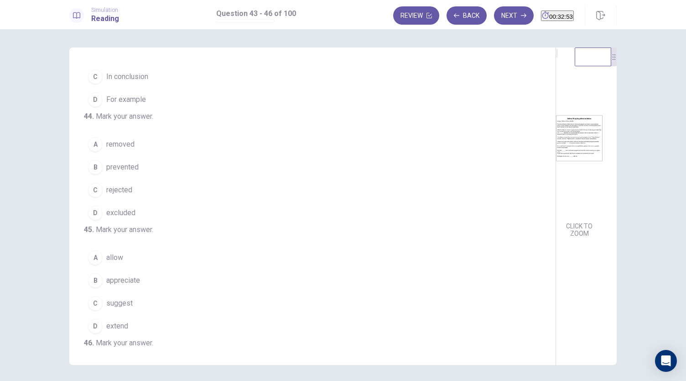
scroll to position [68, 0]
click at [124, 218] on span "excluded" at bounding box center [120, 212] width 29 height 11
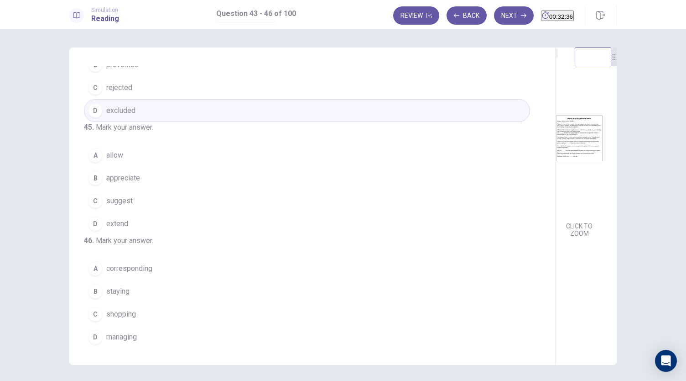
scroll to position [171, 0]
click at [132, 183] on span "appreciate" at bounding box center [123, 177] width 34 height 11
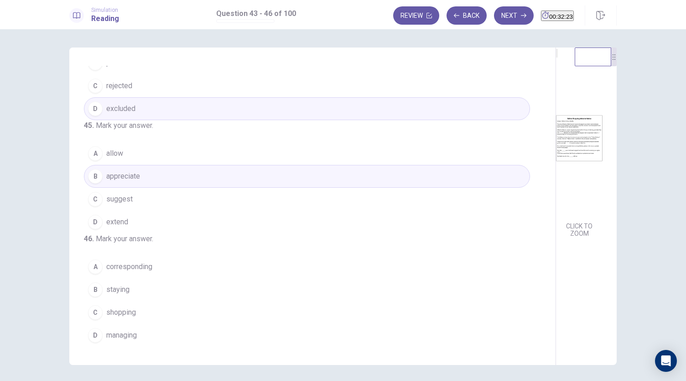
scroll to position [222, 0]
click at [114, 289] on span "staying" at bounding box center [117, 289] width 23 height 11
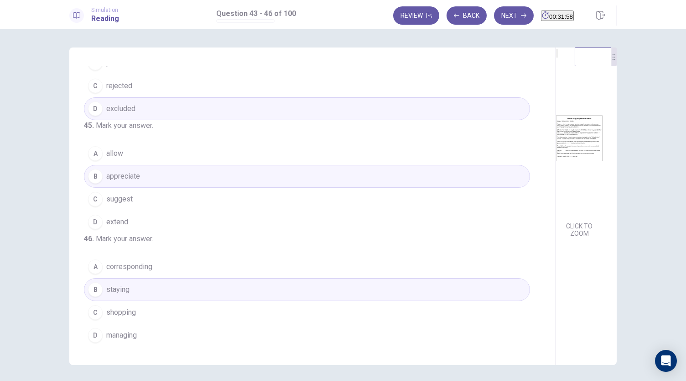
click at [154, 311] on button "C shopping" at bounding box center [307, 312] width 446 height 23
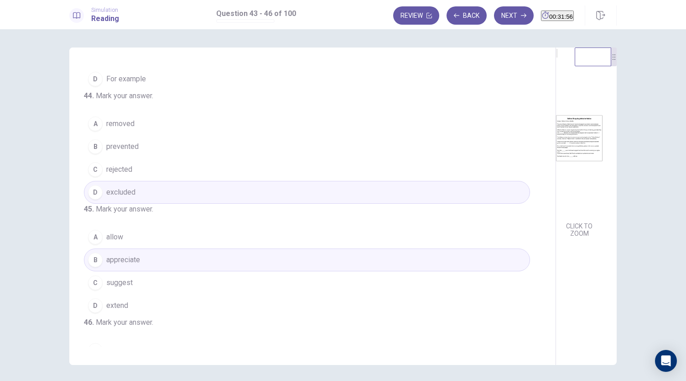
scroll to position [0, 0]
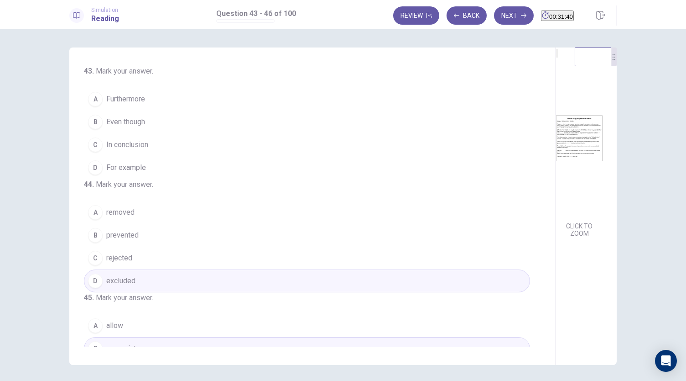
click at [134, 96] on span "Furthermore" at bounding box center [125, 99] width 39 height 11
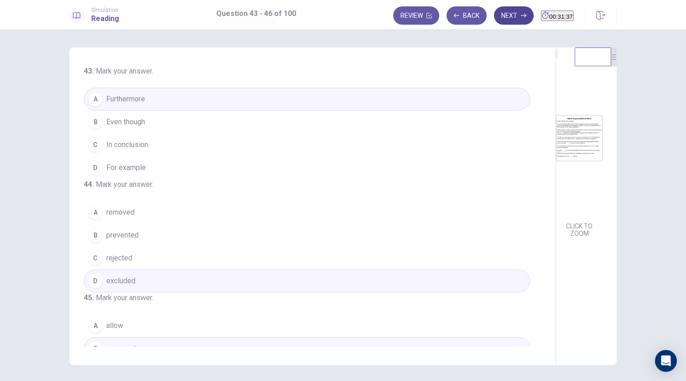
click at [521, 14] on icon "button" at bounding box center [523, 15] width 5 height 5
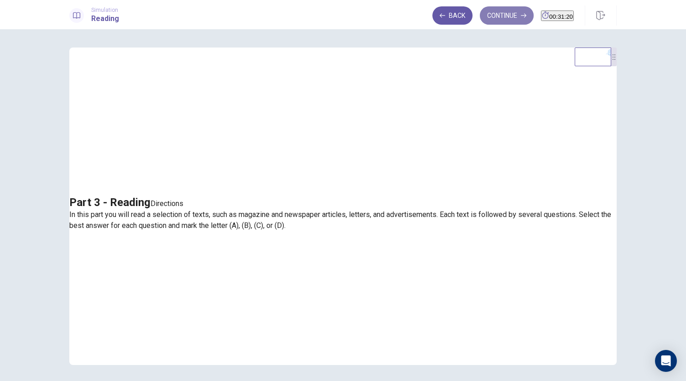
click at [500, 21] on button "Continue" at bounding box center [507, 15] width 54 height 18
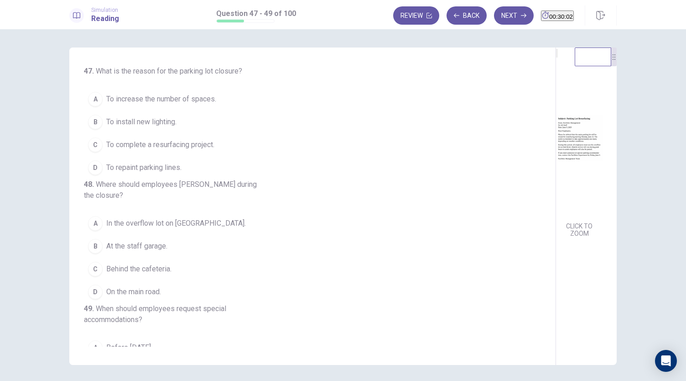
click at [156, 148] on span "To complete a resurfacing project." at bounding box center [160, 144] width 108 height 11
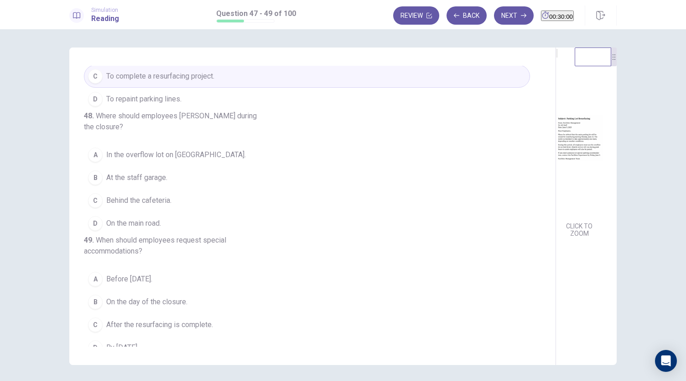
scroll to position [79, 0]
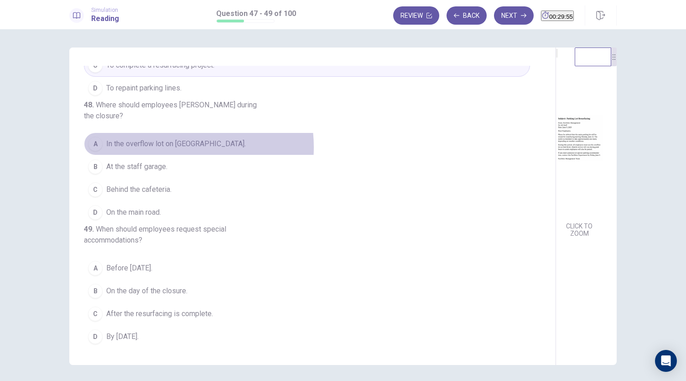
click at [169, 149] on span "In the overflow lot on Oak Street." at bounding box center [176, 143] width 140 height 11
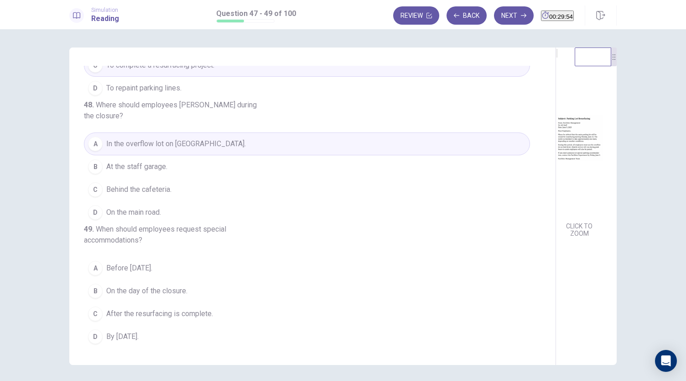
scroll to position [102, 0]
click at [123, 337] on span "By June 9." at bounding box center [122, 335] width 32 height 11
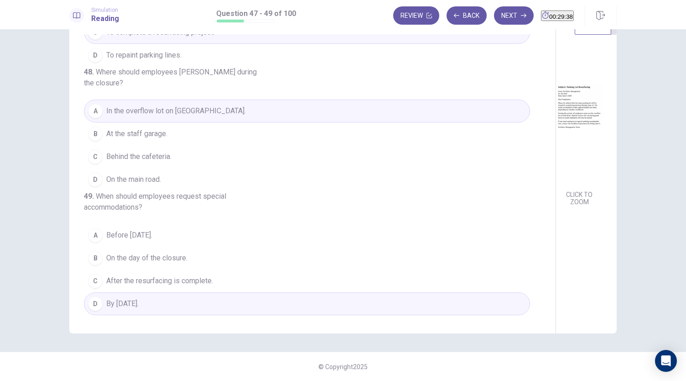
scroll to position [0, 0]
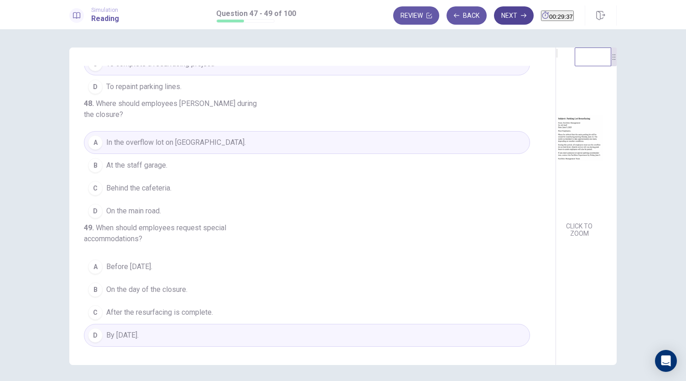
click at [502, 11] on button "Next" at bounding box center [514, 15] width 40 height 18
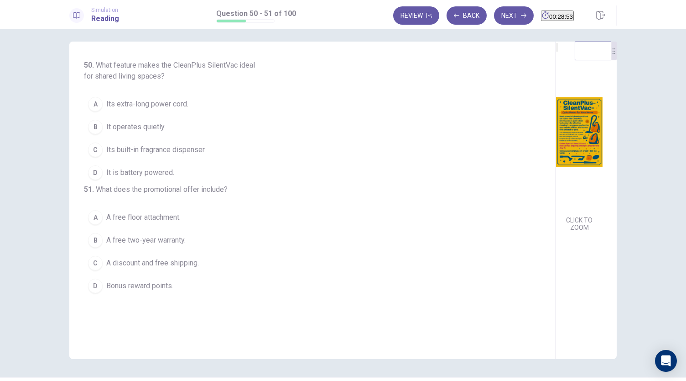
scroll to position [5, 0]
click at [136, 125] on span "It operates quietly." at bounding box center [135, 128] width 59 height 11
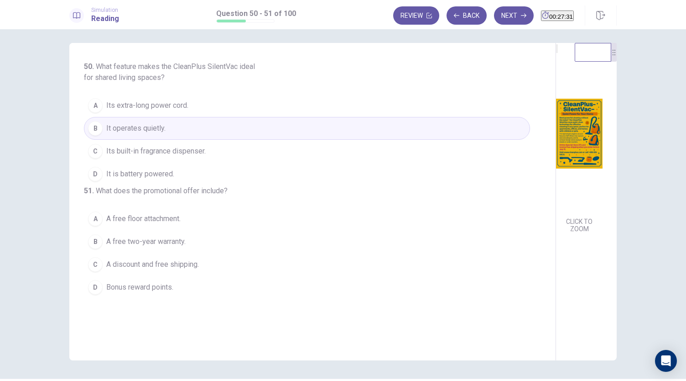
click at [176, 270] on span "A discount and free shipping." at bounding box center [152, 264] width 93 height 11
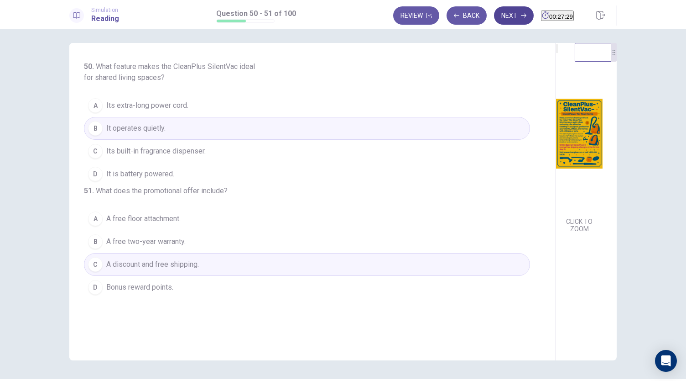
click at [507, 10] on button "Next" at bounding box center [514, 15] width 40 height 18
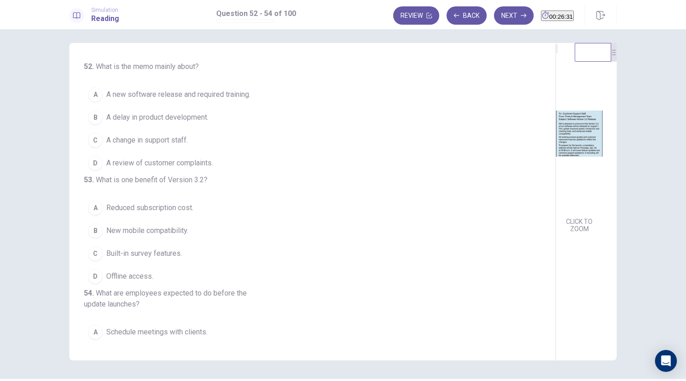
click at [191, 94] on span "A new software release and required training." at bounding box center [178, 94] width 144 height 11
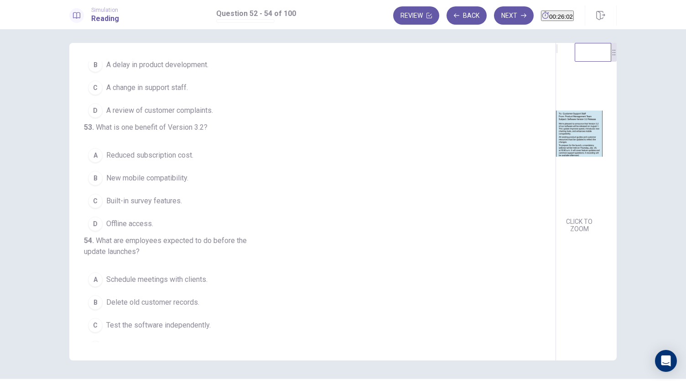
scroll to position [53, 0]
click at [146, 183] on span "New mobile compatibility." at bounding box center [147, 177] width 82 height 11
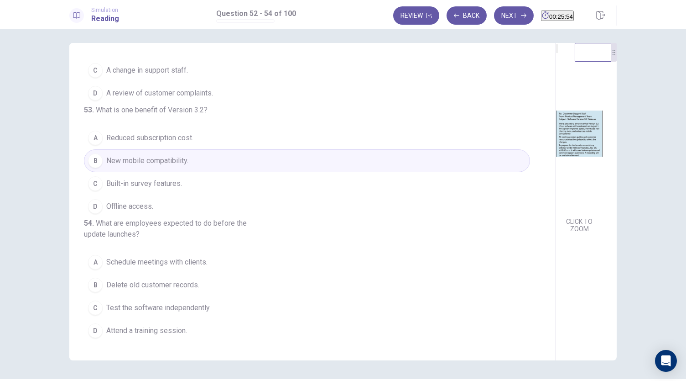
scroll to position [102, 0]
click at [146, 330] on span "Attend a training session." at bounding box center [146, 330] width 81 height 11
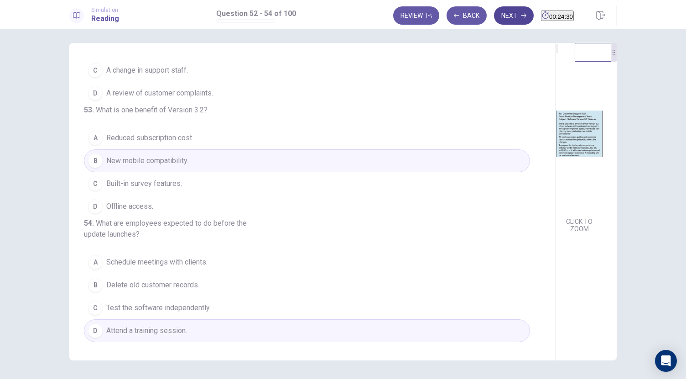
click at [497, 9] on button "Next" at bounding box center [514, 15] width 40 height 18
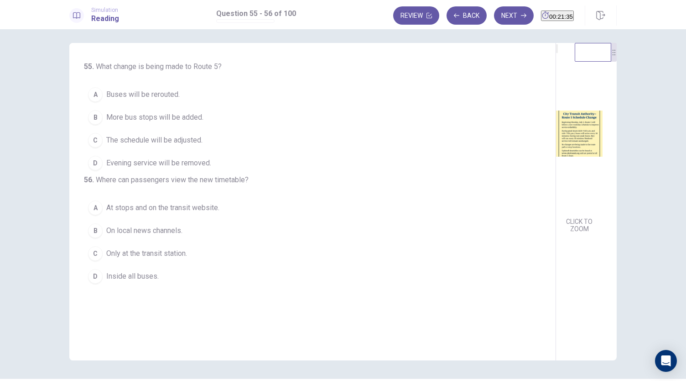
click at [141, 138] on span "The schedule will be adjusted." at bounding box center [154, 140] width 96 height 11
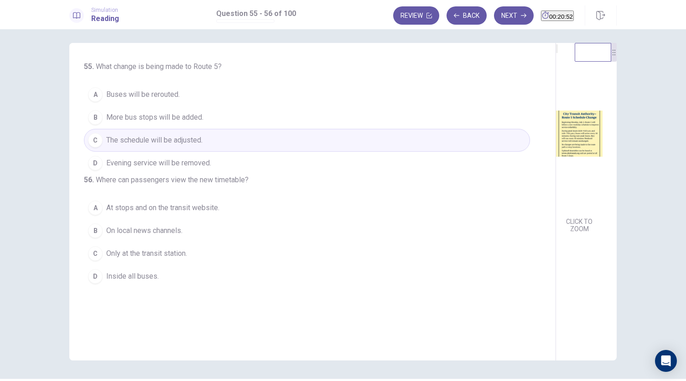
click at [197, 213] on span "At stops and on the transit website." at bounding box center [162, 207] width 113 height 11
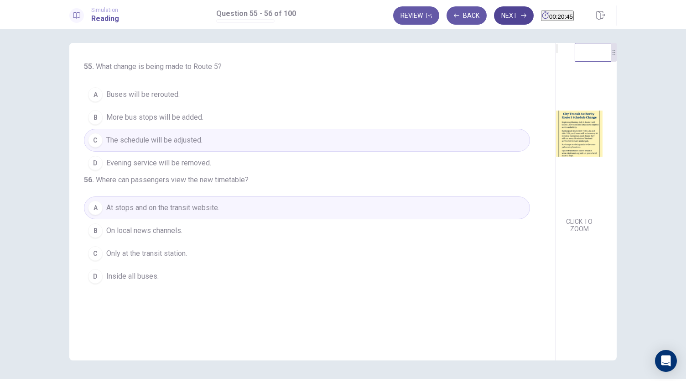
click at [498, 18] on button "Next" at bounding box center [514, 15] width 40 height 18
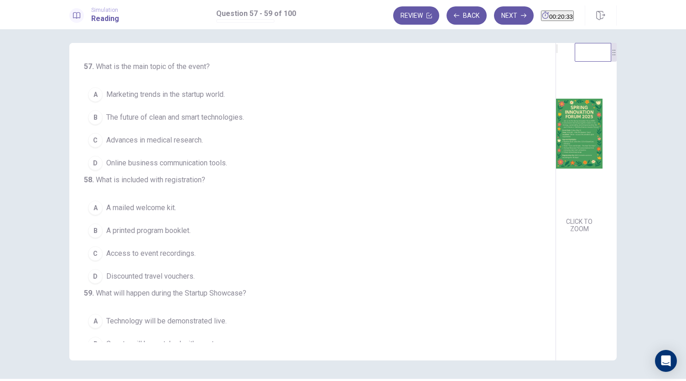
click at [556, 168] on img at bounding box center [579, 133] width 47 height 159
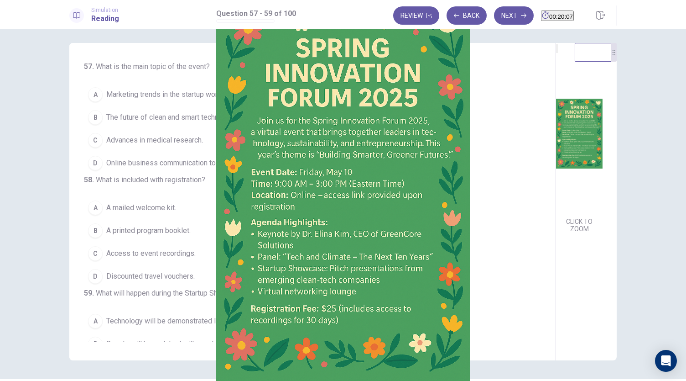
click at [5, 380] on div at bounding box center [343, 381] width 686 height 0
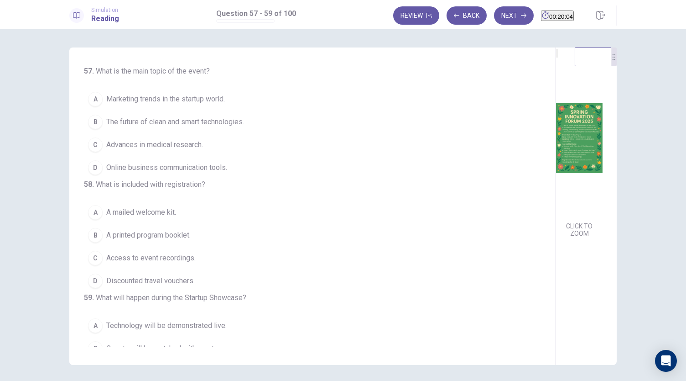
click at [556, 168] on img at bounding box center [579, 137] width 47 height 159
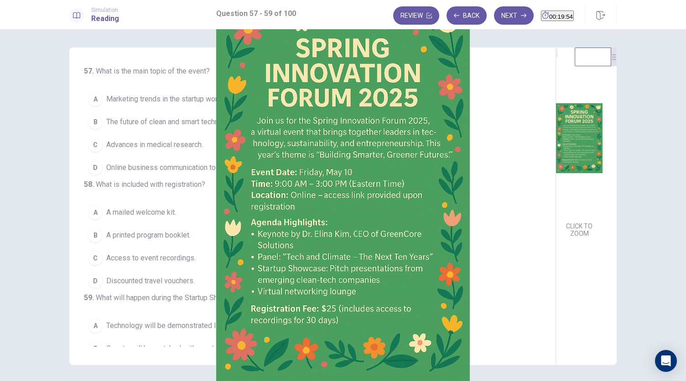
click at [5, 380] on div at bounding box center [343, 381] width 686 height 0
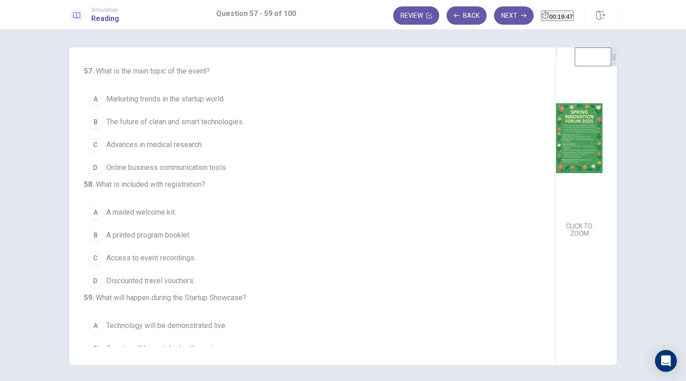
click at [185, 124] on span "The future of clean and smart technologies." at bounding box center [175, 121] width 138 height 11
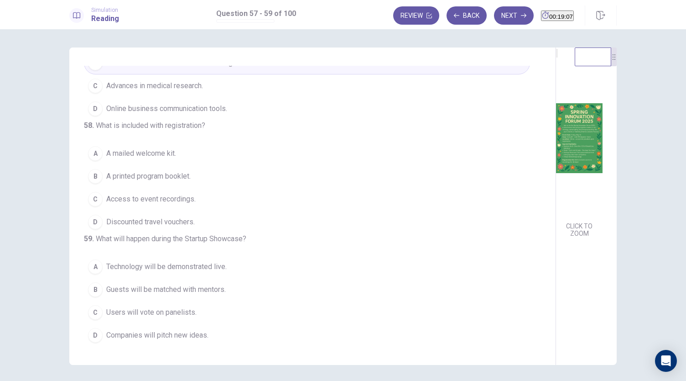
scroll to position [72, 0]
click at [556, 177] on img at bounding box center [579, 137] width 47 height 159
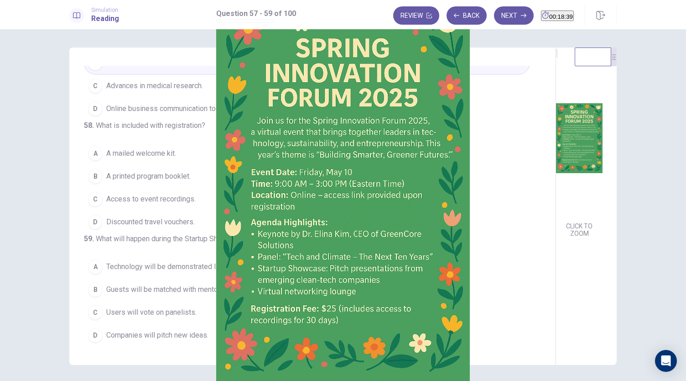
click at [8, 380] on div at bounding box center [343, 381] width 686 height 0
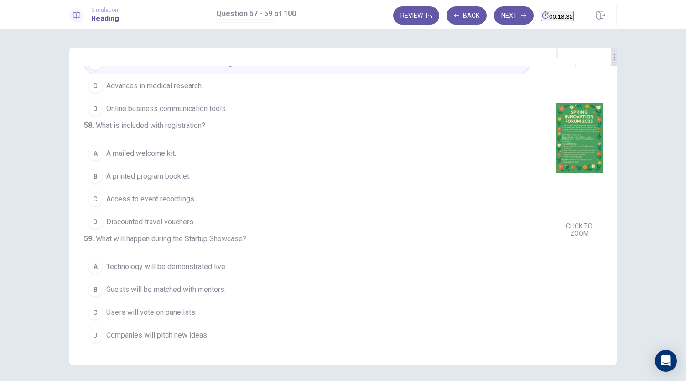
click at [556, 158] on img at bounding box center [579, 137] width 47 height 159
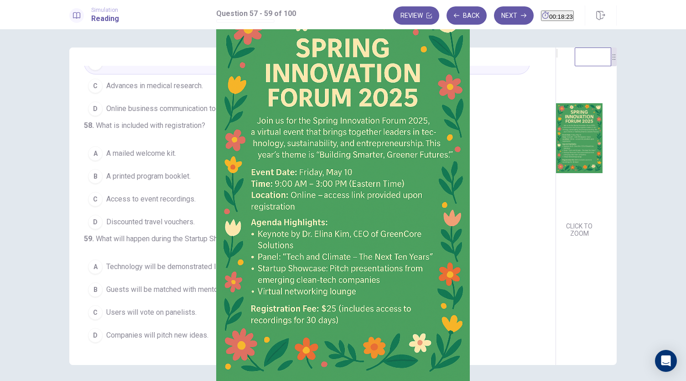
click at [10, 380] on div at bounding box center [343, 381] width 686 height 0
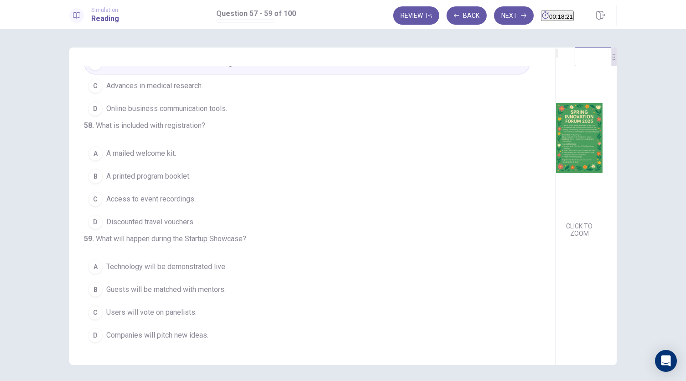
click at [157, 204] on span "Access to event recordings." at bounding box center [150, 199] width 89 height 11
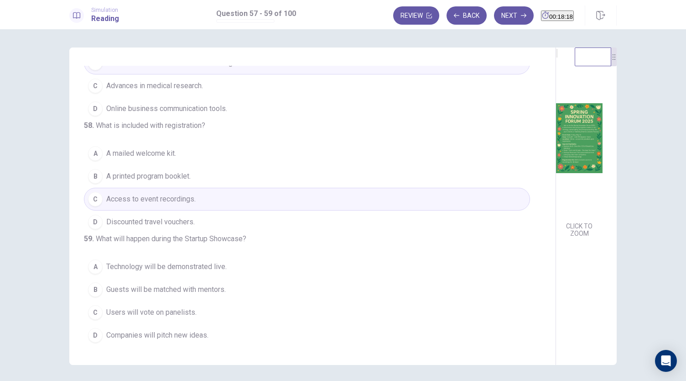
scroll to position [91, 0]
click at [556, 164] on img at bounding box center [579, 137] width 47 height 159
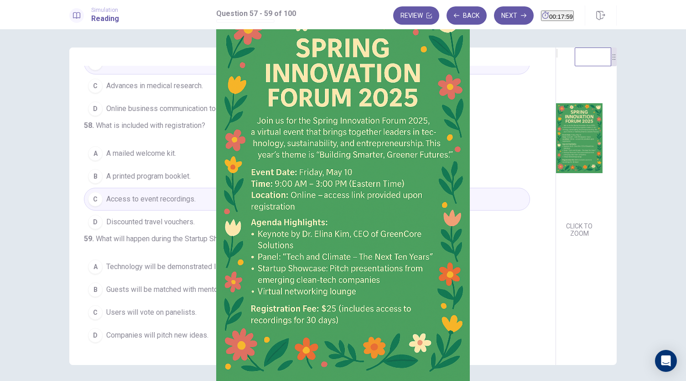
click at [0, 380] on div at bounding box center [343, 381] width 686 height 0
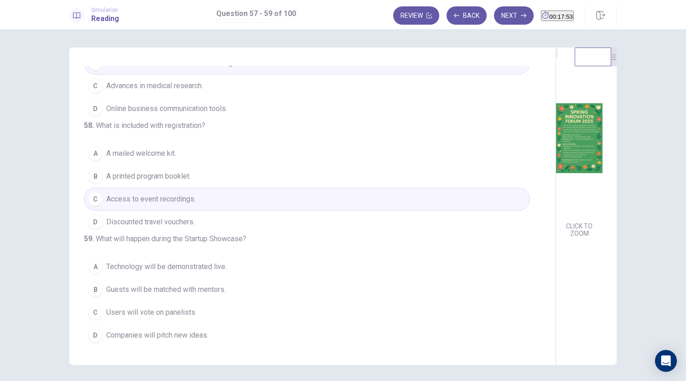
click at [556, 207] on img at bounding box center [579, 137] width 47 height 159
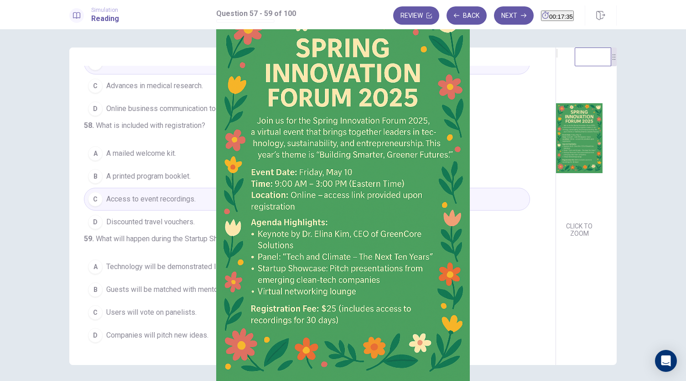
click at [13, 380] on div at bounding box center [343, 381] width 686 height 0
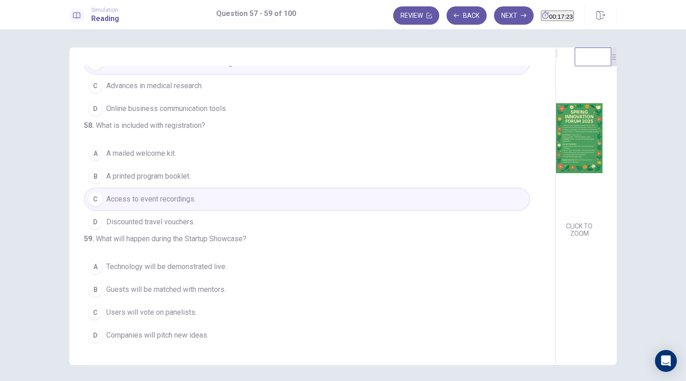
click at [171, 333] on span "Companies will pitch new ideas." at bounding box center [157, 335] width 102 height 11
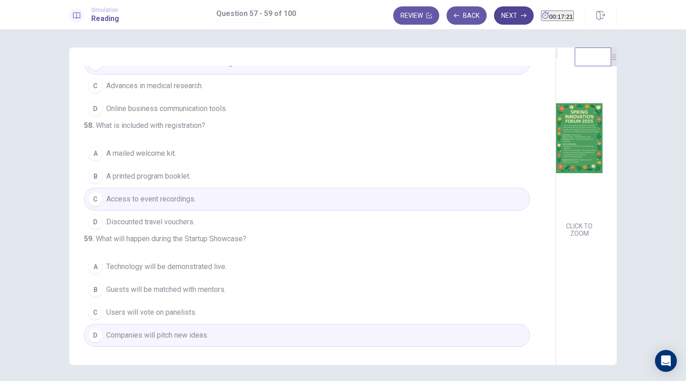
click at [501, 10] on button "Next" at bounding box center [514, 15] width 40 height 18
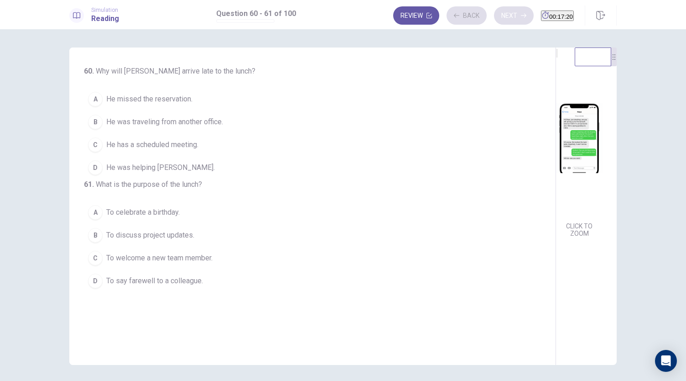
scroll to position [0, 0]
click at [556, 134] on img at bounding box center [579, 137] width 47 height 159
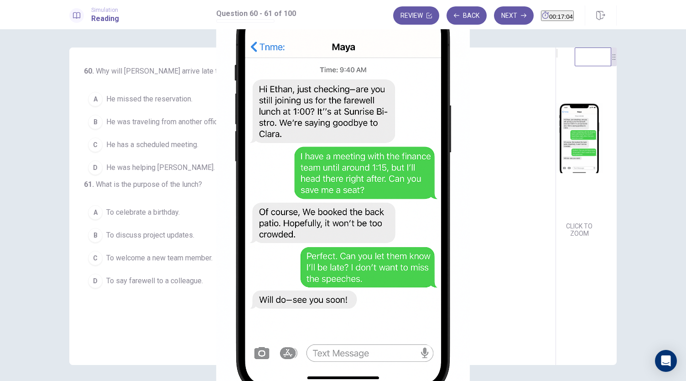
click at [187, 219] on img at bounding box center [343, 190] width 686 height 381
click at [8, 380] on div at bounding box center [343, 381] width 686 height 0
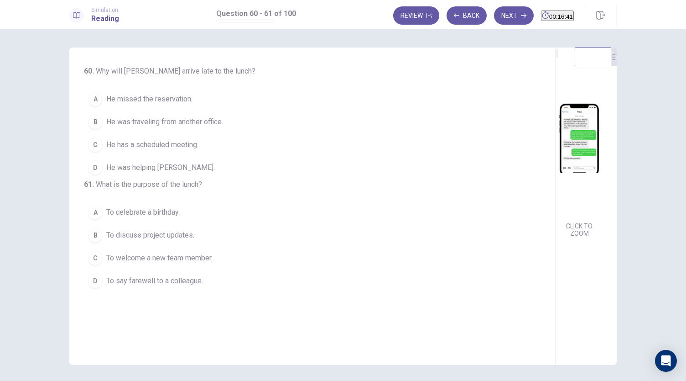
click at [158, 146] on span "He has a scheduled meeting." at bounding box center [152, 144] width 92 height 11
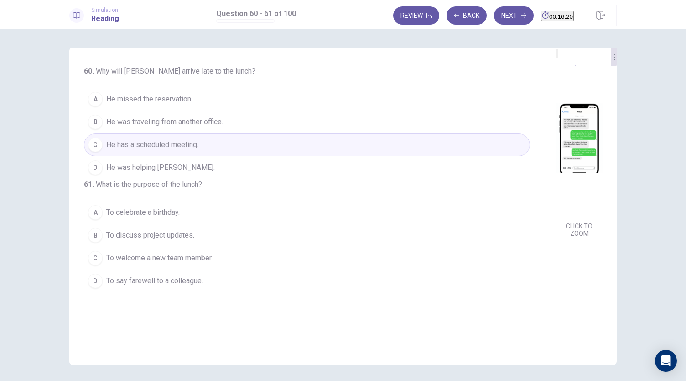
click at [167, 286] on span "To say farewell to a colleague." at bounding box center [154, 280] width 97 height 11
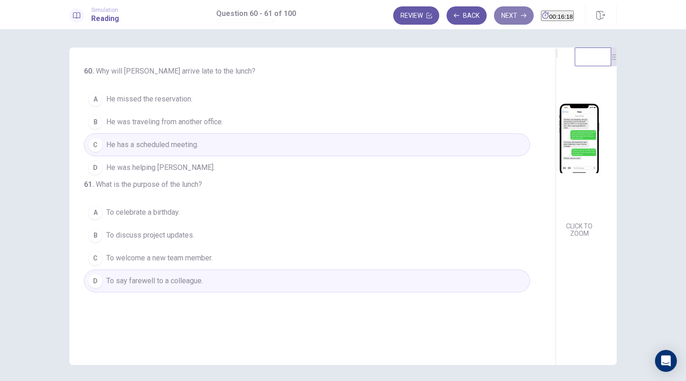
click at [500, 16] on button "Next" at bounding box center [514, 15] width 40 height 18
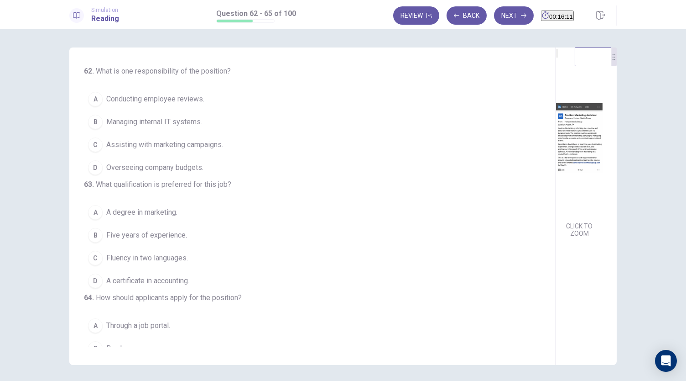
click at [556, 147] on img at bounding box center [579, 137] width 47 height 159
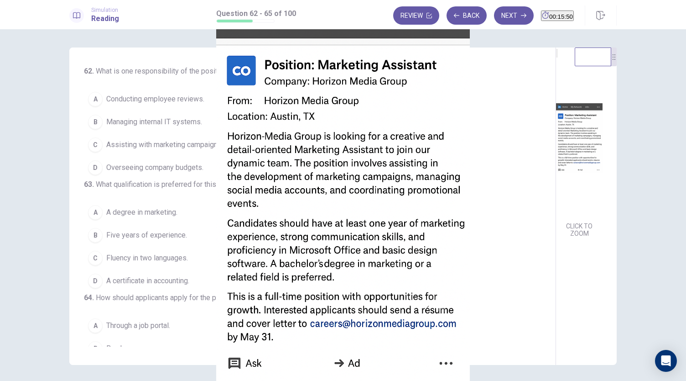
click at [11, 380] on div at bounding box center [343, 381] width 686 height 0
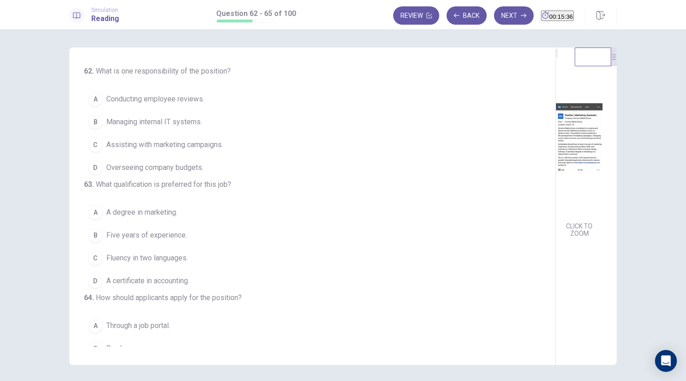
click at [199, 139] on span "Assisting with marketing campaigns." at bounding box center [164, 144] width 117 height 11
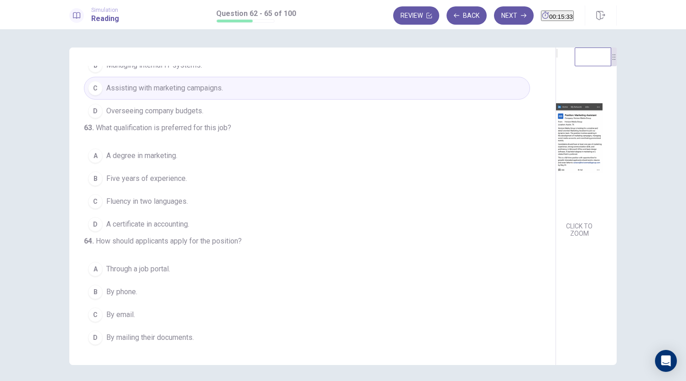
scroll to position [58, 0]
click at [164, 160] on span "A degree in marketing." at bounding box center [141, 154] width 71 height 11
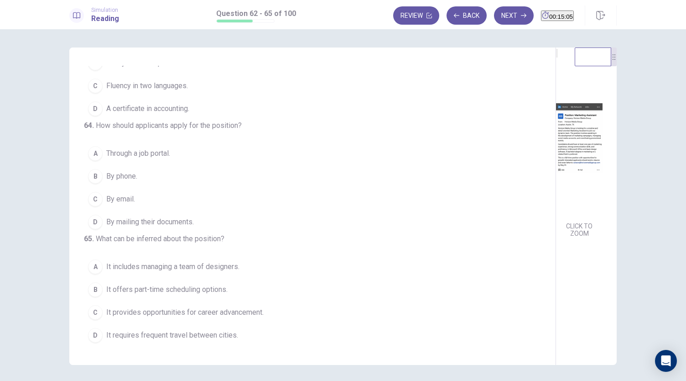
scroll to position [222, 0]
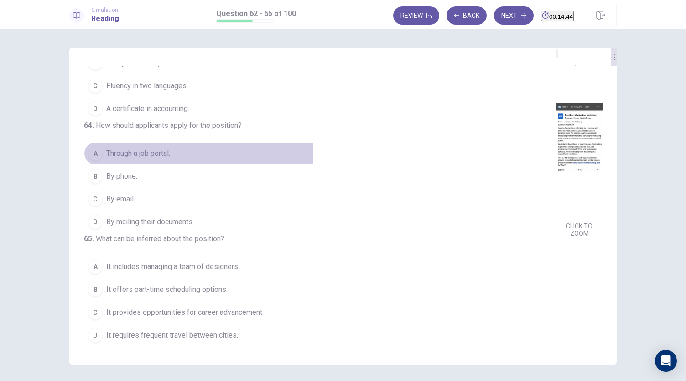
click at [140, 148] on span "Through a job portal." at bounding box center [138, 153] width 64 height 11
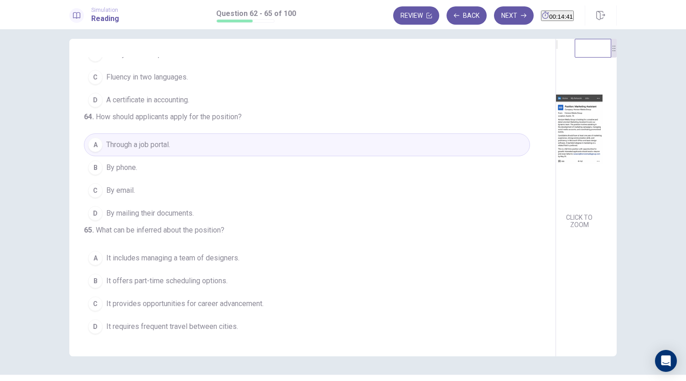
scroll to position [9, 0]
click at [193, 307] on span "It provides opportunities for career advancement." at bounding box center [184, 303] width 157 height 11
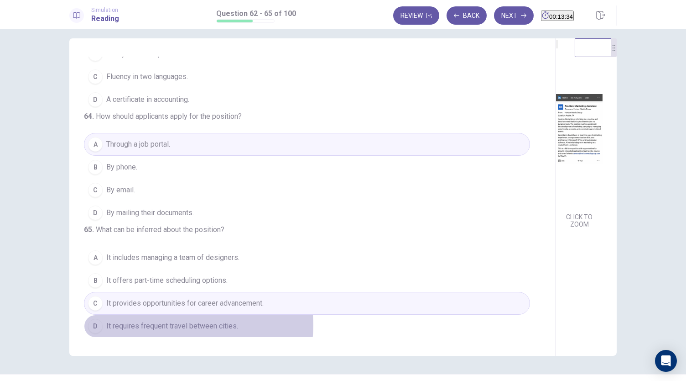
click at [194, 325] on span "It requires frequent travel between cities." at bounding box center [172, 325] width 132 height 11
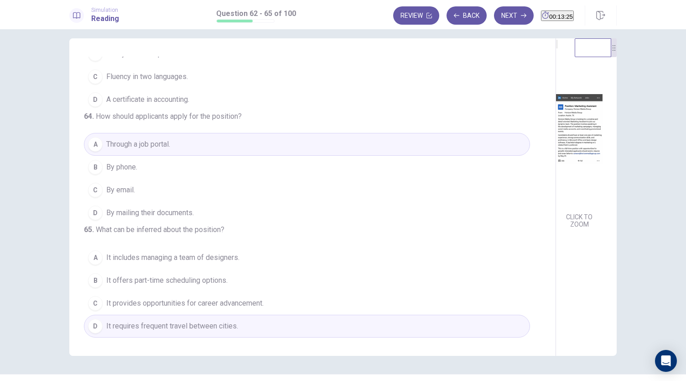
click at [242, 299] on span "It provides opportunities for career advancement." at bounding box center [184, 303] width 157 height 11
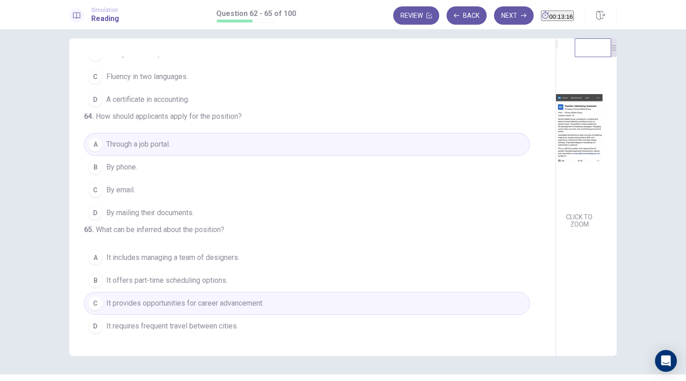
click at [258, 317] on button "D It requires frequent travel between cities." at bounding box center [307, 325] width 446 height 23
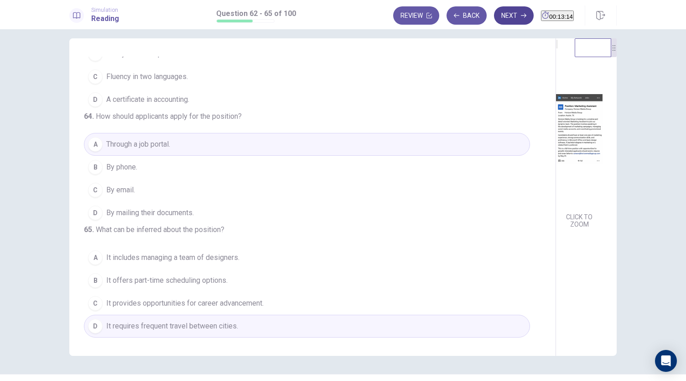
click at [501, 16] on button "Next" at bounding box center [514, 15] width 40 height 18
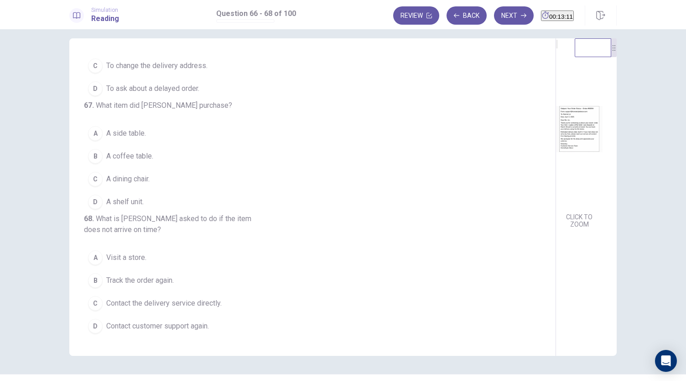
scroll to position [0, 0]
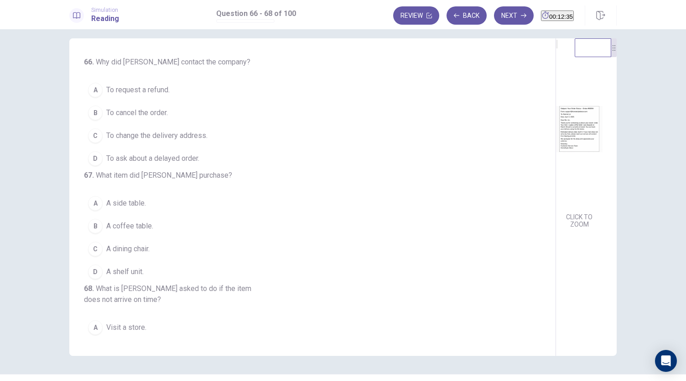
click at [167, 158] on span "To ask about a delayed order." at bounding box center [152, 158] width 93 height 11
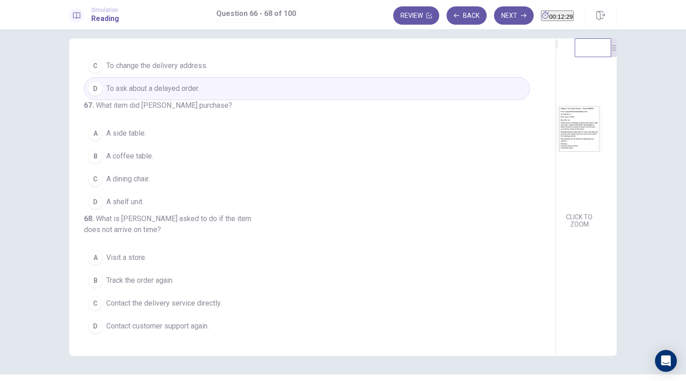
scroll to position [79, 0]
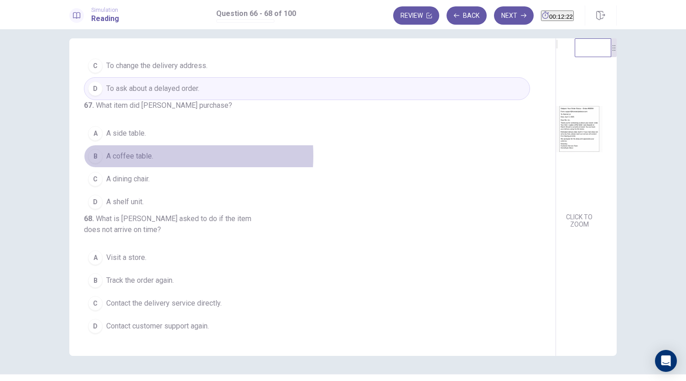
click at [140, 162] on span "A coffee table." at bounding box center [129, 156] width 47 height 11
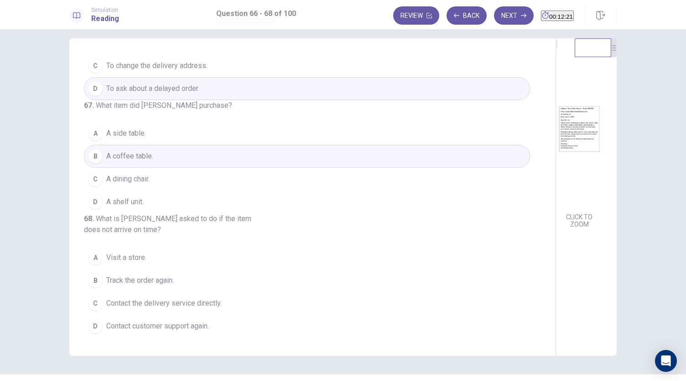
scroll to position [102, 0]
click at [142, 326] on span "Contact customer support again." at bounding box center [157, 325] width 103 height 11
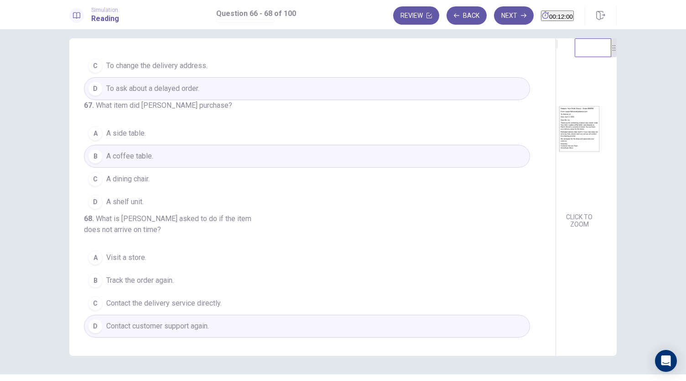
click at [187, 302] on span "Contact the delivery service directly." at bounding box center [163, 303] width 115 height 11
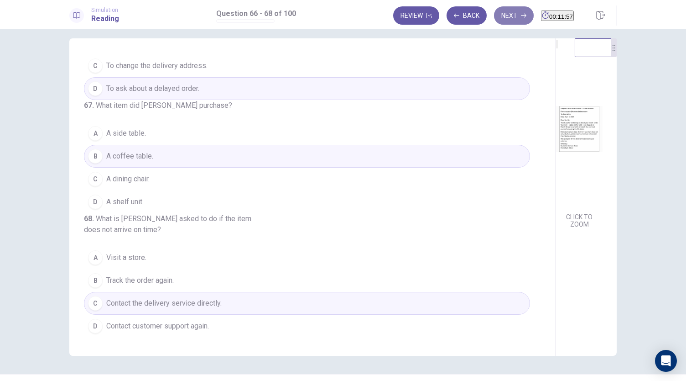
click at [496, 13] on button "Next" at bounding box center [514, 15] width 40 height 18
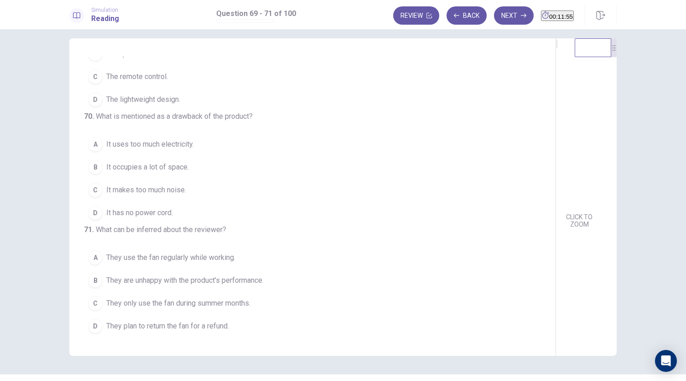
scroll to position [0, 0]
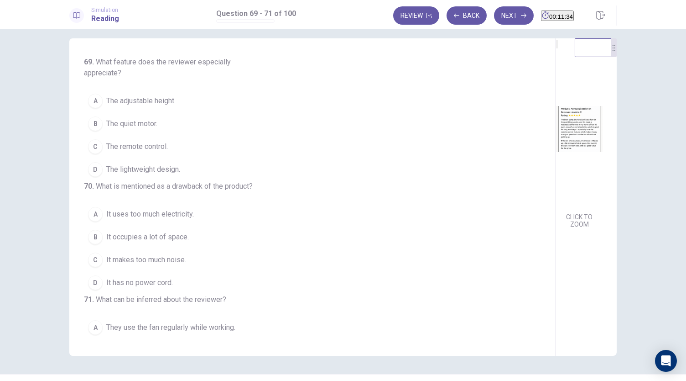
click at [156, 142] on span "The remote control." at bounding box center [137, 146] width 62 height 11
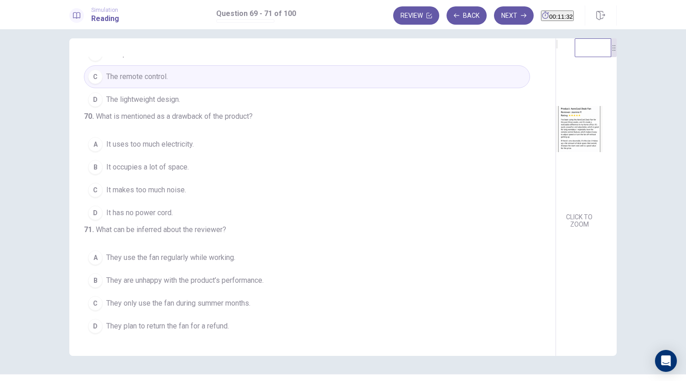
scroll to position [90, 0]
click at [161, 165] on span "It occupies a lot of space." at bounding box center [147, 167] width 83 height 11
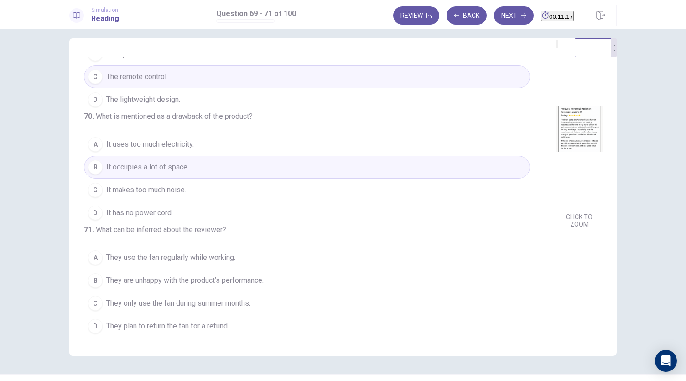
scroll to position [102, 0]
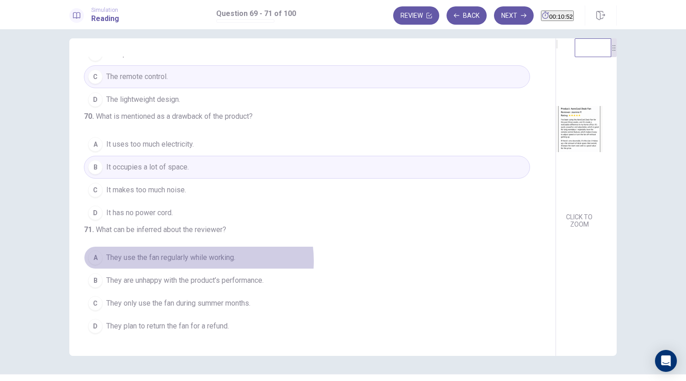
click at [193, 262] on span "They use the fan regularly while working." at bounding box center [170, 257] width 129 height 11
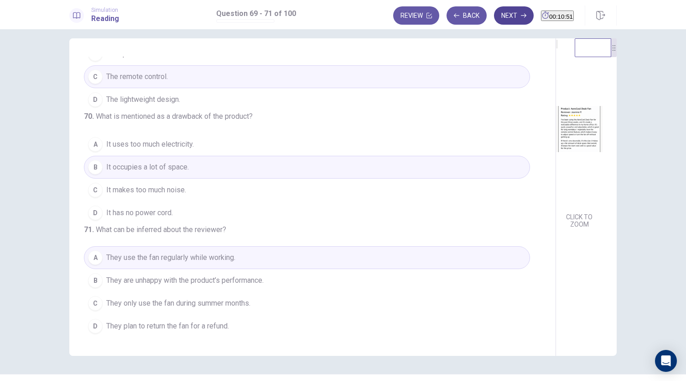
click at [494, 8] on button "Next" at bounding box center [514, 15] width 40 height 18
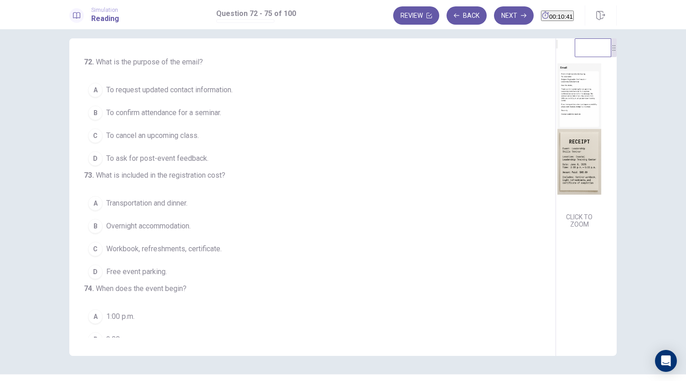
scroll to position [0, 0]
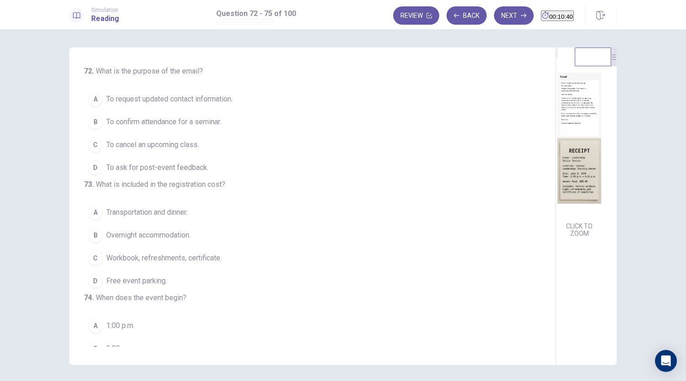
click at [556, 185] on img at bounding box center [579, 137] width 47 height 159
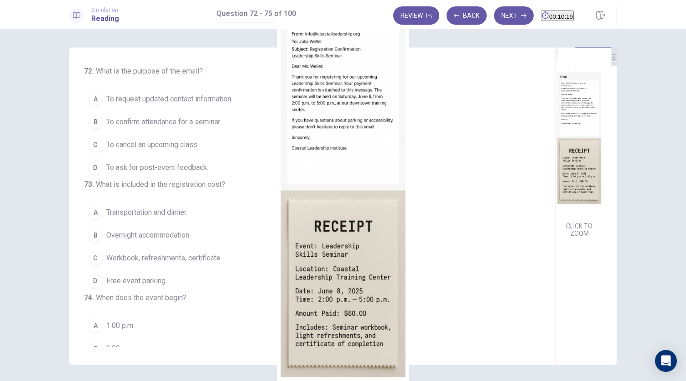
click at [0, 380] on div at bounding box center [343, 381] width 686 height 0
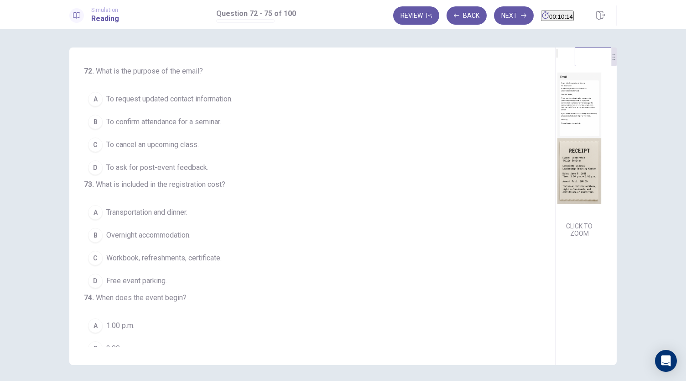
click at [171, 120] on span "To confirm attendance for a seminar." at bounding box center [163, 121] width 115 height 11
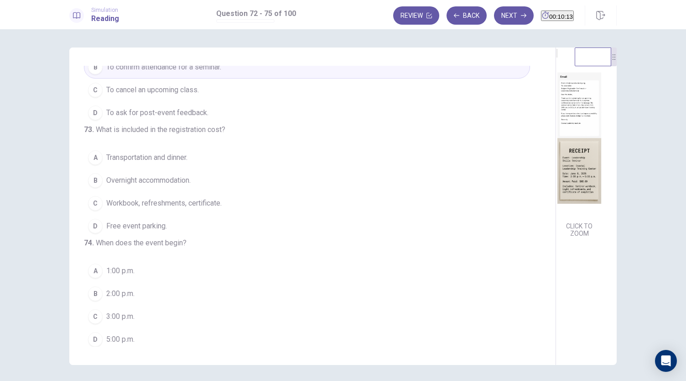
scroll to position [55, 0]
click at [556, 174] on img at bounding box center [579, 137] width 47 height 159
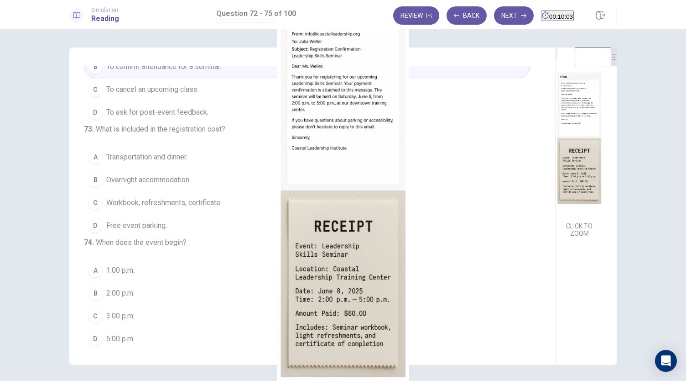
click at [0, 380] on div at bounding box center [343, 381] width 686 height 0
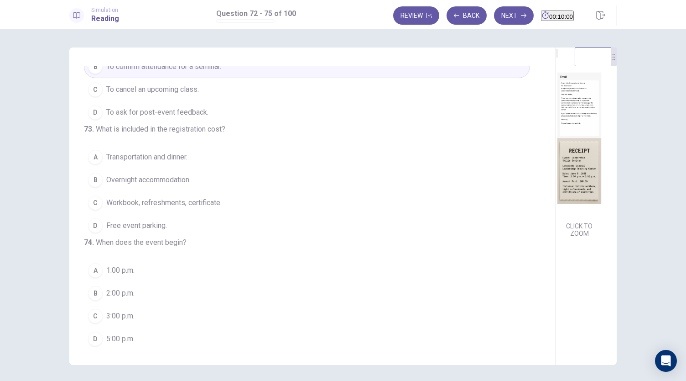
click at [556, 164] on img at bounding box center [579, 137] width 47 height 159
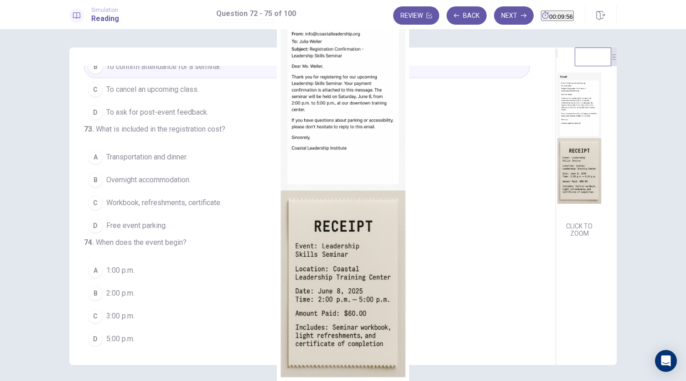
click at [0, 380] on div at bounding box center [343, 381] width 686 height 0
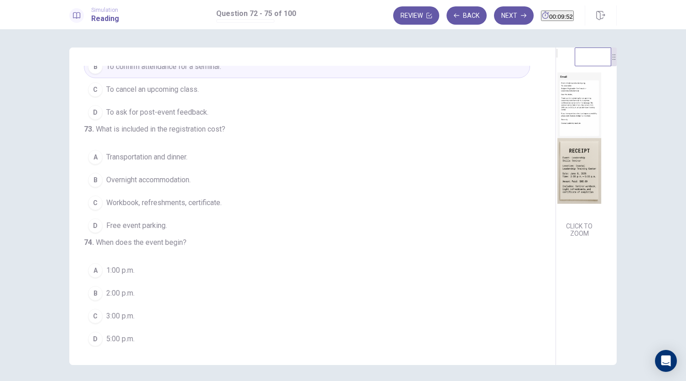
click at [152, 208] on span "Workbook, refreshments, certificate." at bounding box center [163, 202] width 115 height 11
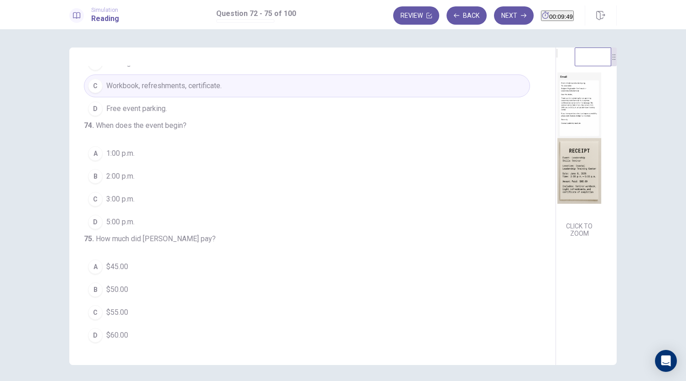
scroll to position [199, 0]
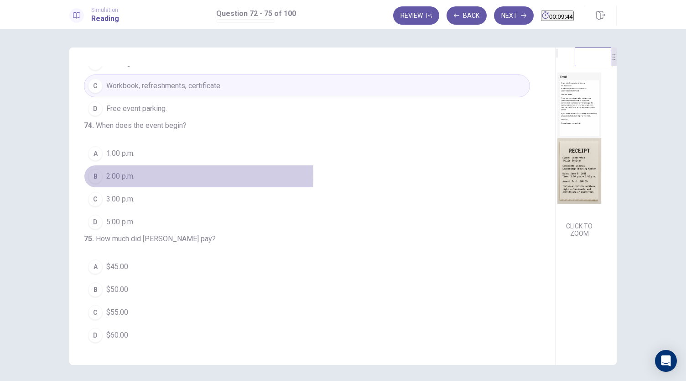
click at [120, 182] on span "2:00 p.m." at bounding box center [120, 176] width 28 height 11
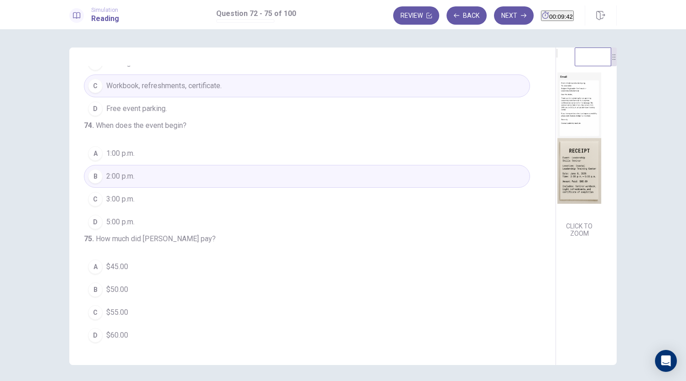
scroll to position [220, 0]
click at [107, 336] on span "$60.00" at bounding box center [117, 335] width 22 height 11
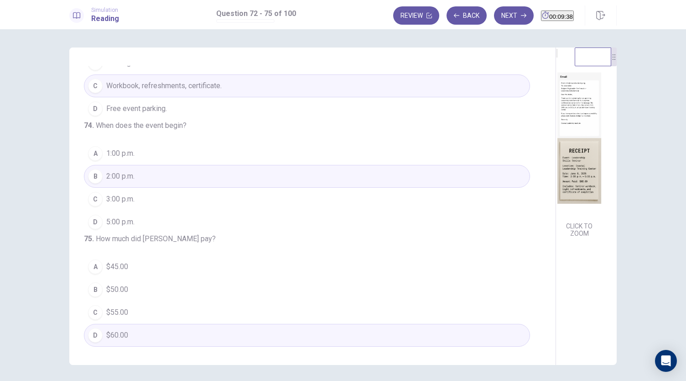
click at [556, 195] on img at bounding box center [579, 137] width 47 height 159
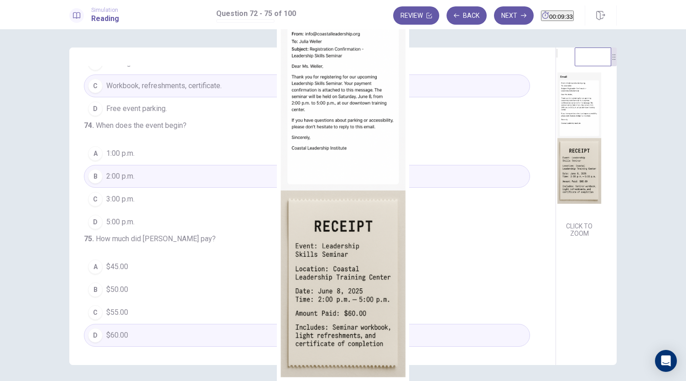
click at [0, 380] on div at bounding box center [343, 381] width 686 height 0
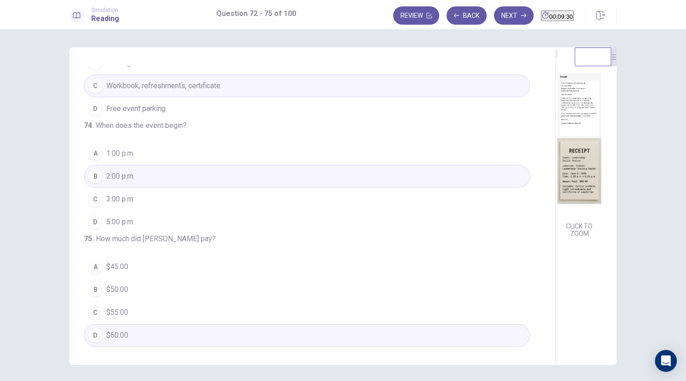
scroll to position [222, 0]
click at [496, 13] on button "Next" at bounding box center [514, 15] width 40 height 18
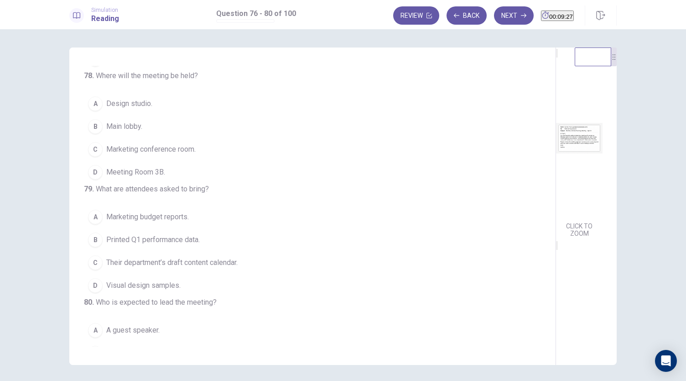
scroll to position [0, 0]
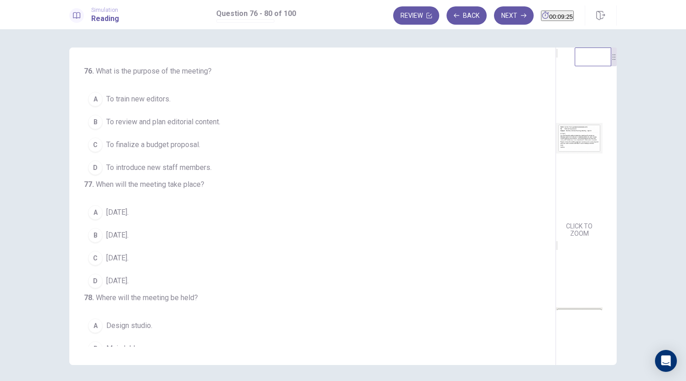
click at [556, 152] on img at bounding box center [579, 137] width 47 height 159
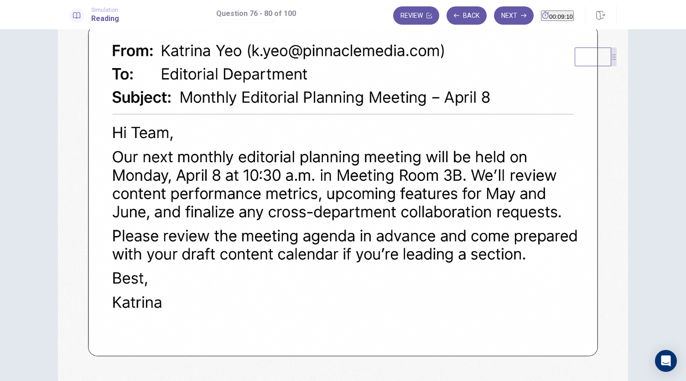
click at [14, 380] on div at bounding box center [343, 381] width 686 height 0
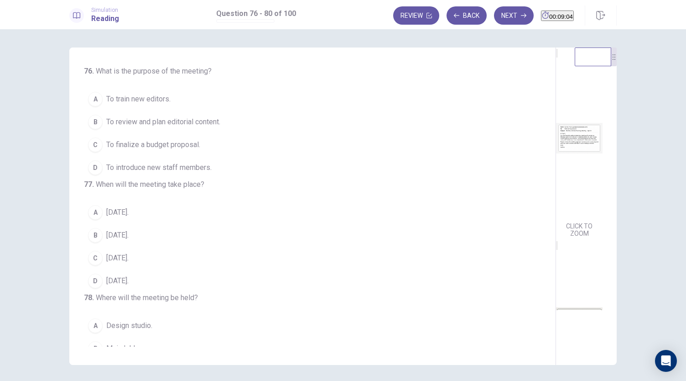
click at [162, 123] on span "To review and plan editorial content." at bounding box center [163, 121] width 114 height 11
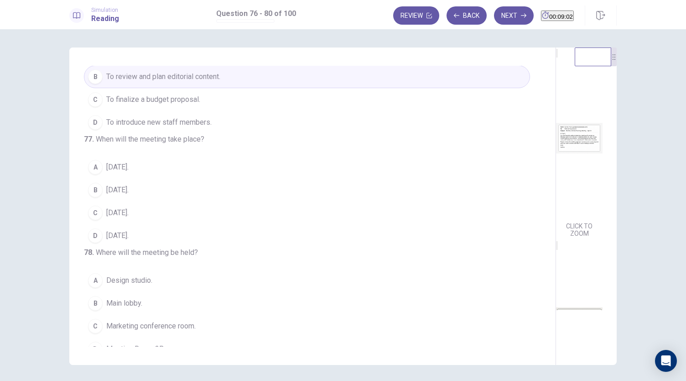
scroll to position [50, 0]
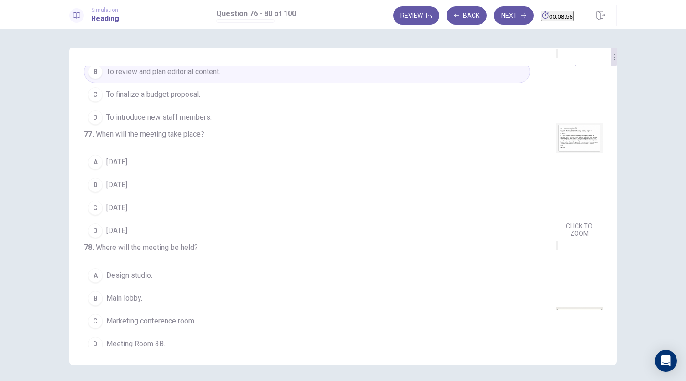
click at [110, 190] on span "April 8." at bounding box center [117, 184] width 22 height 11
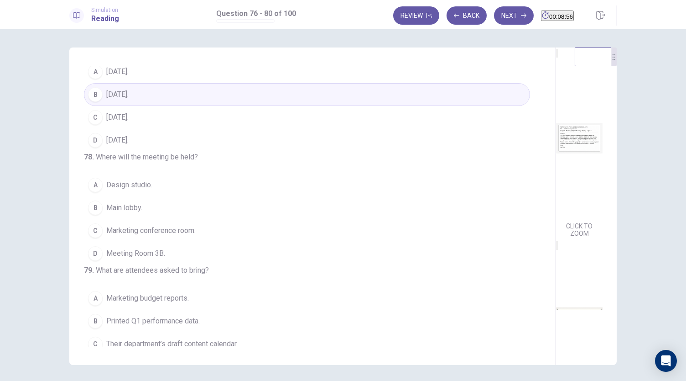
scroll to position [168, 0]
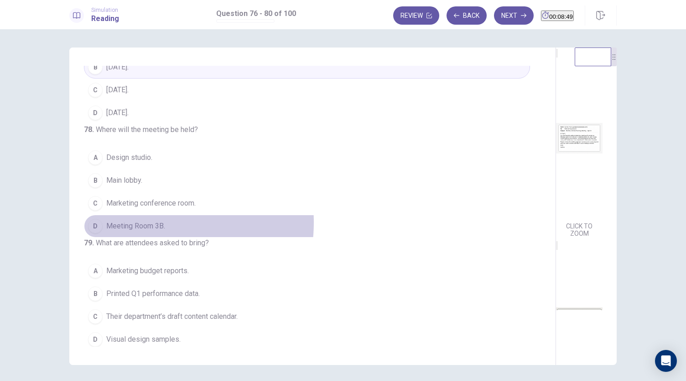
click at [153, 231] on span "Meeting Room 3B." at bounding box center [135, 225] width 59 height 11
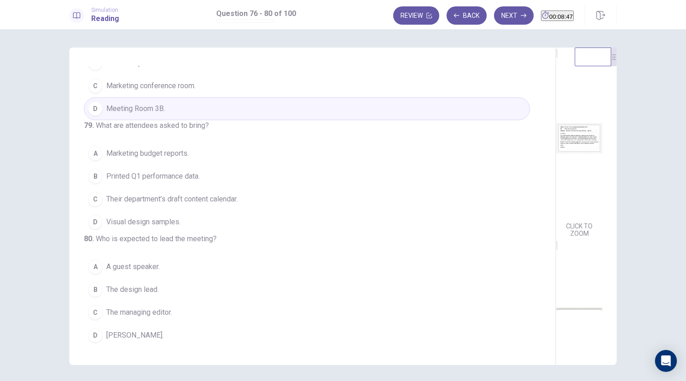
scroll to position [352, 0]
click at [204, 194] on span "Their department’s draft content calendar." at bounding box center [171, 199] width 131 height 11
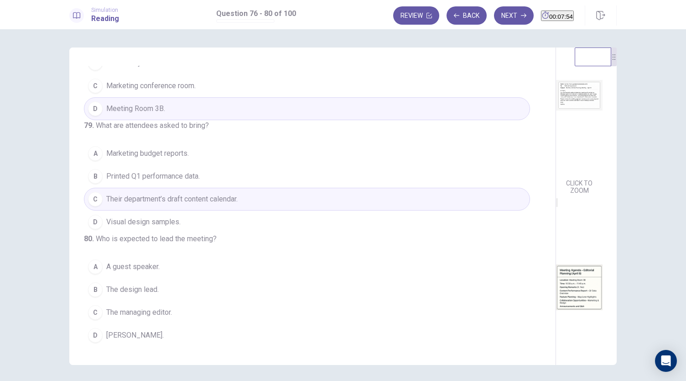
scroll to position [0, 0]
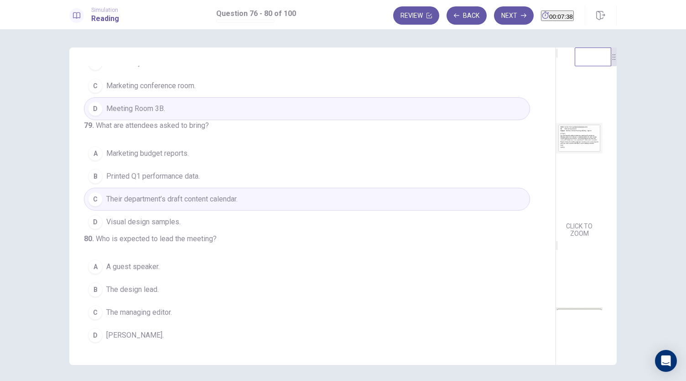
click at [125, 335] on span "Katrina Yeo." at bounding box center [135, 335] width 58 height 11
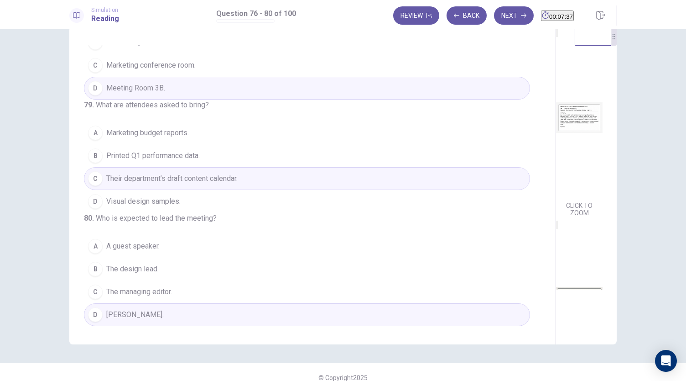
scroll to position [25, 0]
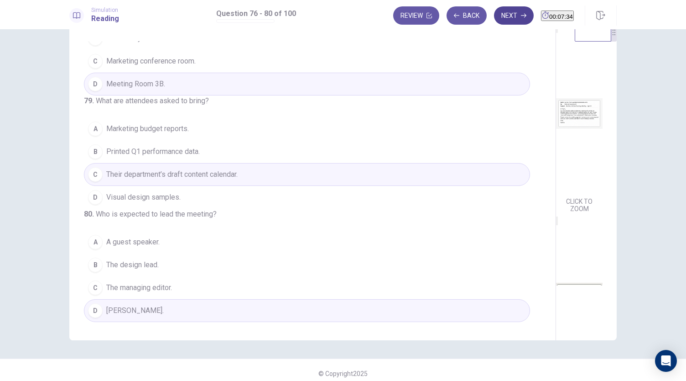
click at [502, 14] on button "Next" at bounding box center [514, 15] width 40 height 18
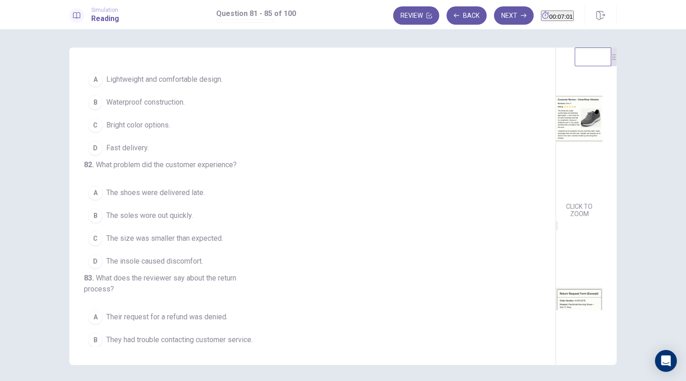
scroll to position [24, 0]
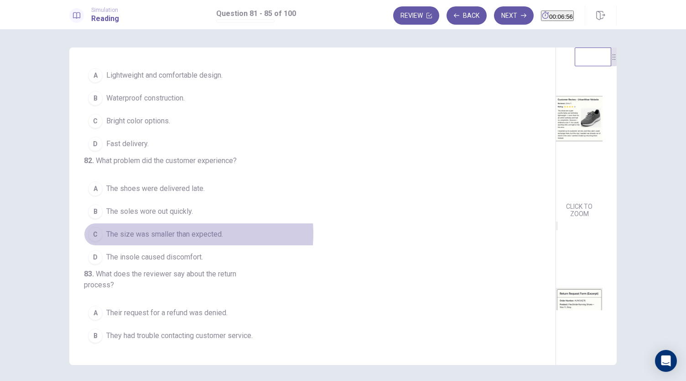
click at [165, 240] on span "The size was smaller than expected." at bounding box center [164, 234] width 117 height 11
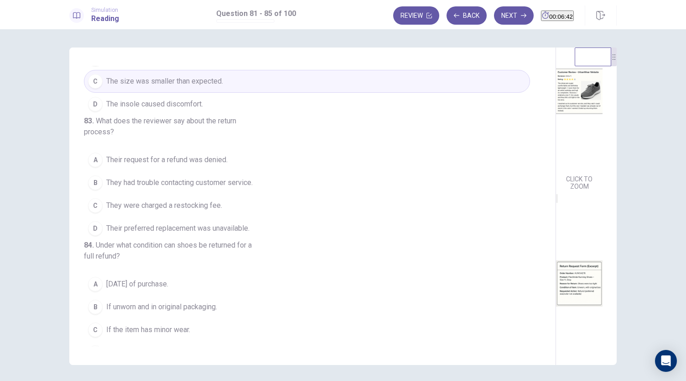
scroll to position [180, 0]
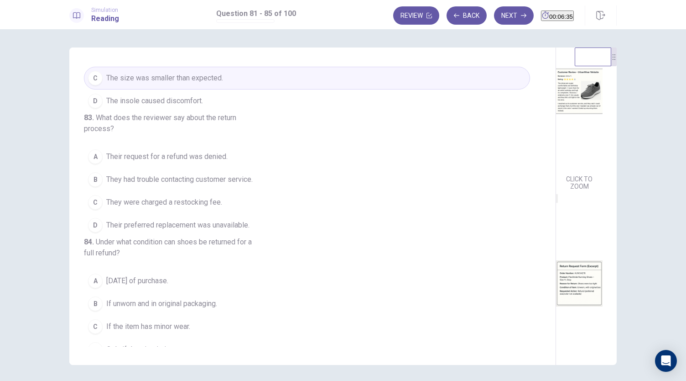
click at [180, 230] on span "Their preferred replacement was unavailable." at bounding box center [177, 225] width 143 height 11
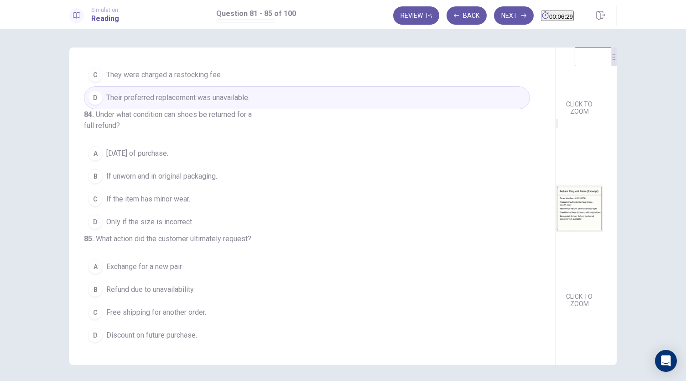
scroll to position [336, 0]
click at [177, 182] on span "If unworn and in original packaging." at bounding box center [161, 176] width 111 height 11
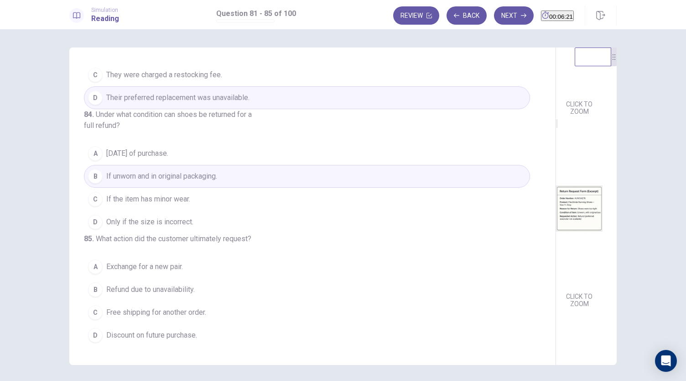
scroll to position [374, 0]
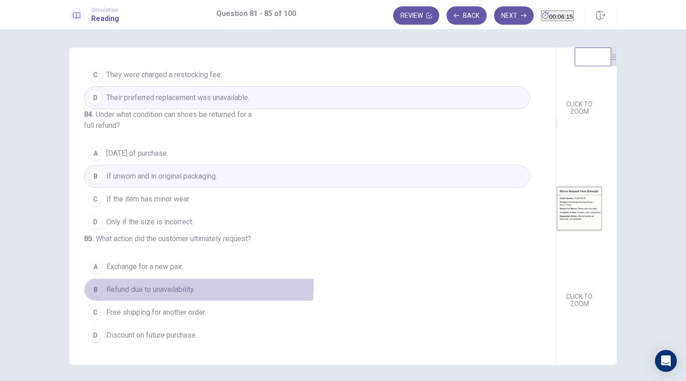
click at [167, 287] on span "Refund due to unavailability." at bounding box center [150, 289] width 89 height 11
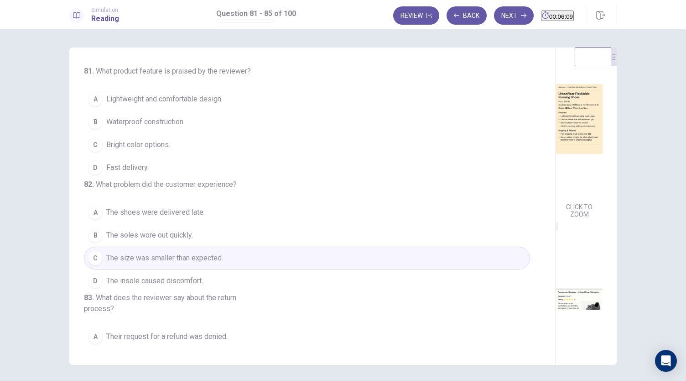
scroll to position [0, 0]
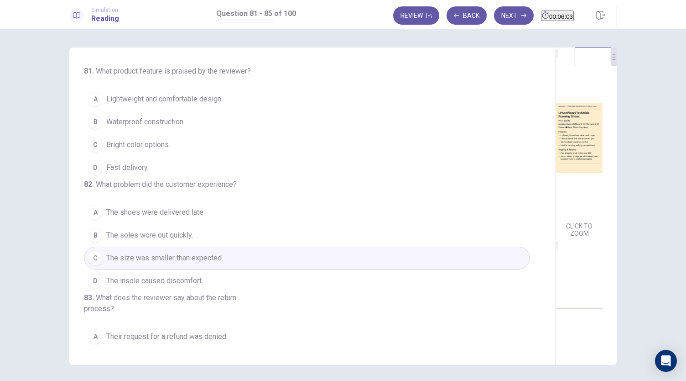
click at [164, 97] on span "Lightweight and comfortable design." at bounding box center [164, 99] width 116 height 11
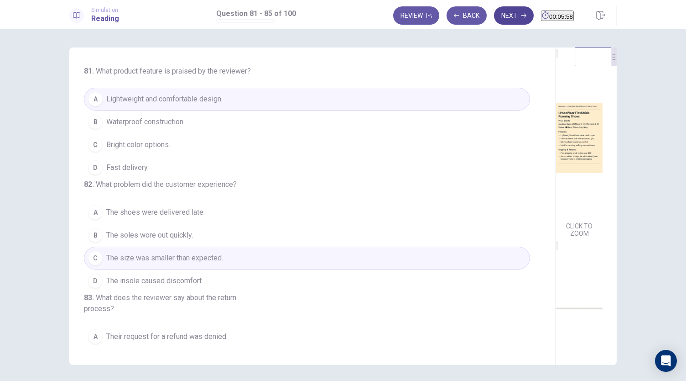
click at [494, 21] on button "Next" at bounding box center [514, 15] width 40 height 18
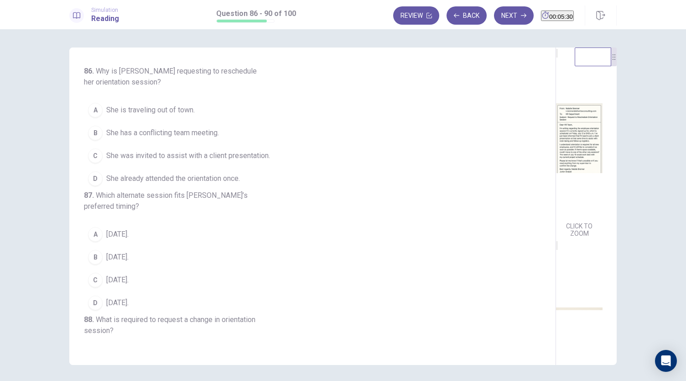
click at [221, 157] on span "She was invited to assist with a client presentation." at bounding box center [188, 155] width 164 height 11
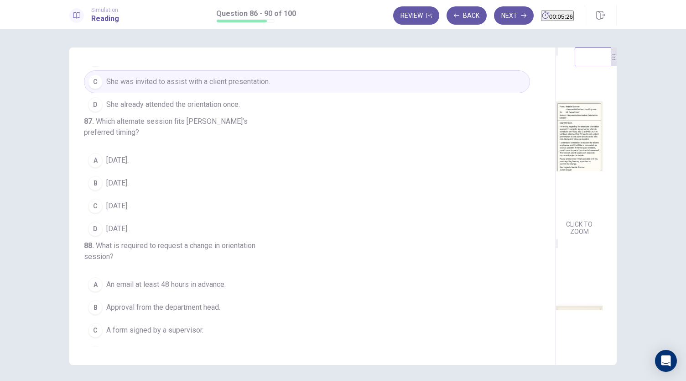
scroll to position [4, 0]
click at [123, 169] on button "A July 15." at bounding box center [307, 160] width 446 height 23
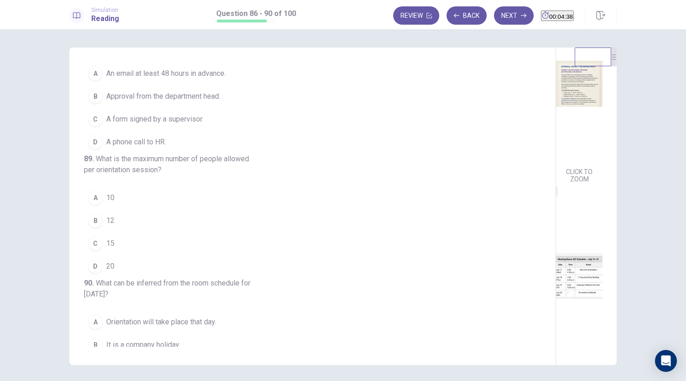
scroll to position [284, 0]
click at [169, 79] on span "An email at least 48 hours in advance." at bounding box center [166, 73] width 120 height 11
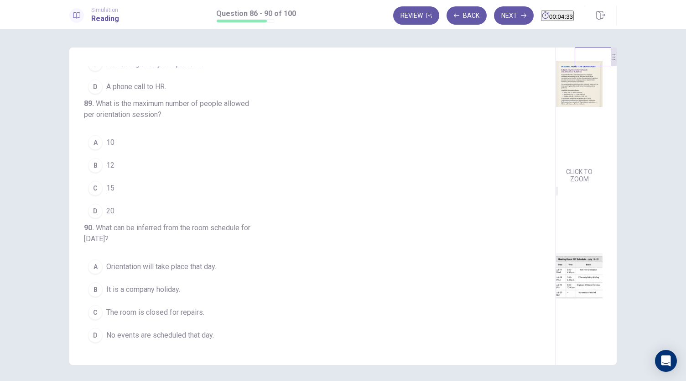
scroll to position [369, 0]
click at [128, 177] on button "B 12" at bounding box center [307, 165] width 446 height 23
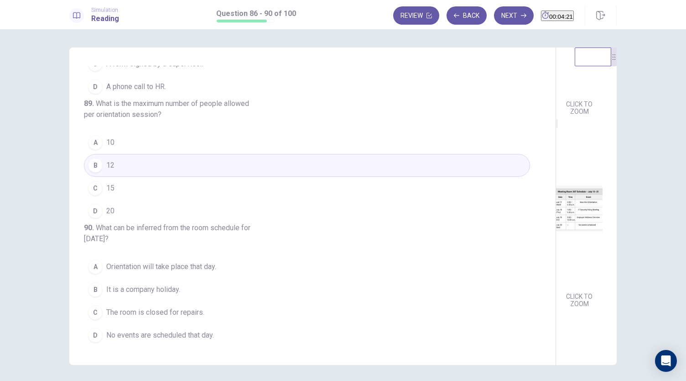
scroll to position [336, 0]
click at [187, 335] on span "No events are scheduled that day." at bounding box center [160, 335] width 108 height 11
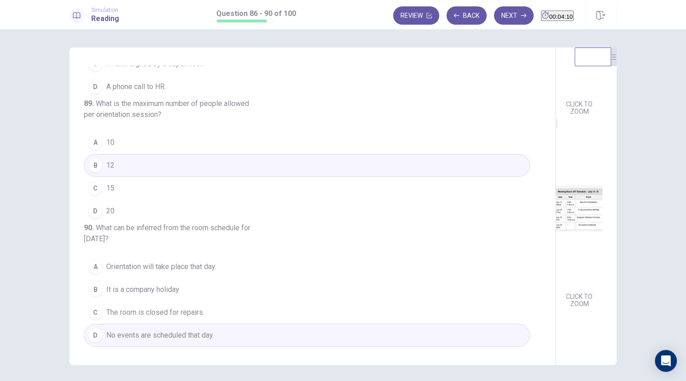
scroll to position [407, 0]
click at [500, 6] on button "Next" at bounding box center [514, 15] width 40 height 18
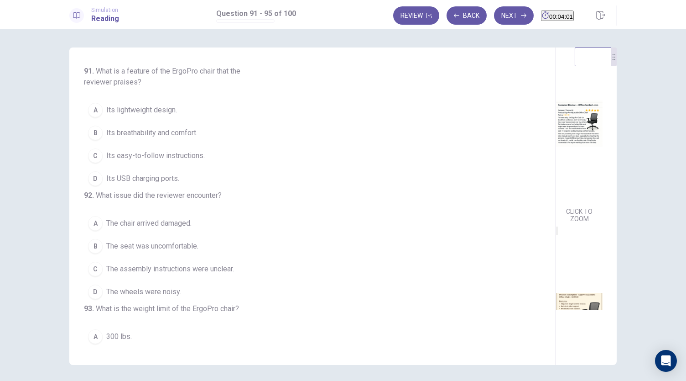
scroll to position [0, 0]
click at [177, 155] on span "Its easy-to-follow instructions." at bounding box center [155, 155] width 99 height 11
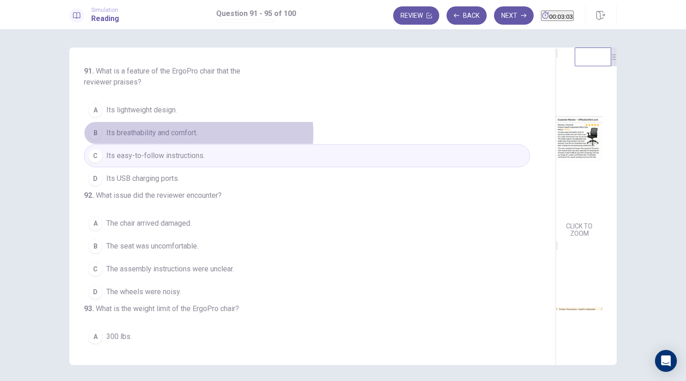
click at [168, 133] on span "Its breathability and comfort." at bounding box center [151, 132] width 91 height 11
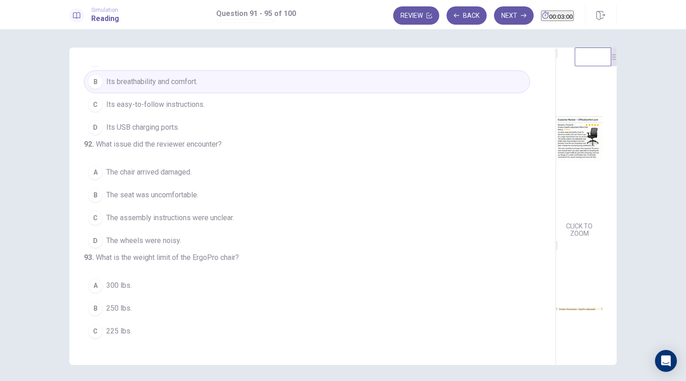
scroll to position [52, 0]
click at [199, 223] on span "The assembly instructions were unclear." at bounding box center [170, 217] width 128 height 11
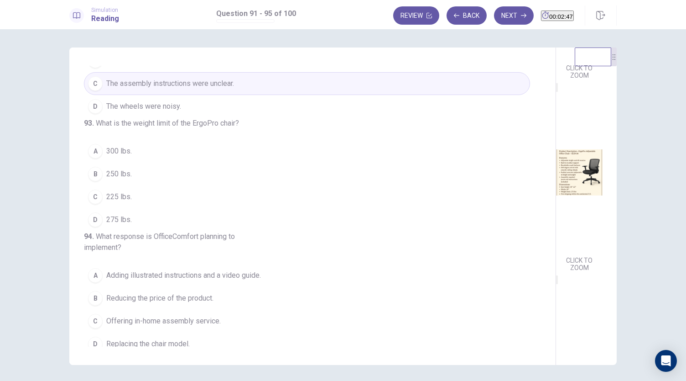
scroll to position [158, 0]
click at [111, 225] on span "275 lbs." at bounding box center [119, 219] width 26 height 11
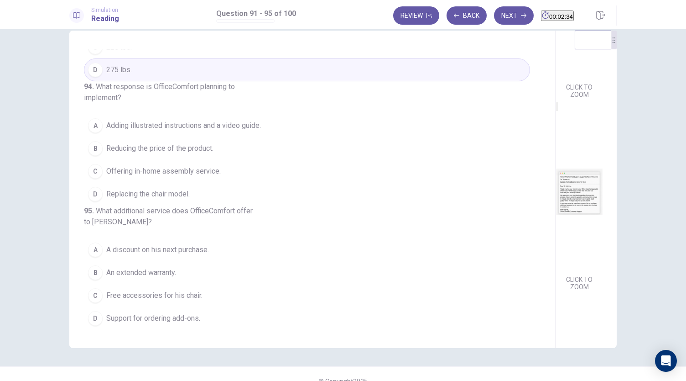
scroll to position [19, 0]
click at [178, 129] on span "Adding illustrated instructions and a video guide." at bounding box center [183, 123] width 155 height 11
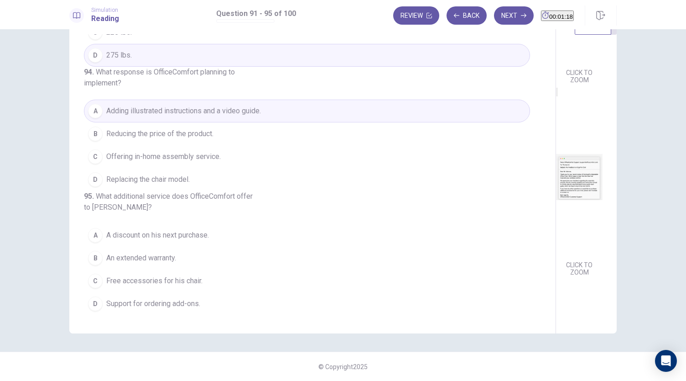
scroll to position [385, 0]
click at [157, 277] on span "Free accessories for his chair." at bounding box center [154, 280] width 96 height 11
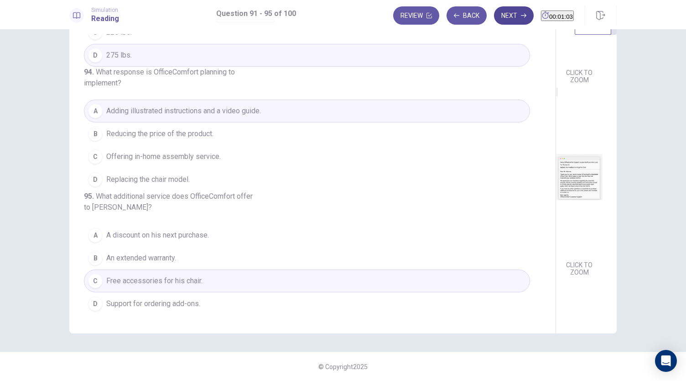
click at [497, 10] on button "Next" at bounding box center [514, 15] width 40 height 18
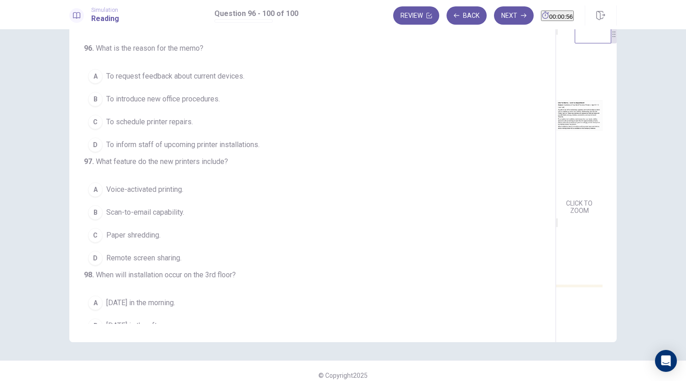
scroll to position [22, 0]
click at [181, 147] on span "To inform staff of upcoming printer installations." at bounding box center [182, 145] width 153 height 11
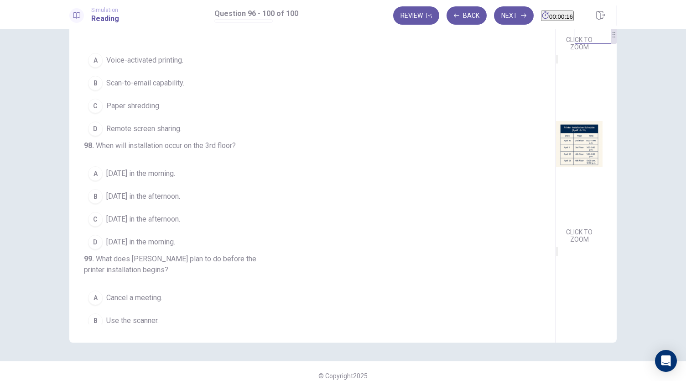
scroll to position [167, 0]
click at [152, 225] on span "April 11 in the afternoon." at bounding box center [143, 219] width 74 height 11
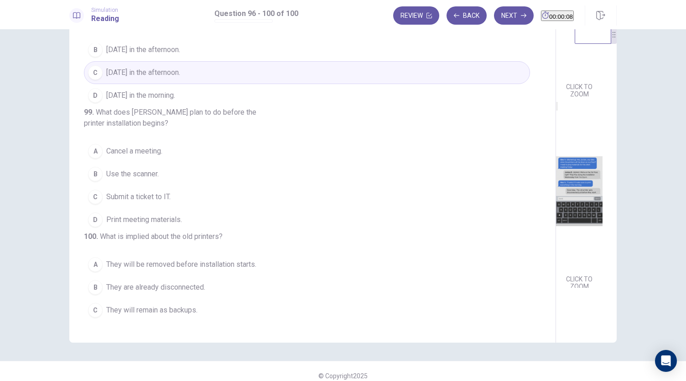
scroll to position [325, 0]
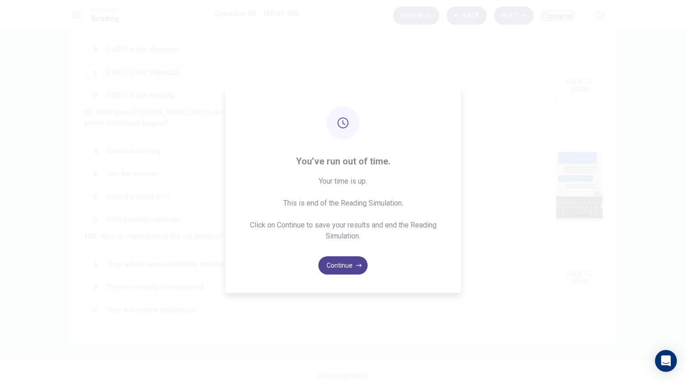
click at [348, 263] on button "Continue" at bounding box center [343, 265] width 49 height 18
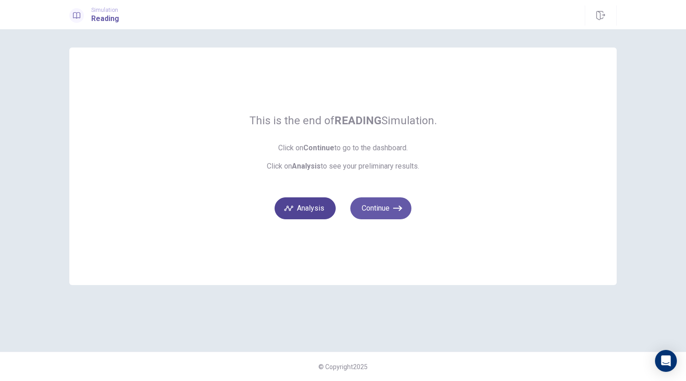
click at [316, 205] on button "Analysis" at bounding box center [305, 208] width 61 height 22
